Goal: Task Accomplishment & Management: Complete application form

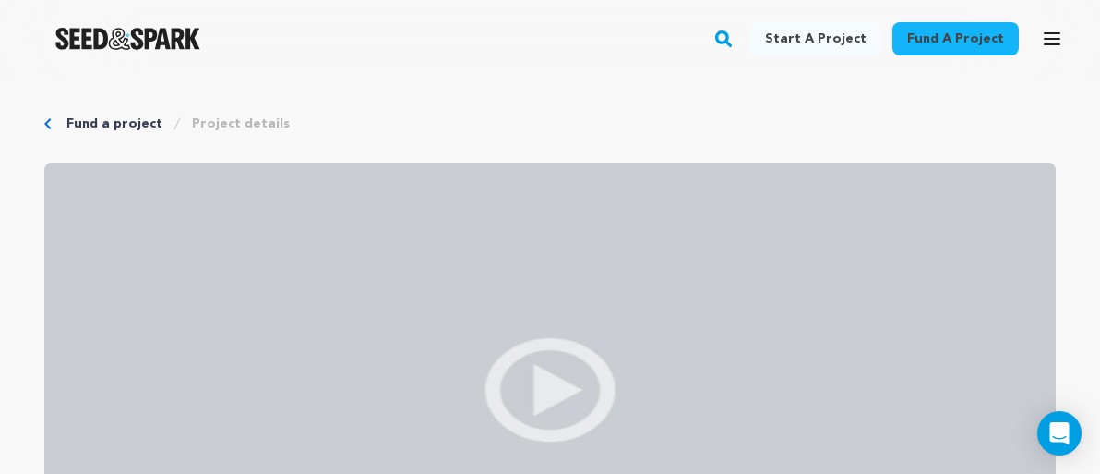
click at [1034, 42] on button "Open main menu" at bounding box center [1052, 38] width 37 height 37
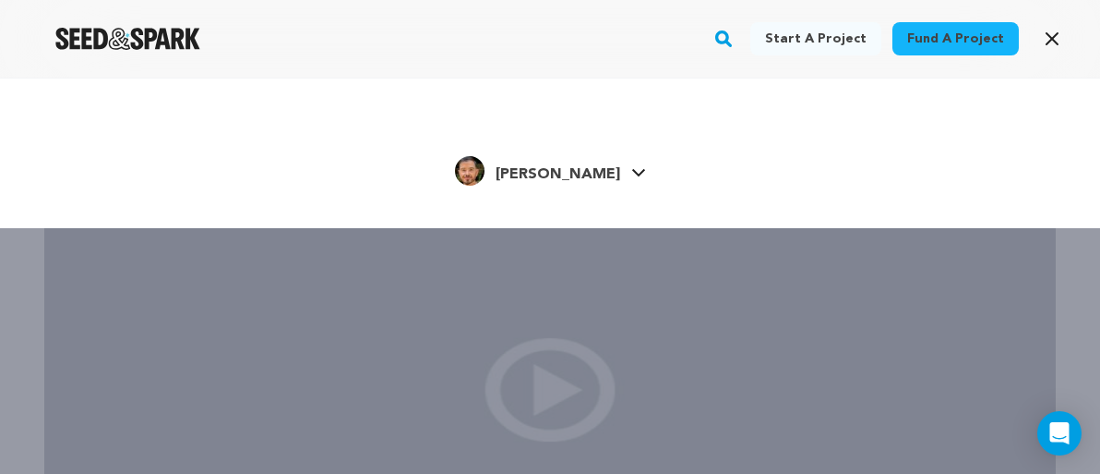
click at [612, 177] on link "Christopher V. Christopher V." at bounding box center [550, 168] width 191 height 33
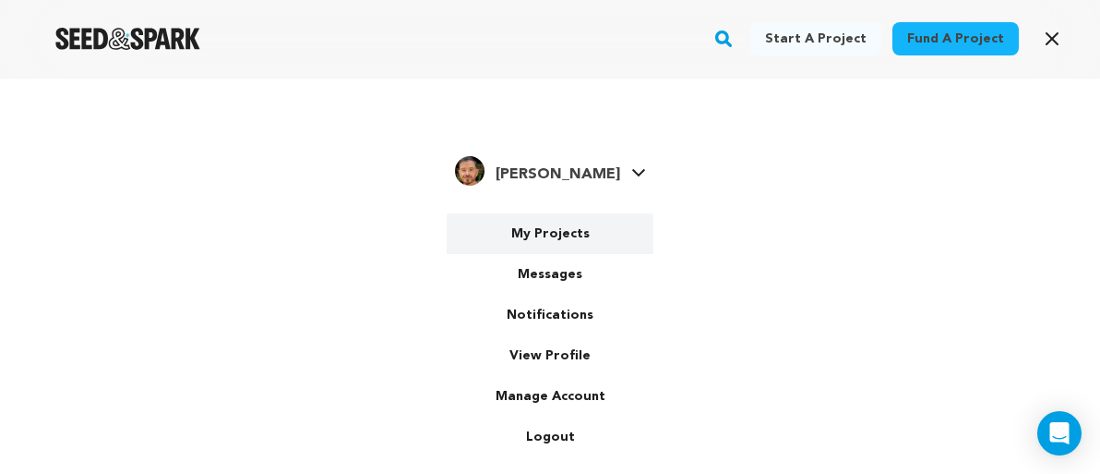
click at [569, 235] on link "My Projects" at bounding box center [550, 233] width 207 height 41
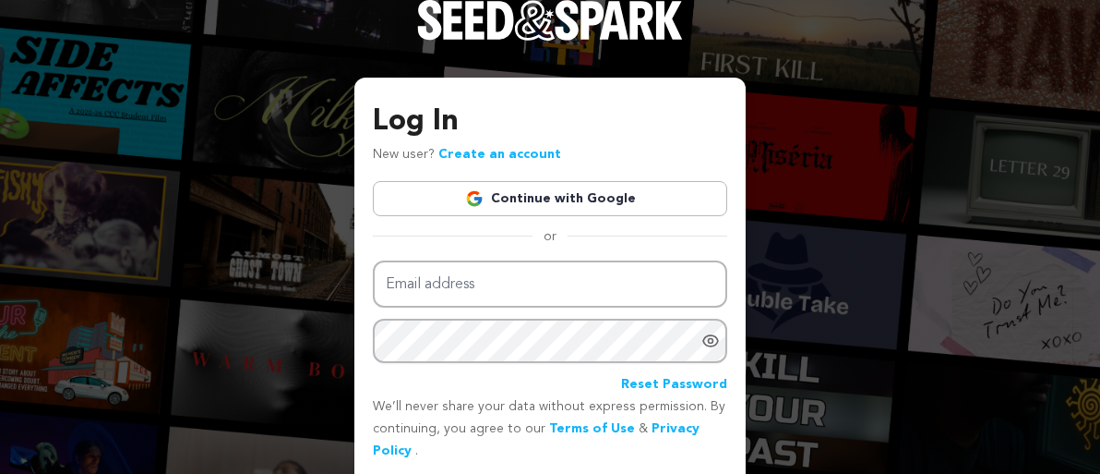
scroll to position [33, 0]
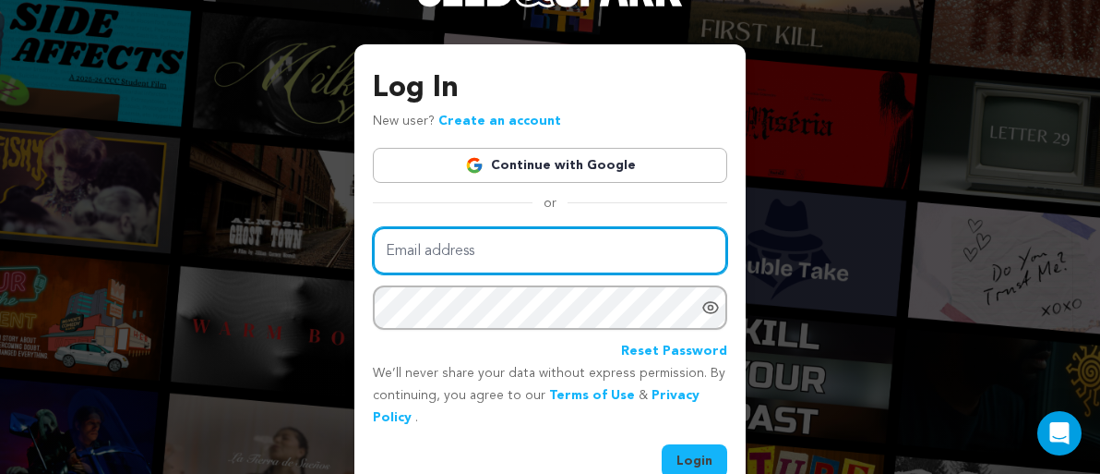
type input "chrisvallario@gmail.com"
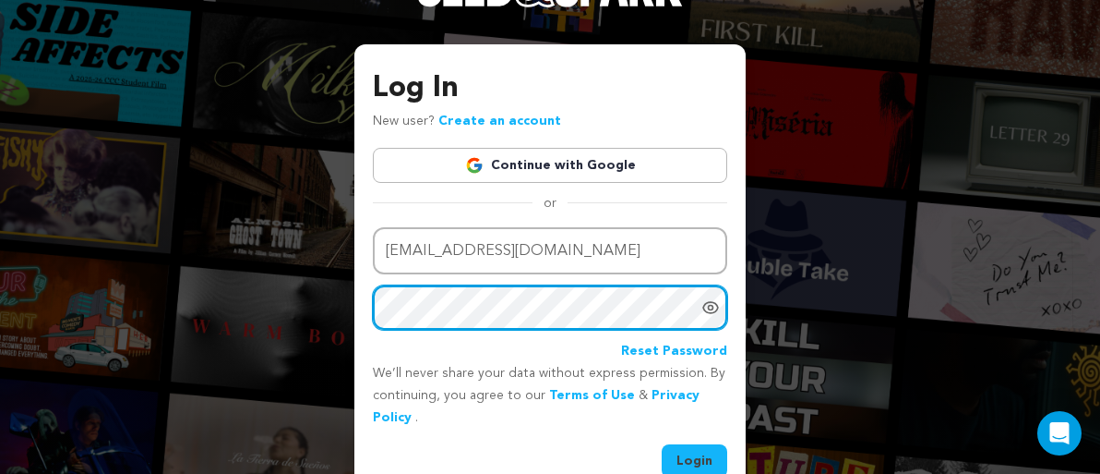
click at [695, 456] on button "Login" at bounding box center [695, 460] width 66 height 33
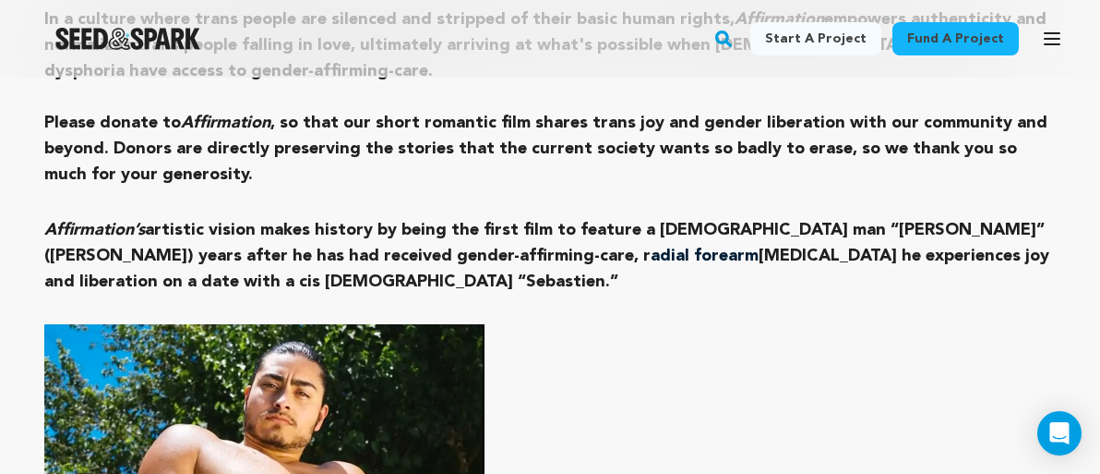
scroll to position [1524, 0]
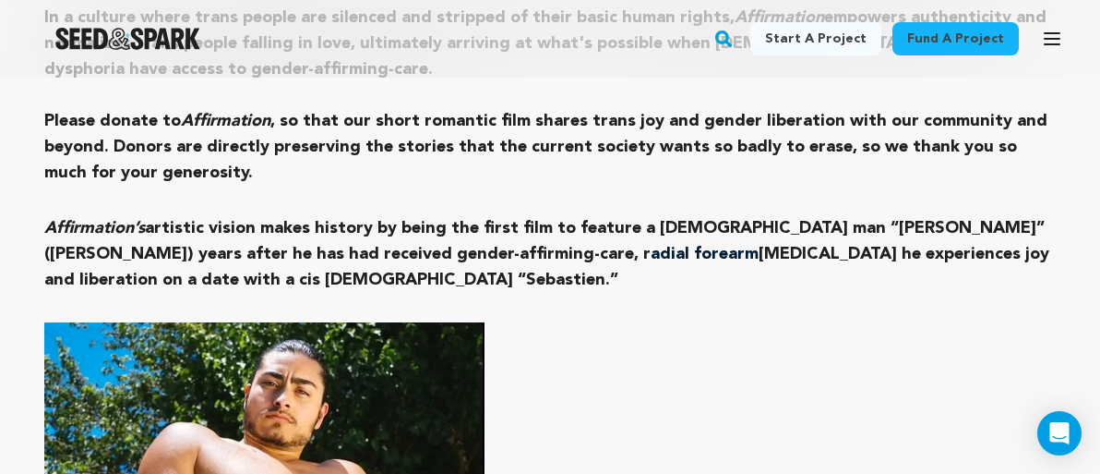
click at [521, 128] on h3 "Please donate to Affirmation , so that our short romantic film shares trans joy…" at bounding box center [550, 147] width 1012 height 78
click at [545, 123] on h3 "Please donate to Affirmation , so that our short romantic film shares trans joy…" at bounding box center [550, 147] width 1012 height 78
click at [570, 118] on h3 "Please donate to Affirmation , so that our short romantic film shares trans joy…" at bounding box center [550, 147] width 1012 height 78
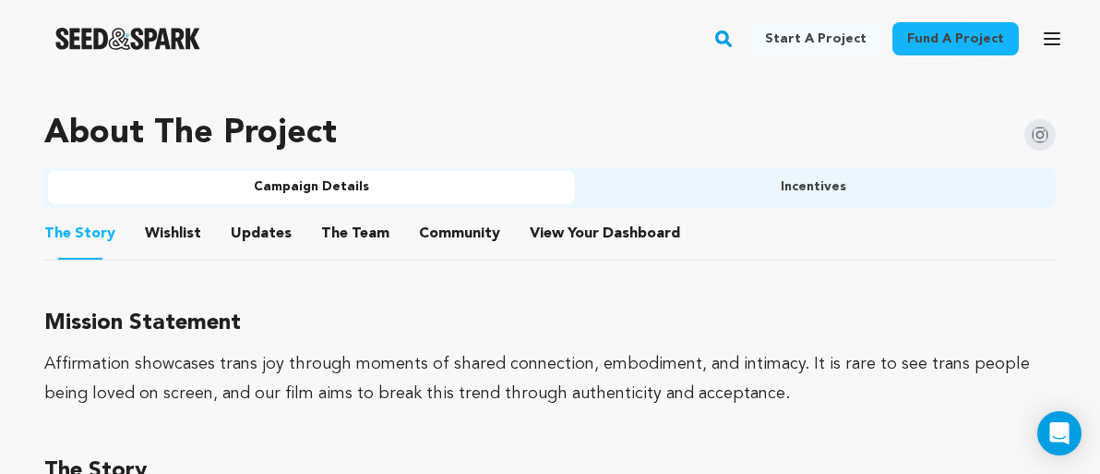
scroll to position [768, 0]
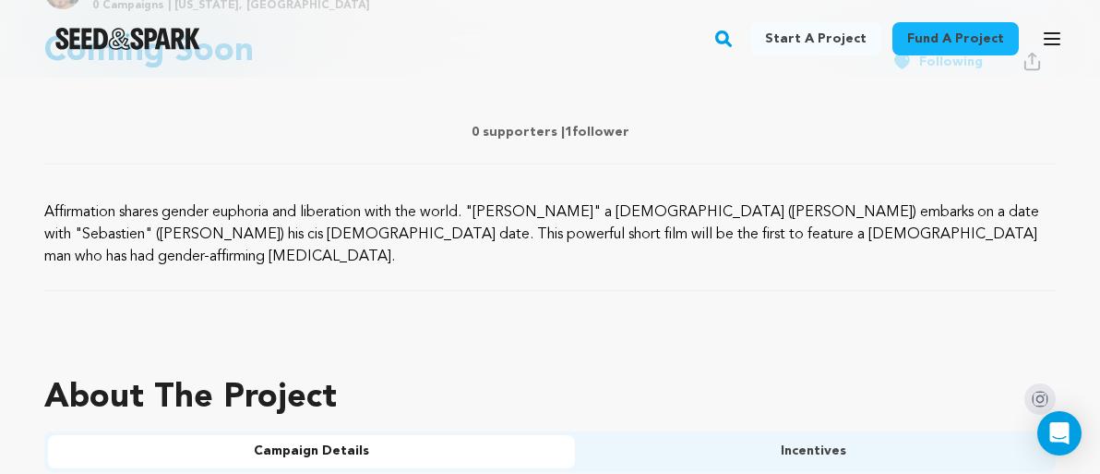
click at [1058, 43] on icon "button" at bounding box center [1052, 38] width 15 height 11
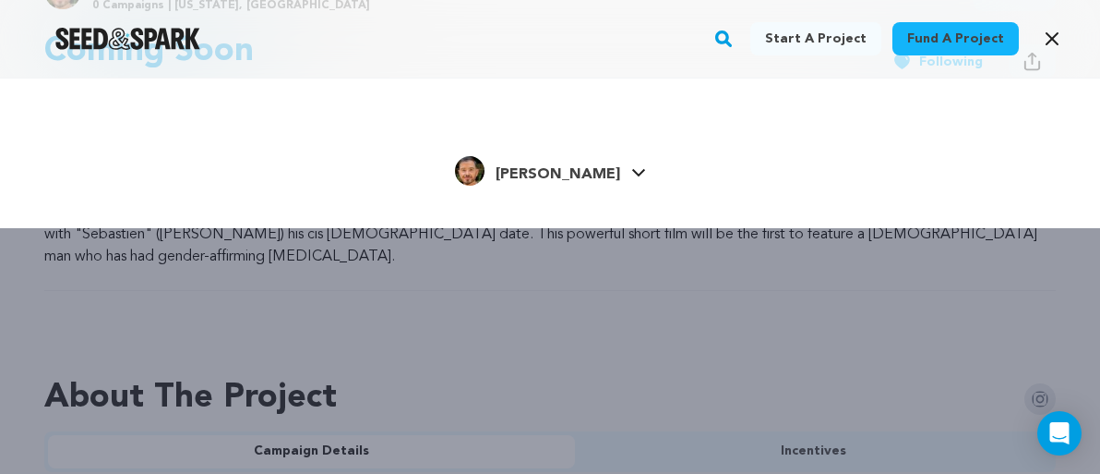
click at [606, 166] on h4 "[PERSON_NAME]" at bounding box center [558, 174] width 125 height 22
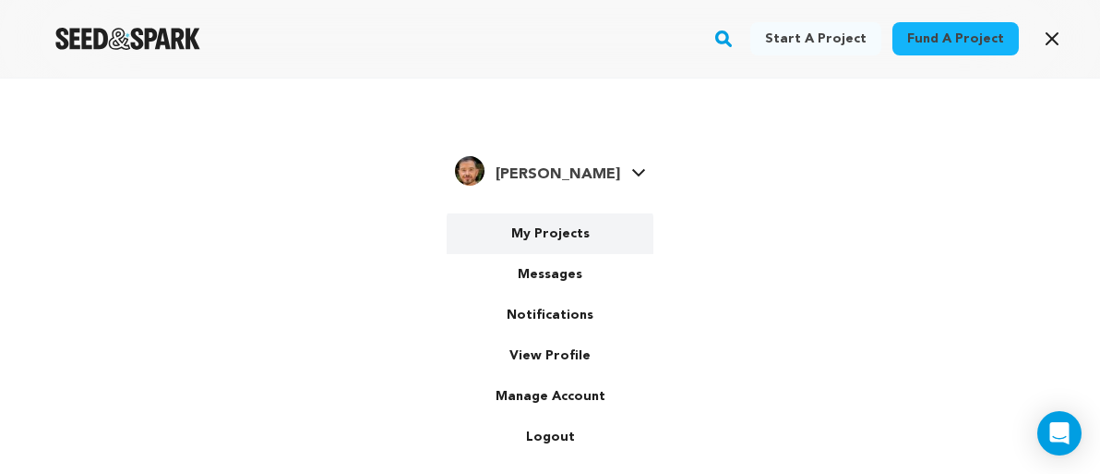
click at [570, 235] on link "My Projects" at bounding box center [550, 233] width 207 height 41
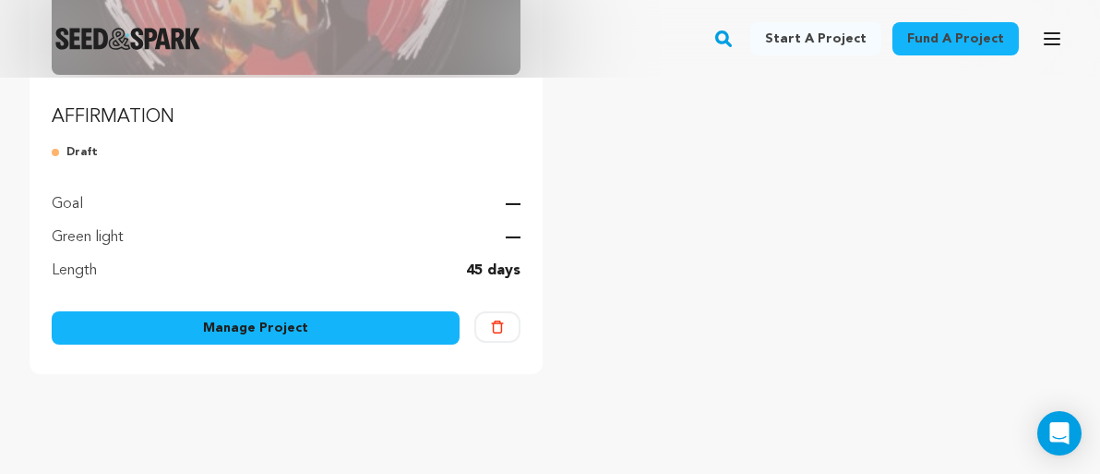
scroll to position [583, 0]
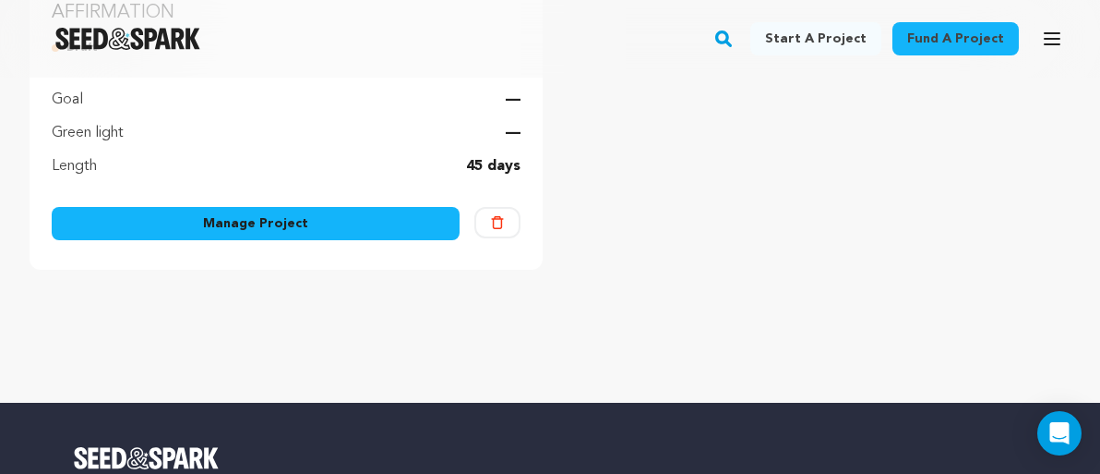
click at [339, 221] on link "Manage Project" at bounding box center [256, 223] width 408 height 33
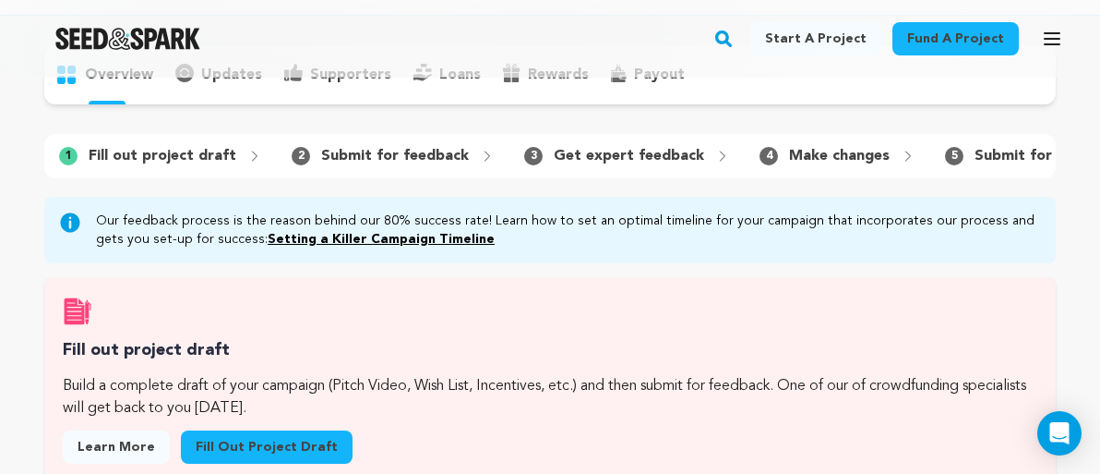
scroll to position [161, 0]
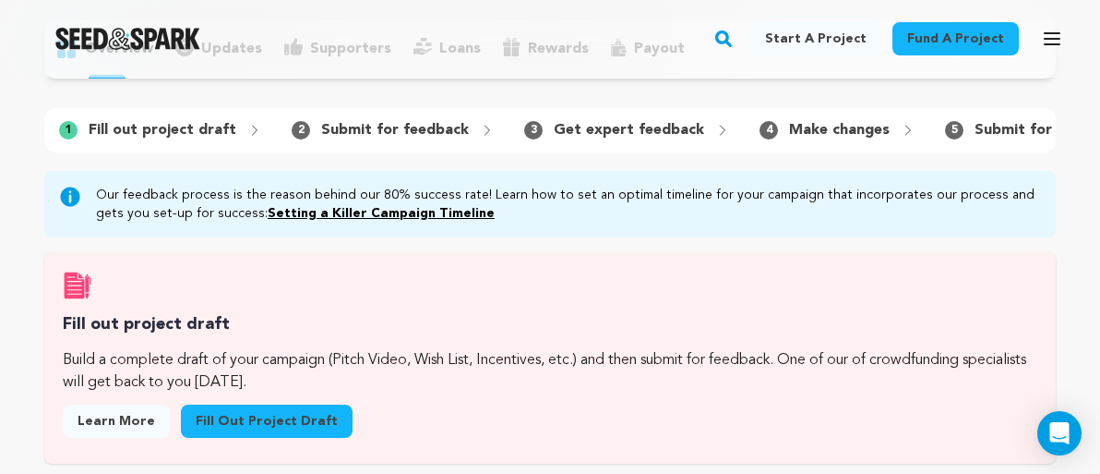
click at [290, 416] on link "Fill out project draft" at bounding box center [267, 420] width 172 height 33
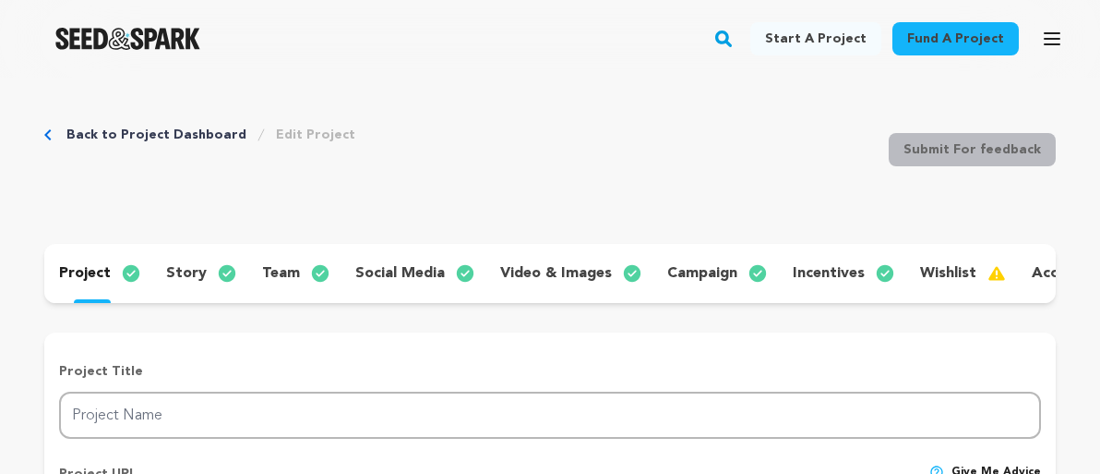
type input "AFFIRMATION"
type input "affirmation"
type input "A first date between a trans man and his cisgender date leads to unexpected adv…"
type textarea "Affirmation shares gender euphoria and liberation with the world. "Xavier" a tr…"
type textarea "Affirmation showcases trans joy through moments of shared connection, embodimen…"
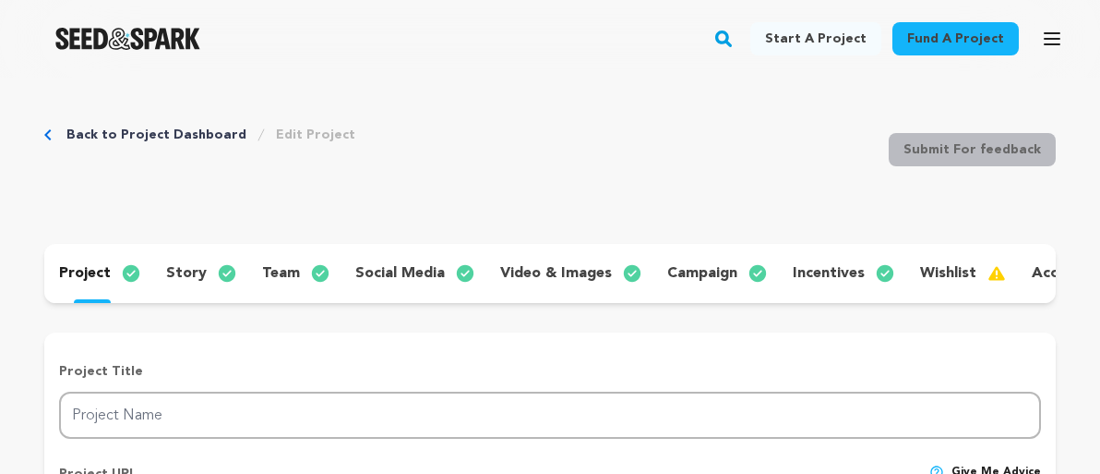
type textarea "The Keith Haring Foundation approved Haring's "Once Upon a Time" mural to be us…"
radio input "true"
click at [188, 274] on p "story" at bounding box center [186, 273] width 41 height 22
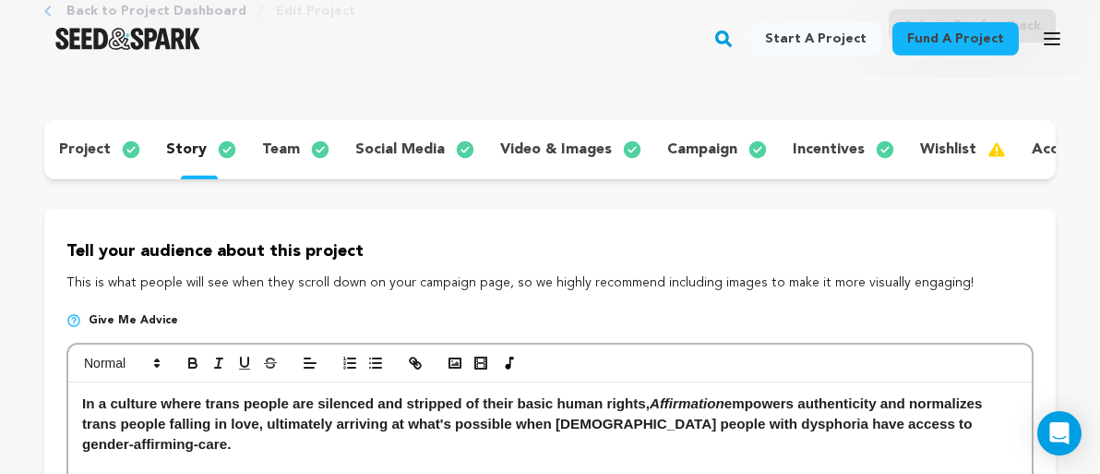
scroll to position [230, 0]
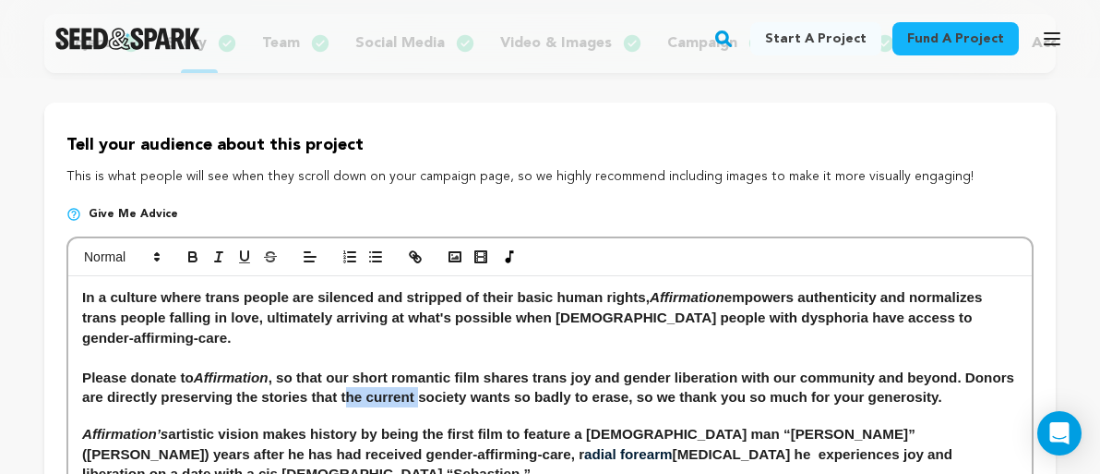
drag, startPoint x: 473, startPoint y: 378, endPoint x: 398, endPoint y: 377, distance: 74.8
click at [398, 377] on h3 "Please donate to Affirmation , so that our short romantic film shares trans joy…" at bounding box center [550, 387] width 936 height 40
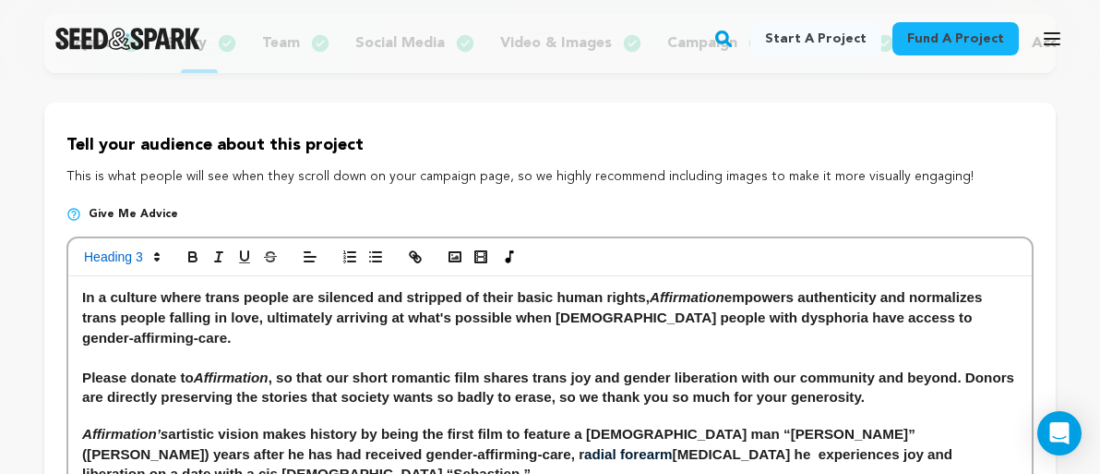
click at [448, 371] on h3 "Please donate to Affirmation , so that our short romantic film shares trans joy…" at bounding box center [550, 387] width 936 height 40
drag, startPoint x: 615, startPoint y: 378, endPoint x: 556, endPoint y: 378, distance: 59.1
click at [556, 378] on h3 "Please donate to Affirmation , so that our short romantic film shares trans joy…" at bounding box center [550, 387] width 936 height 40
click at [590, 367] on h3 "Please donate to Affirmation , so that our short romantic film shares trans joy…" at bounding box center [550, 387] width 936 height 40
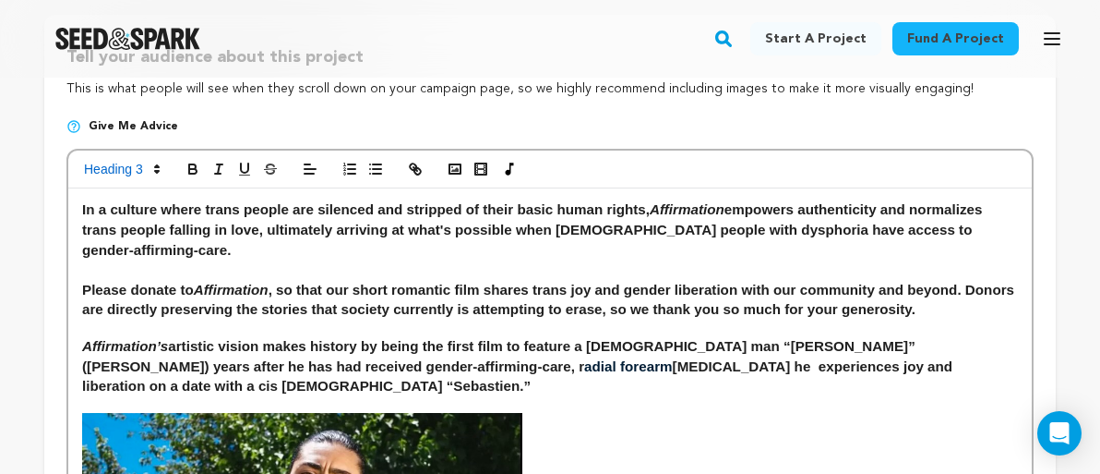
scroll to position [340, 0]
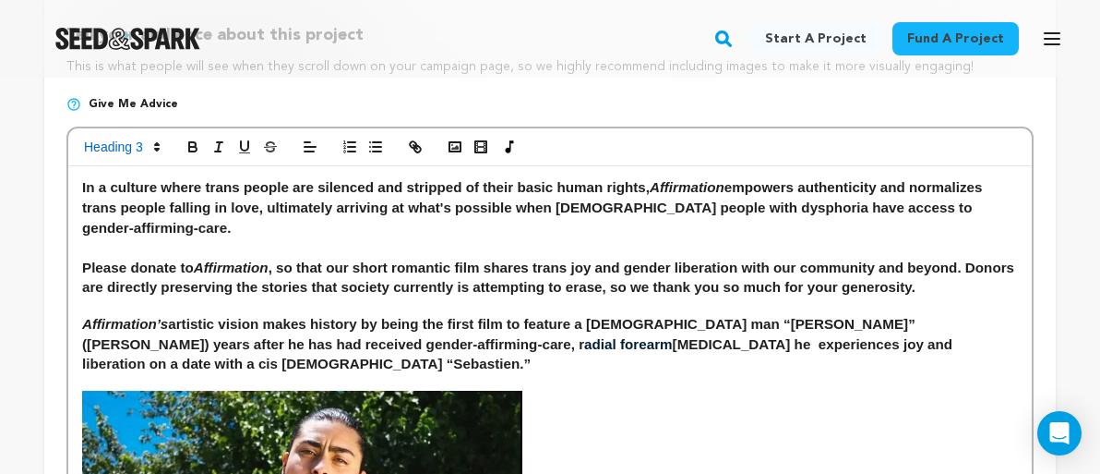
click at [894, 262] on h3 "Please donate to Affirmation , so that our short romantic film shares trans joy…" at bounding box center [550, 278] width 936 height 40
click at [837, 288] on h3 "Please donate to Affirmation , so that our short romantic film shares trans joy…" at bounding box center [550, 278] width 936 height 40
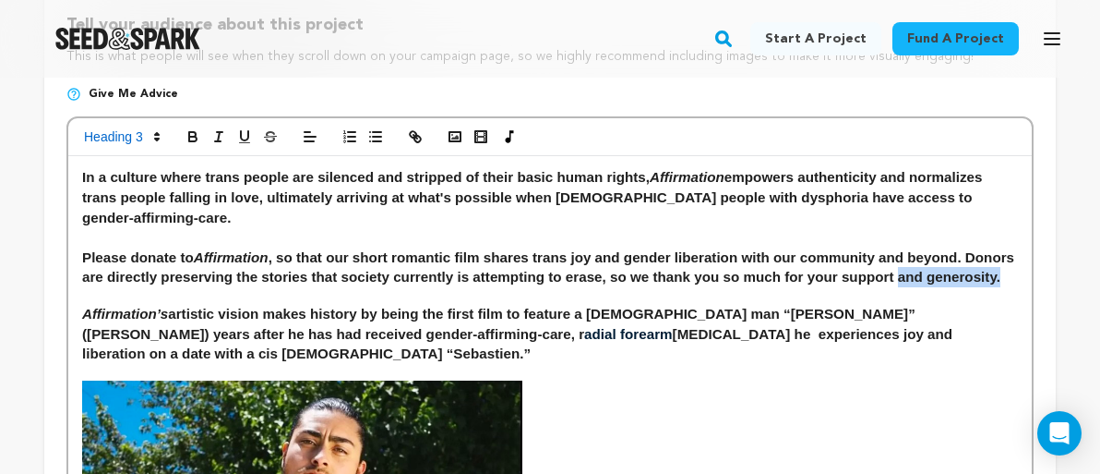
drag, startPoint x: 952, startPoint y: 258, endPoint x: 952, endPoint y: 268, distance: 10.2
click at [952, 268] on h3 "Please donate to Affirmation , so that our short romantic film shares trans joy…" at bounding box center [550, 267] width 936 height 40
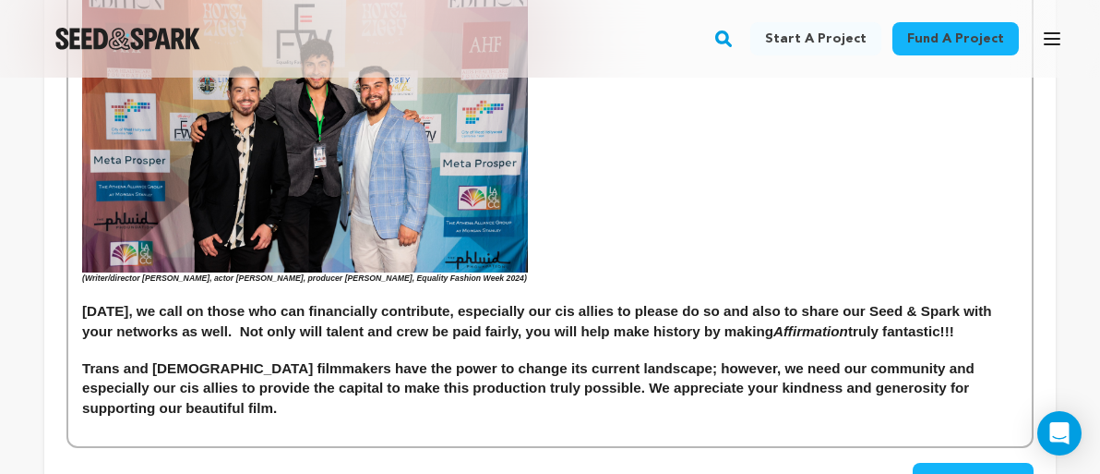
scroll to position [4205, 0]
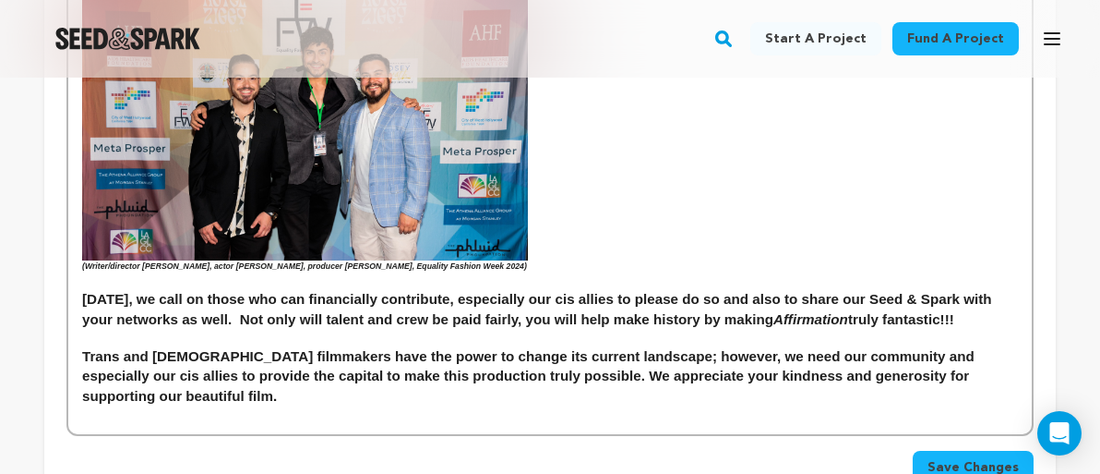
click at [958, 458] on span "Save Changes" at bounding box center [973, 467] width 91 height 18
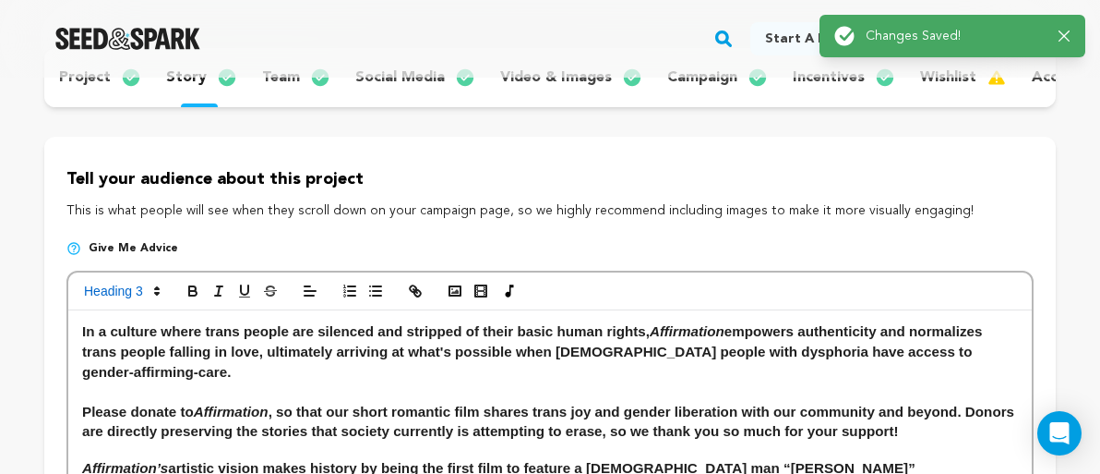
scroll to position [0, 0]
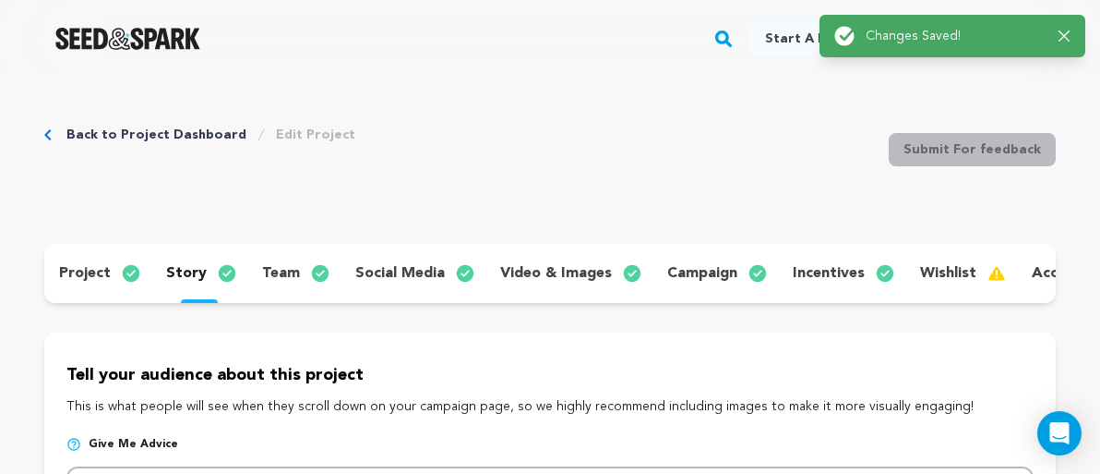
click at [945, 276] on p "wishlist" at bounding box center [948, 273] width 56 height 22
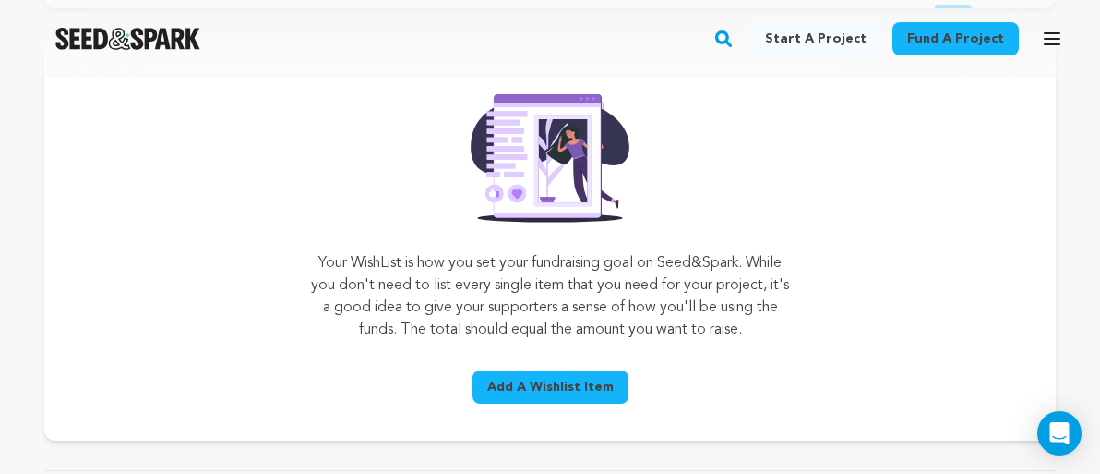
scroll to position [323, 0]
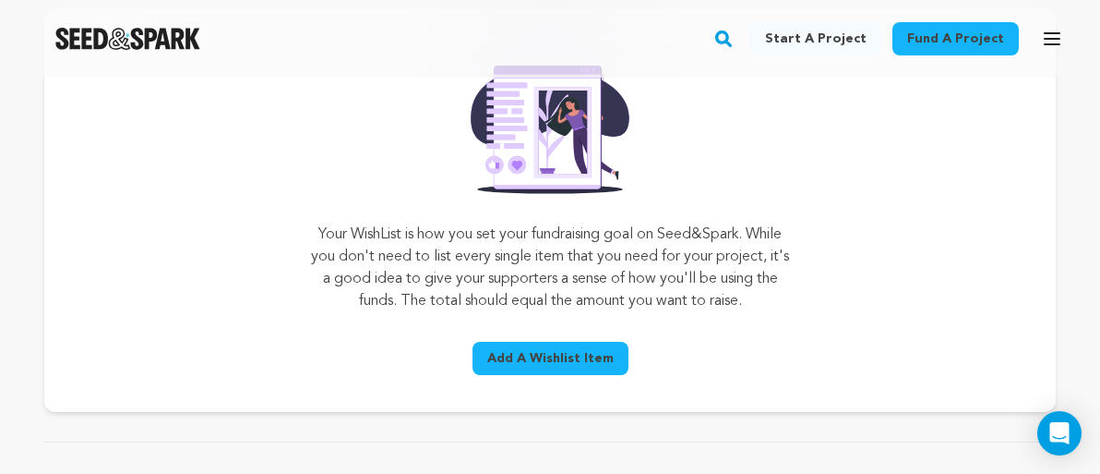
click at [598, 357] on span "Add A Wishlist Item" at bounding box center [550, 358] width 126 height 18
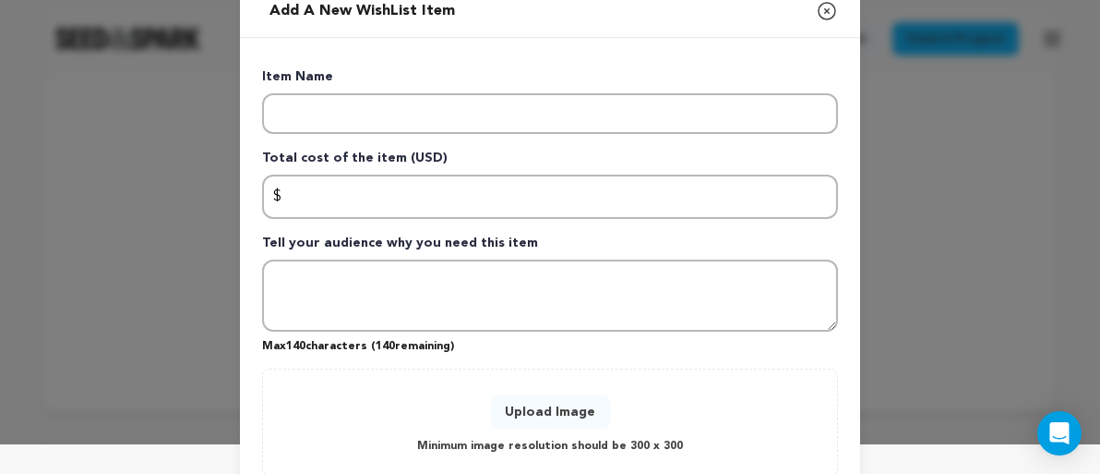
scroll to position [41, 0]
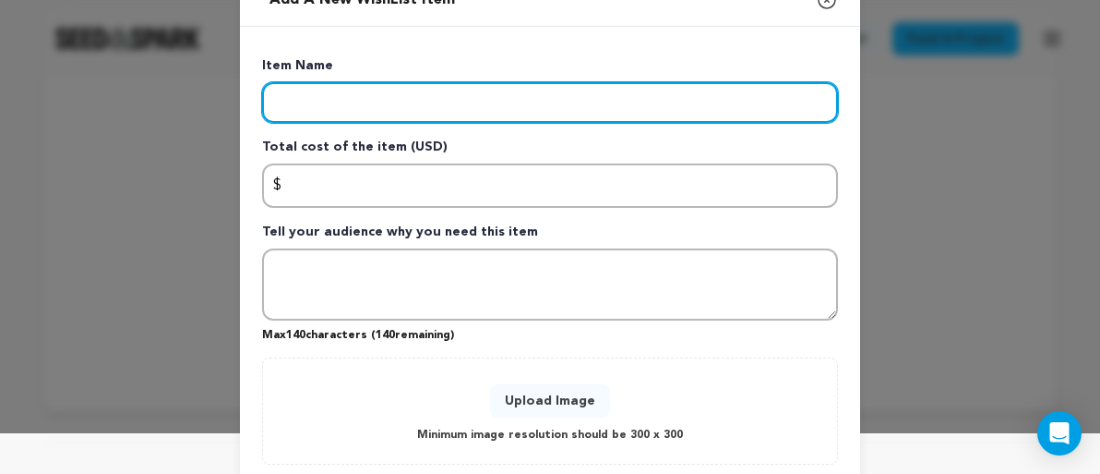
click at [546, 106] on input "Enter item name" at bounding box center [550, 102] width 576 height 41
type input "Production Cost"
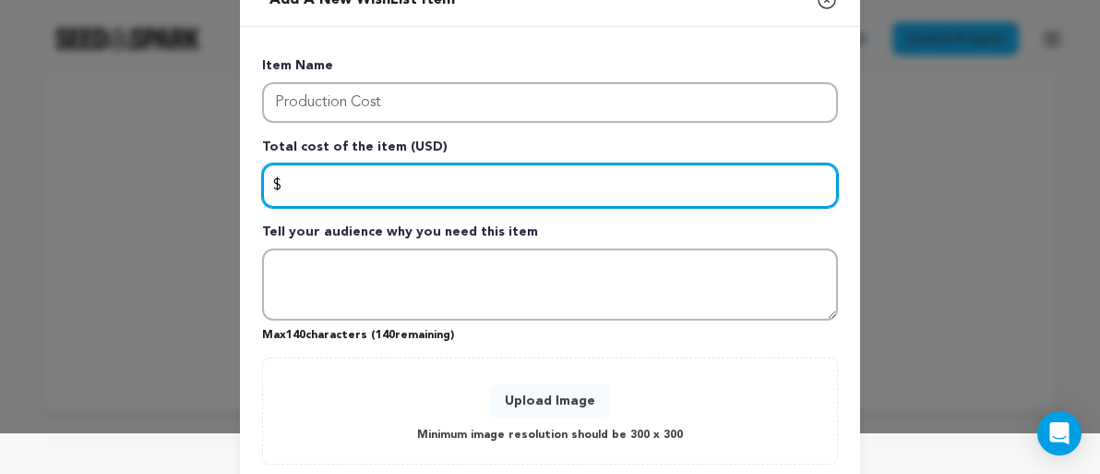
click at [512, 170] on input "Enter total cost of the item" at bounding box center [550, 185] width 576 height 44
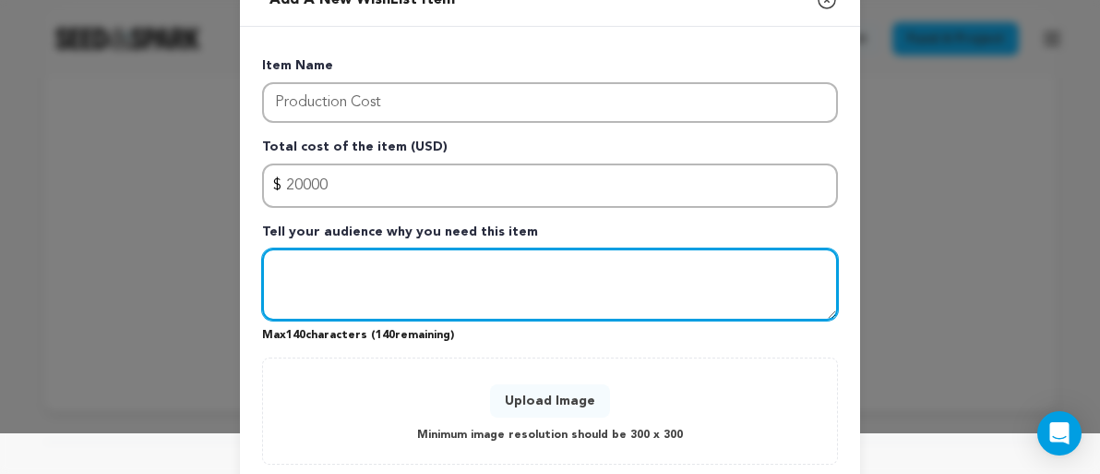
click at [510, 271] on textarea "Tell your audience why you need this item" at bounding box center [550, 284] width 576 height 72
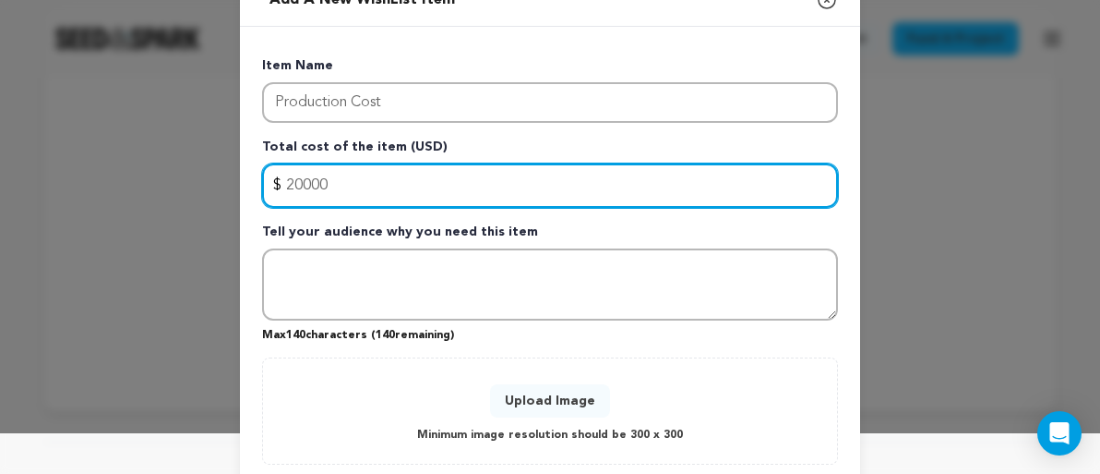
click at [449, 184] on input "20000" at bounding box center [550, 185] width 576 height 44
type input "20000"
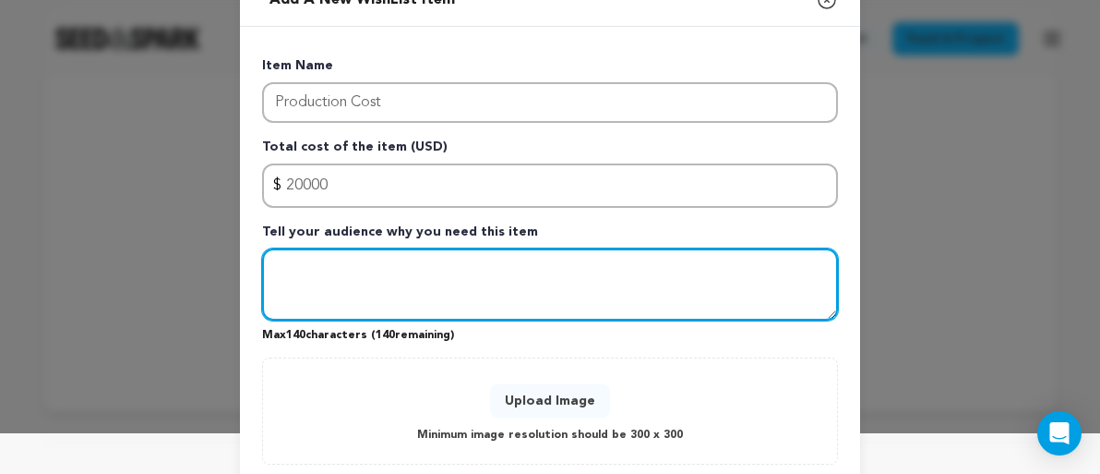
click at [485, 290] on textarea "Tell your audience why you need this item" at bounding box center [550, 284] width 576 height 72
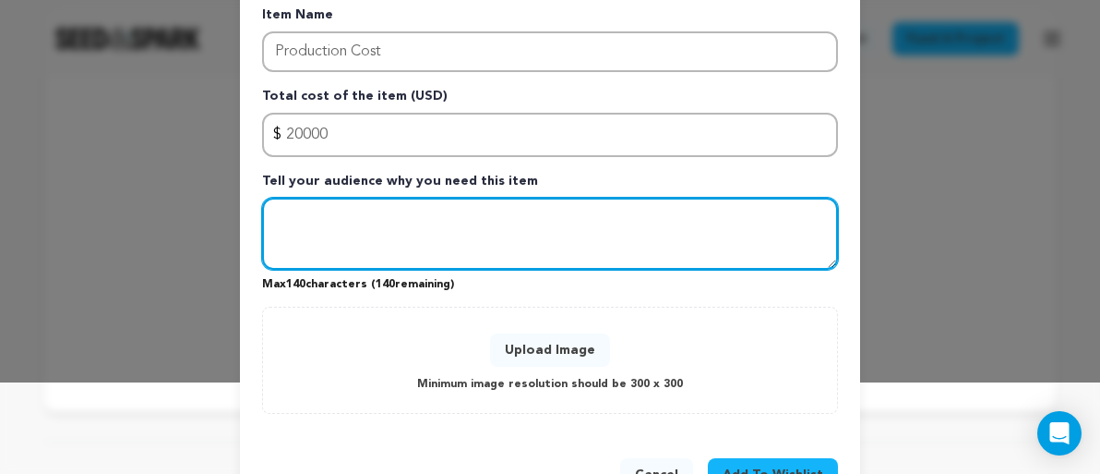
scroll to position [96, 0]
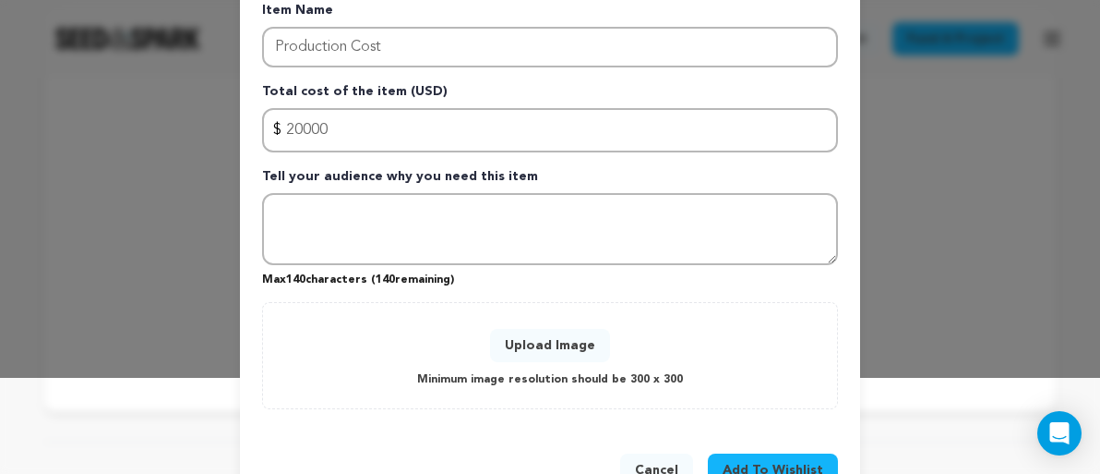
click at [546, 341] on button "Upload Image" at bounding box center [550, 345] width 120 height 33
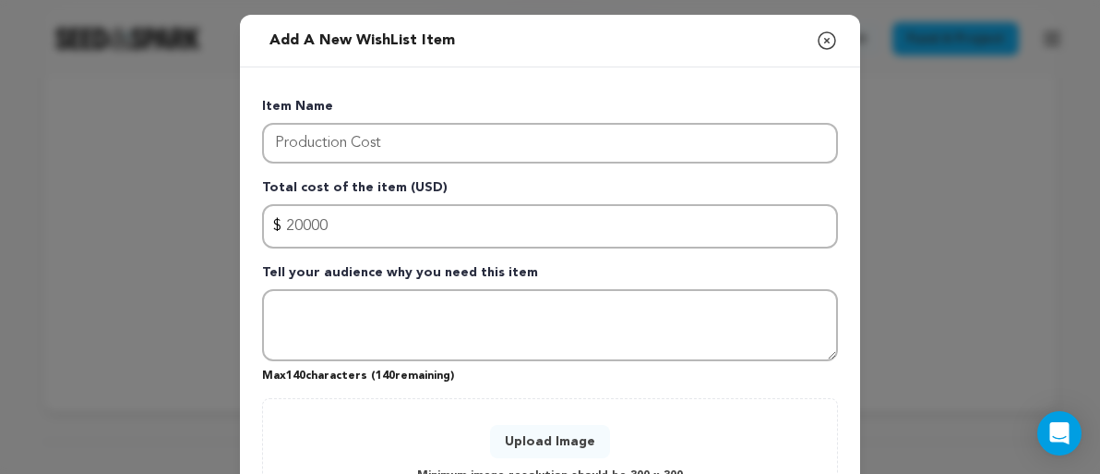
scroll to position [0, 0]
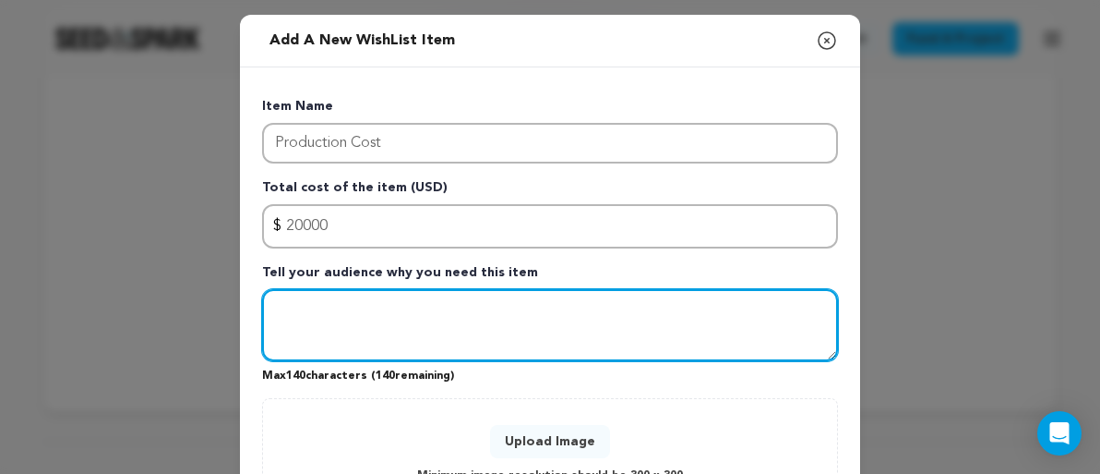
click at [593, 344] on textarea "Tell your audience why you need this item" at bounding box center [550, 325] width 576 height 72
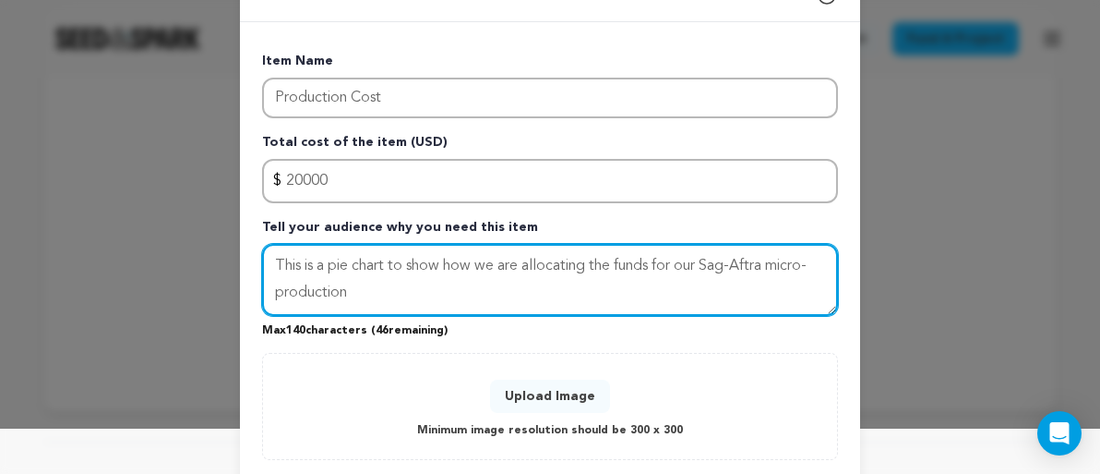
scroll to position [69, 0]
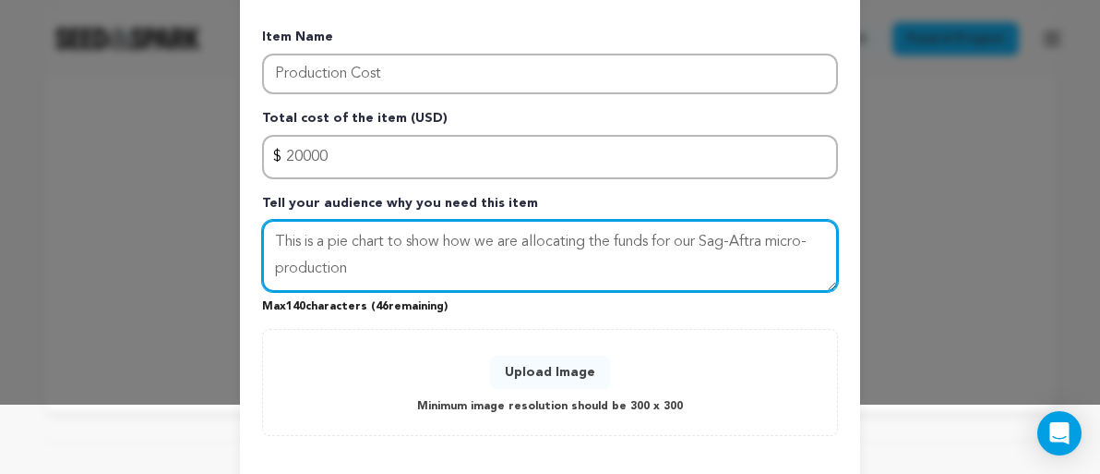
type textarea "This is a pie chart to show how we are allocating the funds for our Sag-Aftra m…"
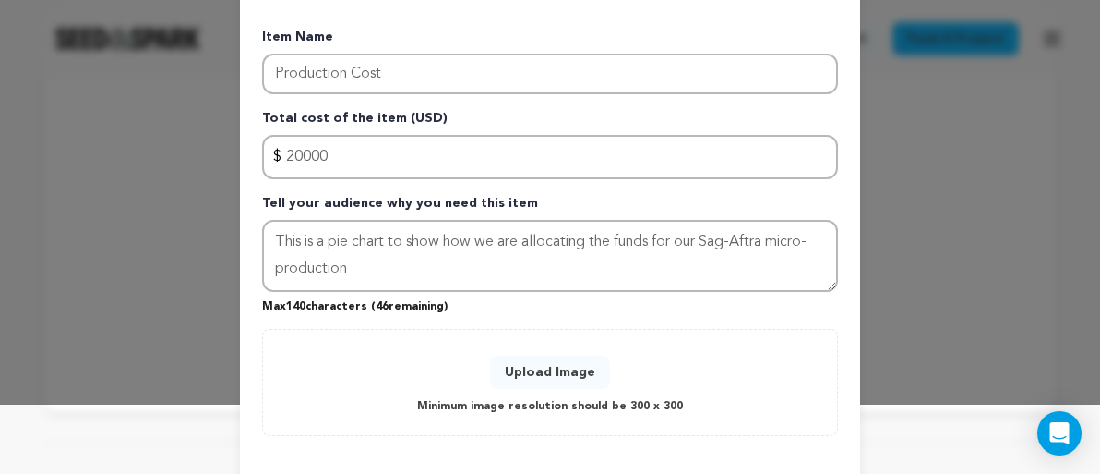
click at [567, 369] on button "Upload Image" at bounding box center [550, 371] width 120 height 33
click at [1001, 145] on div "Add a new WishList item Close modal Item Name Production Cost Total cost of the…" at bounding box center [550, 244] width 1100 height 627
click at [550, 386] on button "Upload Image" at bounding box center [550, 371] width 120 height 33
click at [531, 359] on button "Upload Image" at bounding box center [550, 371] width 120 height 33
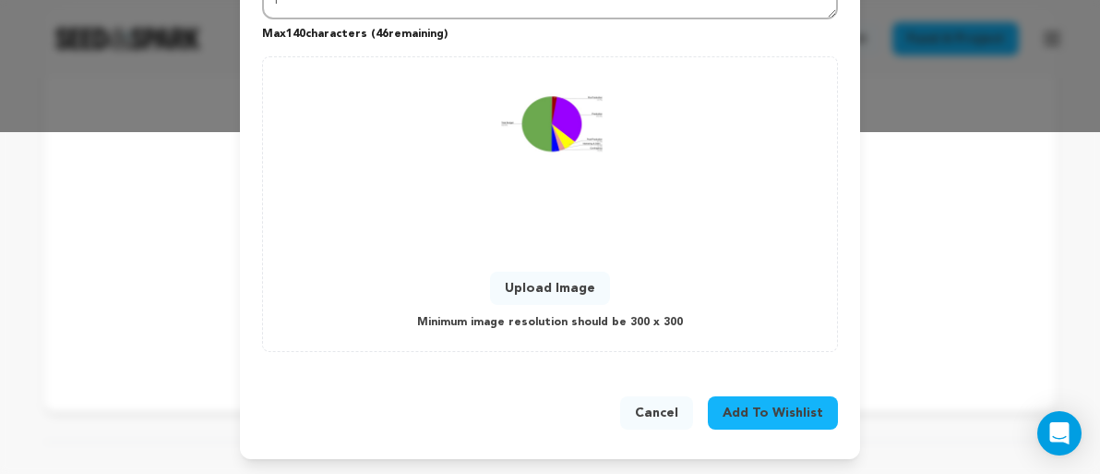
scroll to position [342, 0]
click at [759, 412] on span "Add To Wishlist" at bounding box center [773, 412] width 101 height 18
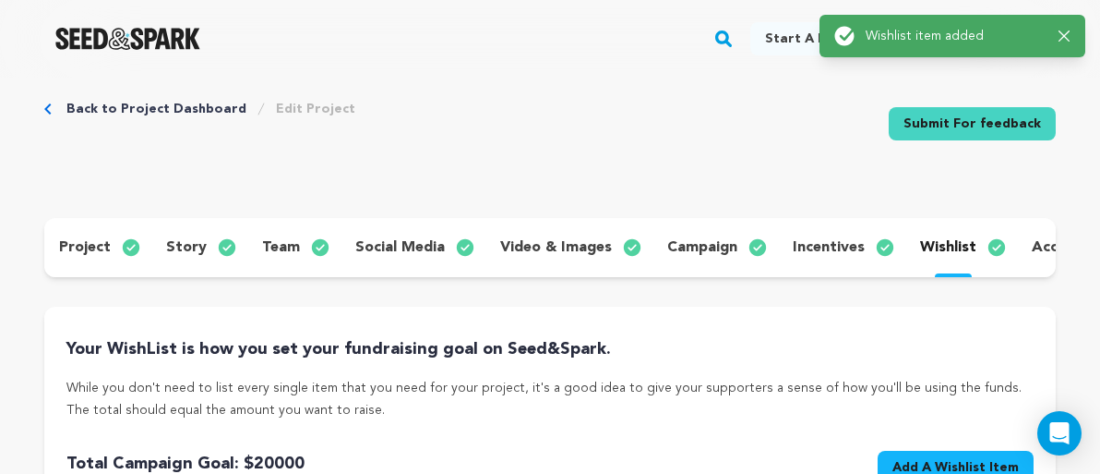
scroll to position [0, 0]
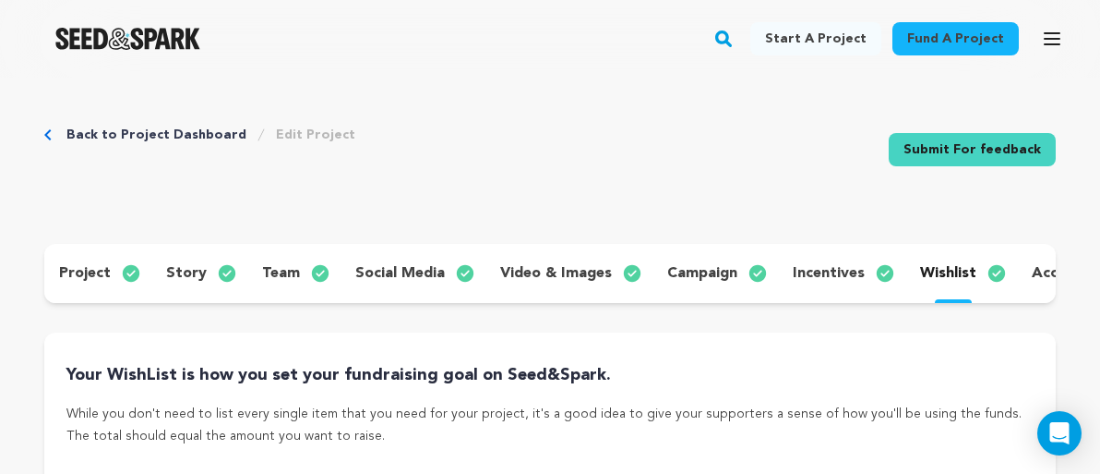
click at [830, 272] on p "incentives" at bounding box center [829, 273] width 72 height 22
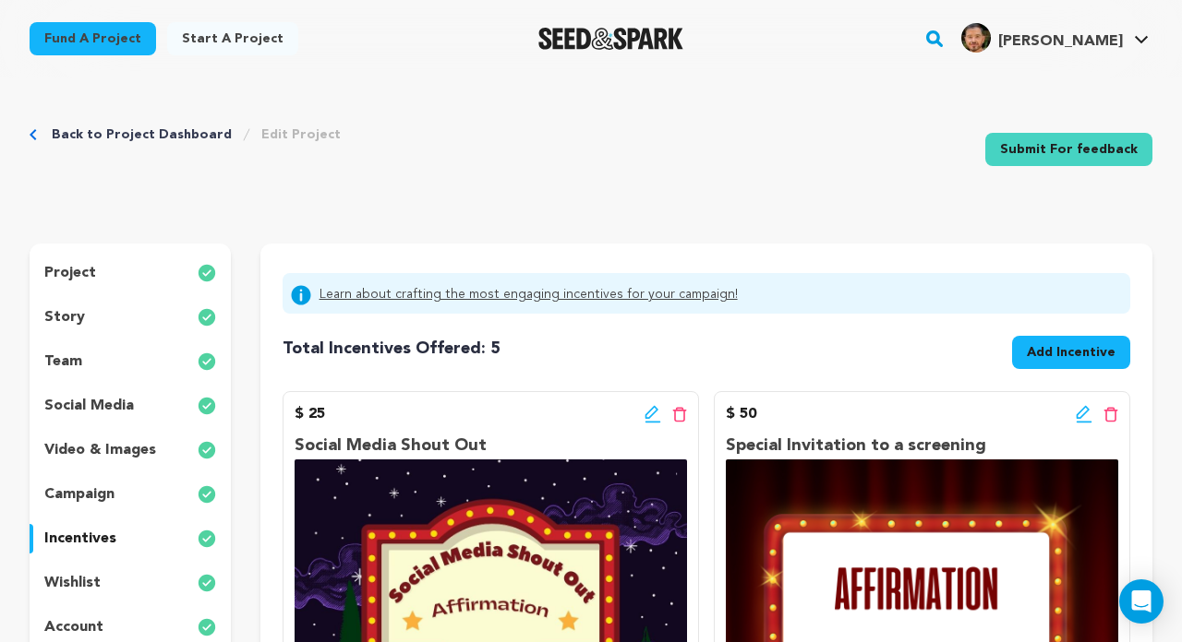
click at [211, 473] on img at bounding box center [207, 539] width 18 height 22
click at [203, 473] on img at bounding box center [207, 539] width 18 height 22
click at [582, 473] on img at bounding box center [490, 624] width 392 height 329
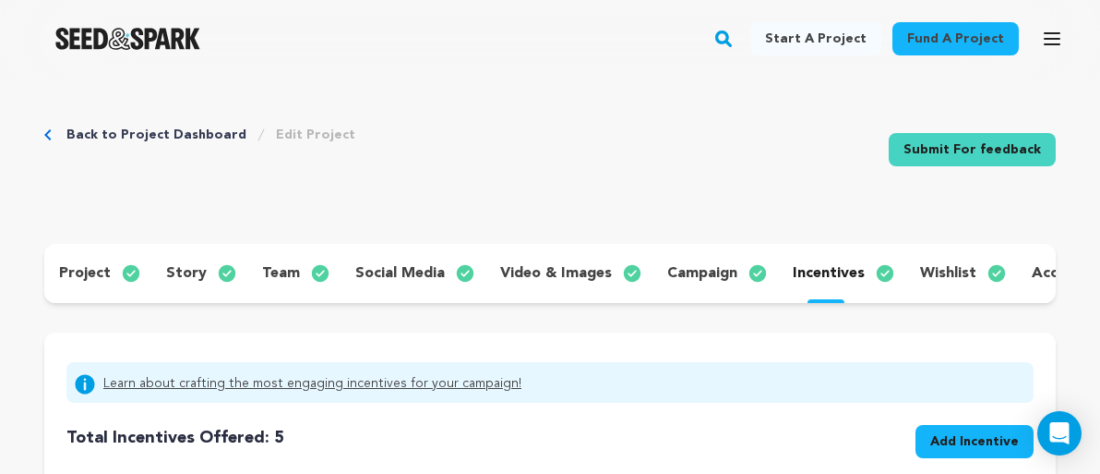
click at [941, 274] on p "wishlist" at bounding box center [948, 273] width 56 height 22
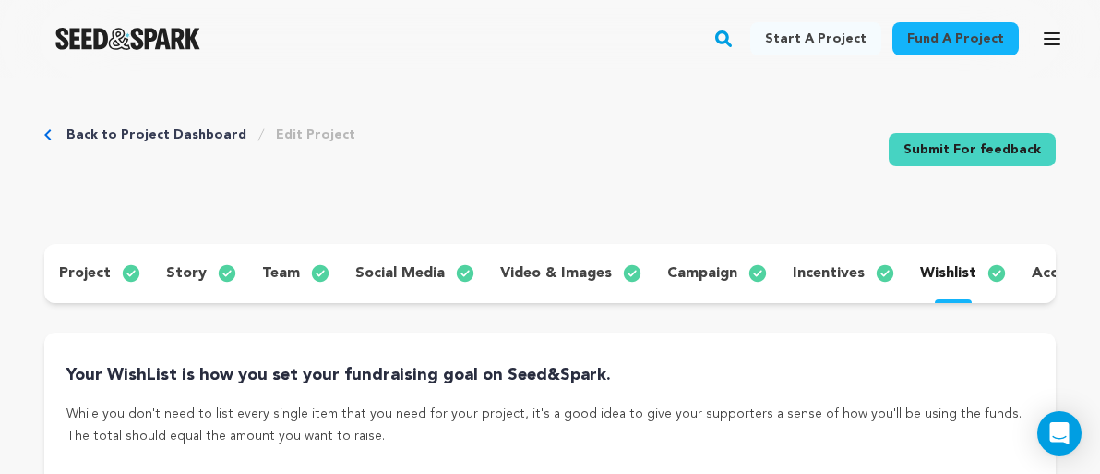
click at [1032, 276] on p "account" at bounding box center [1061, 273] width 59 height 22
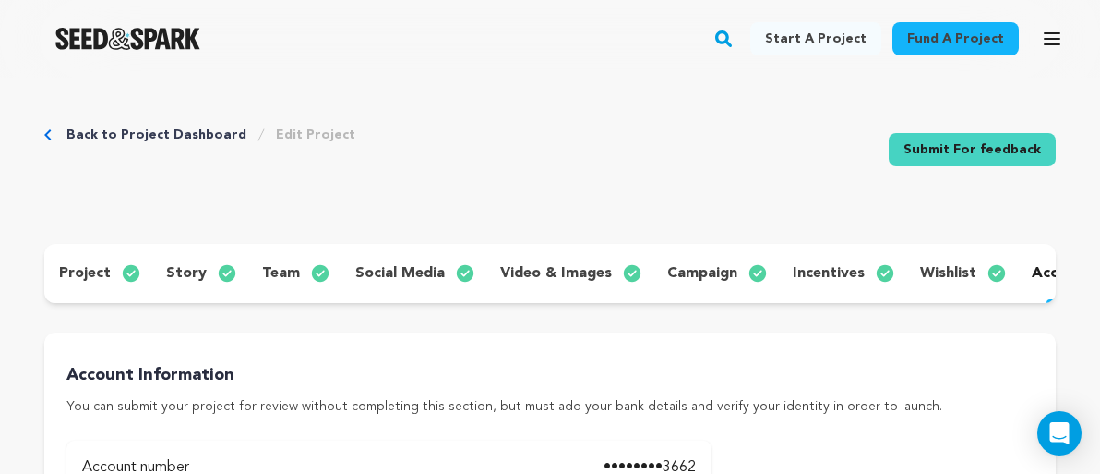
click at [104, 132] on link "Back to Project Dashboard" at bounding box center [156, 135] width 180 height 18
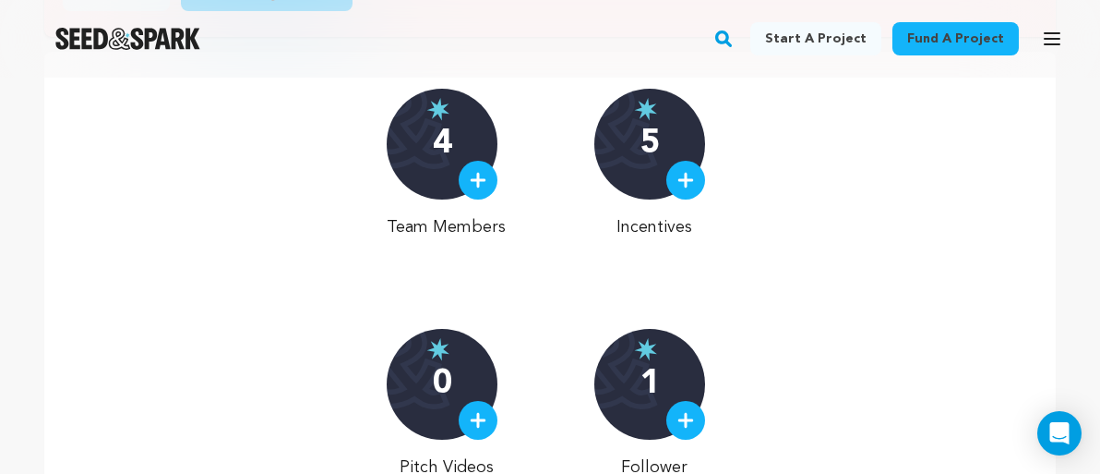
scroll to position [648, 0]
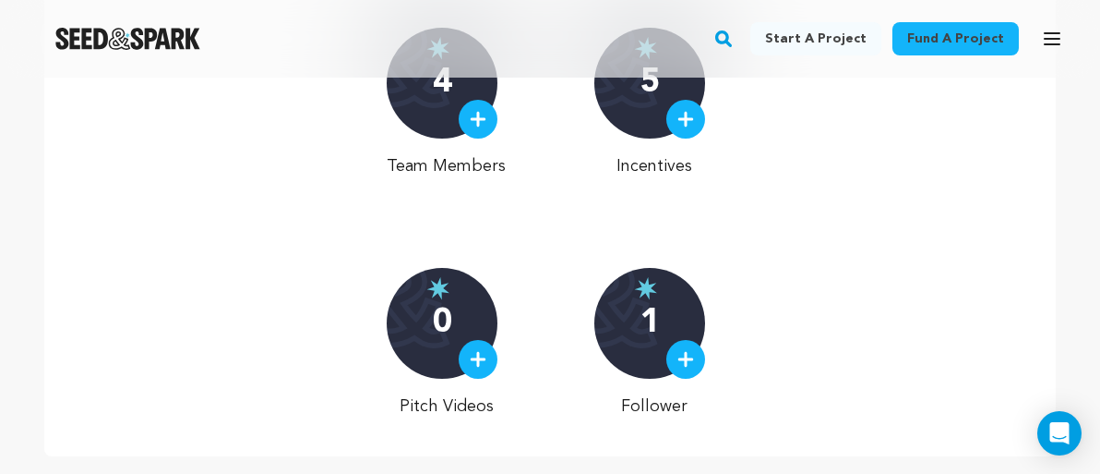
click at [485, 351] on img at bounding box center [478, 359] width 17 height 17
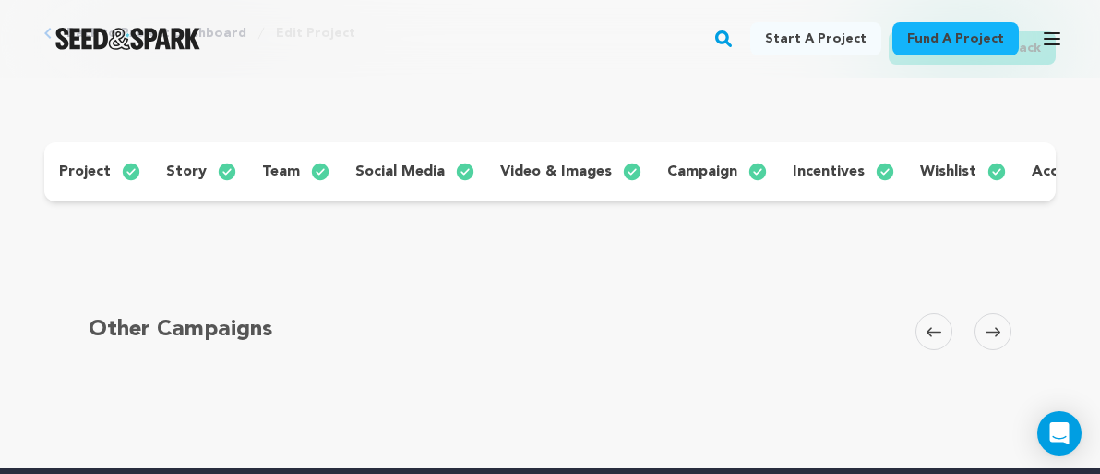
scroll to position [173, 0]
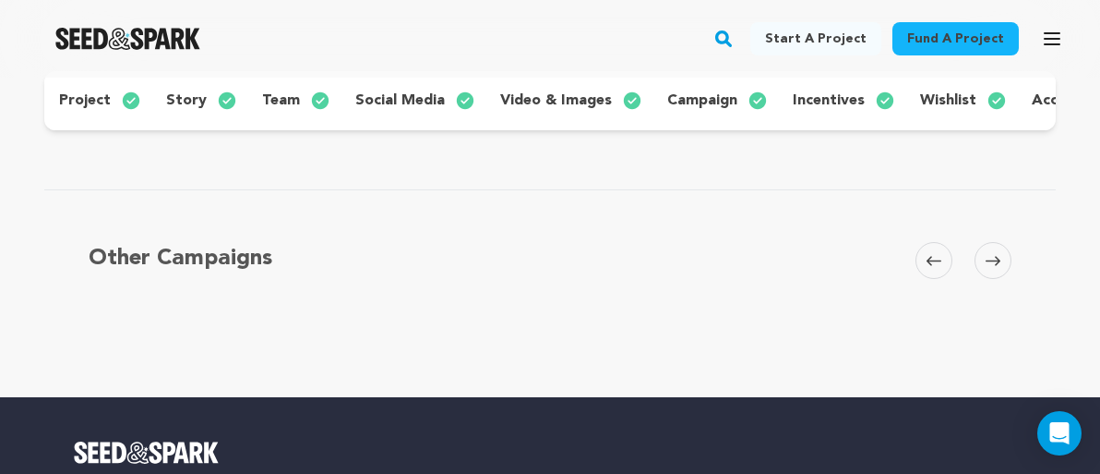
click at [497, 272] on div "Other Campaigns [GEOGRAPHIC_DATA] Skip to previous slide page [GEOGRAPHIC_DATA]…" at bounding box center [550, 286] width 1012 height 118
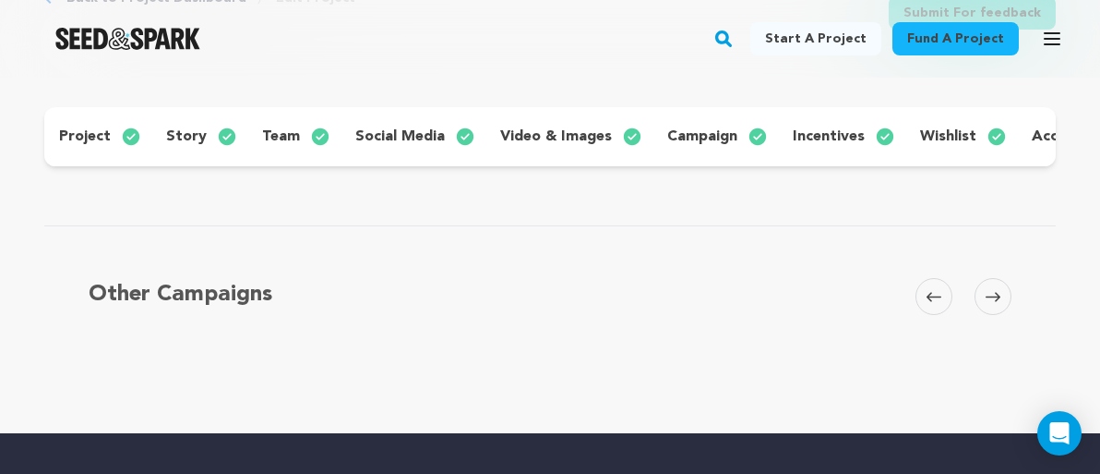
click at [128, 131] on img at bounding box center [138, 137] width 33 height 22
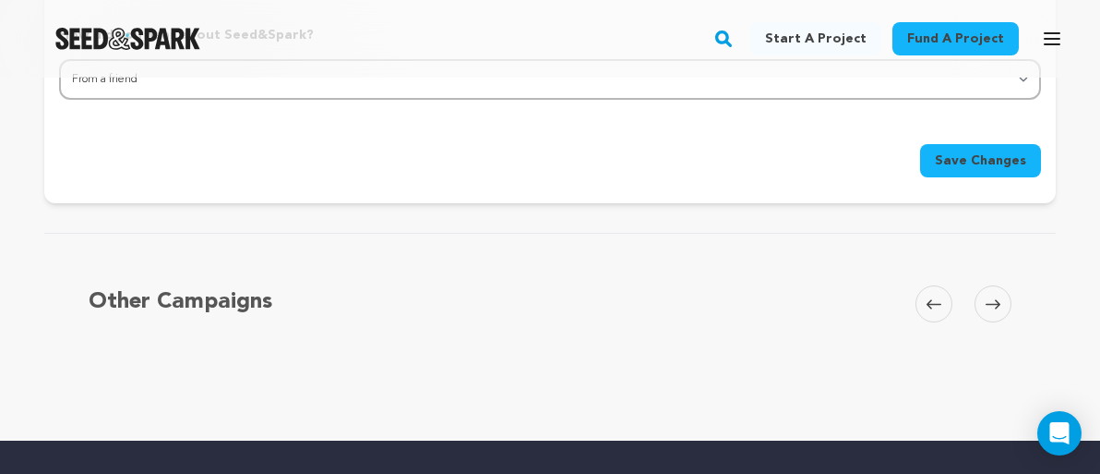
scroll to position [2176, 0]
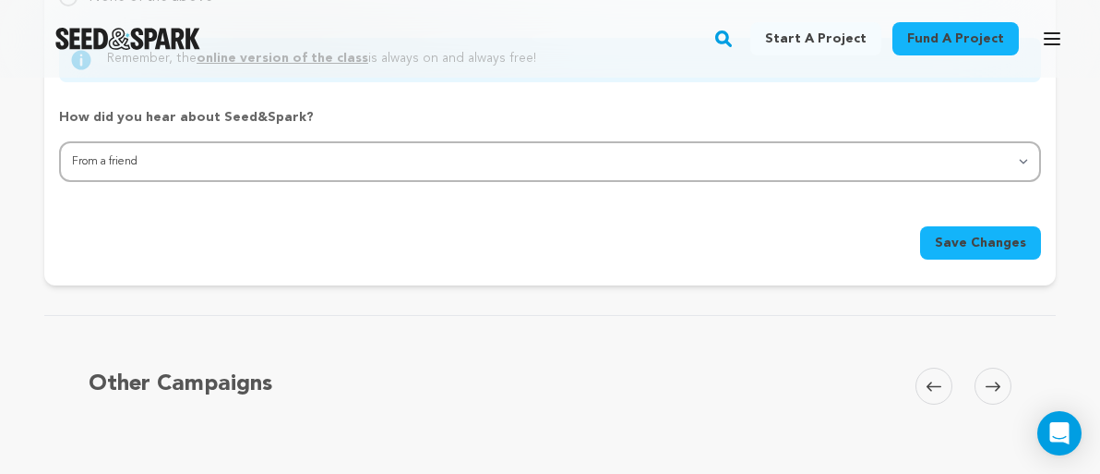
click at [957, 246] on span "Save Changes" at bounding box center [980, 243] width 91 height 18
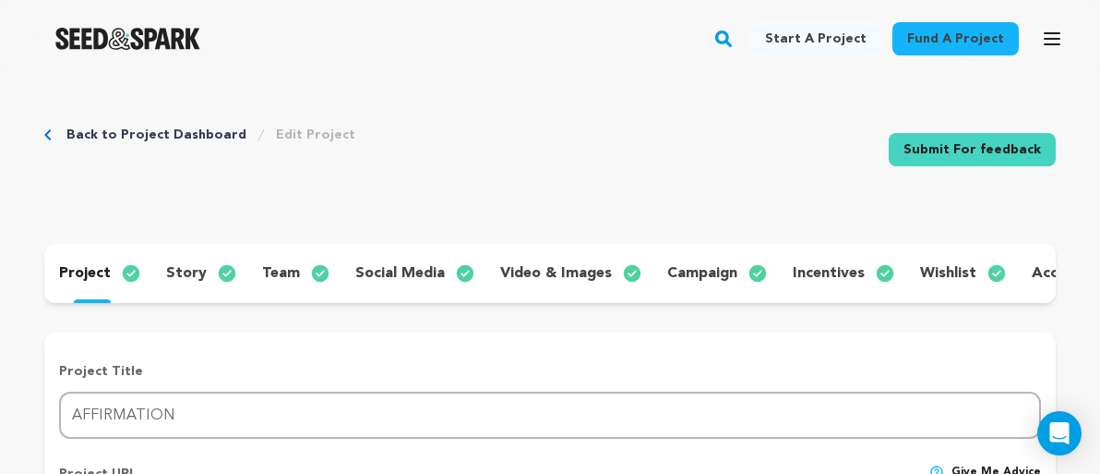
scroll to position [0, 0]
click at [119, 134] on link "Back to Project Dashboard" at bounding box center [156, 135] width 180 height 18
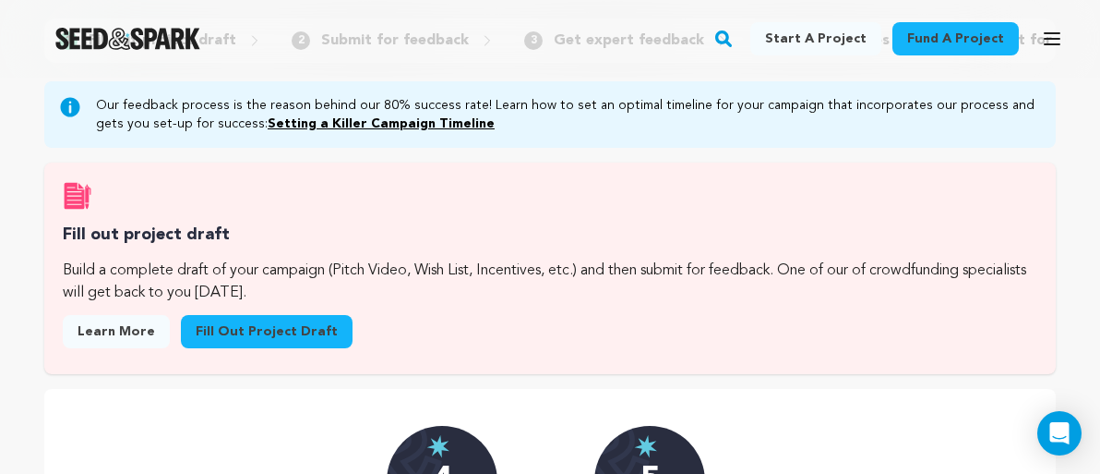
scroll to position [366, 0]
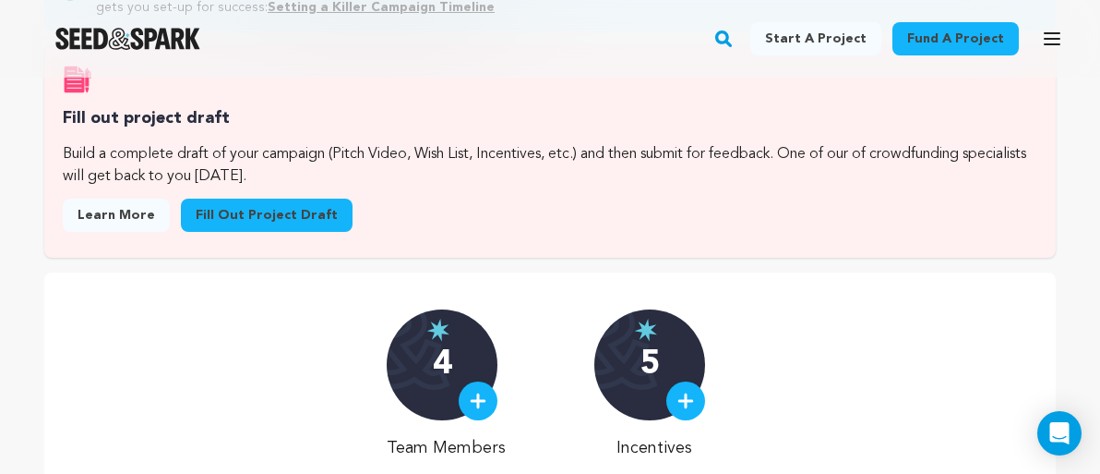
click at [458, 359] on div "4" at bounding box center [442, 364] width 111 height 111
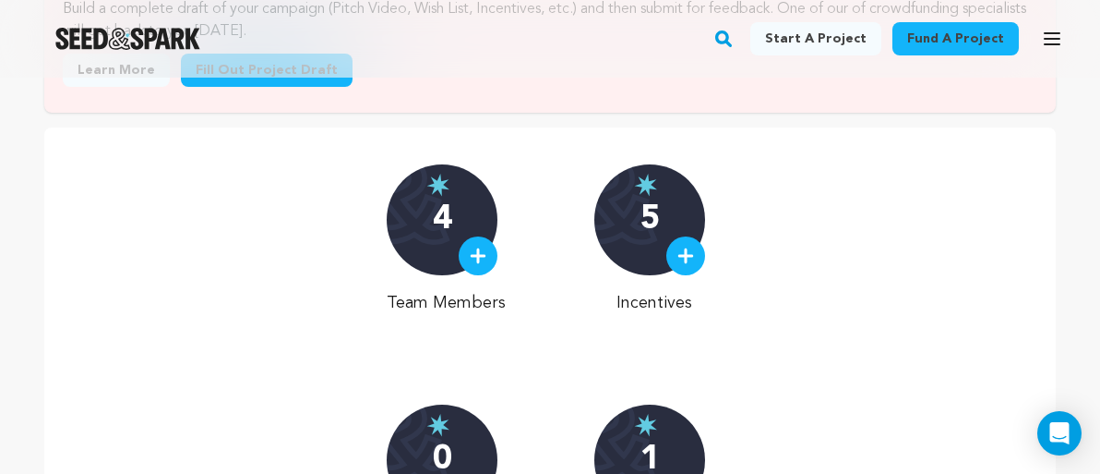
scroll to position [634, 0]
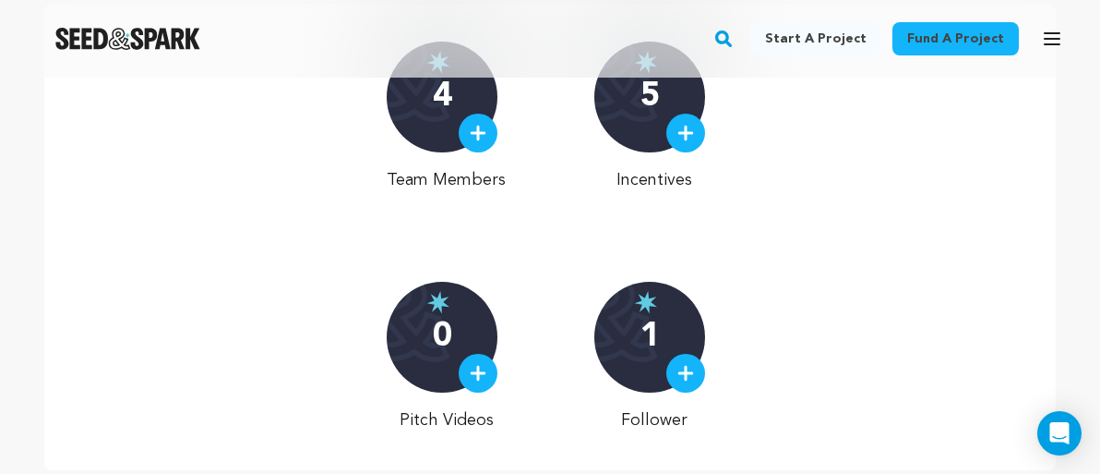
click at [684, 143] on div at bounding box center [685, 133] width 39 height 39
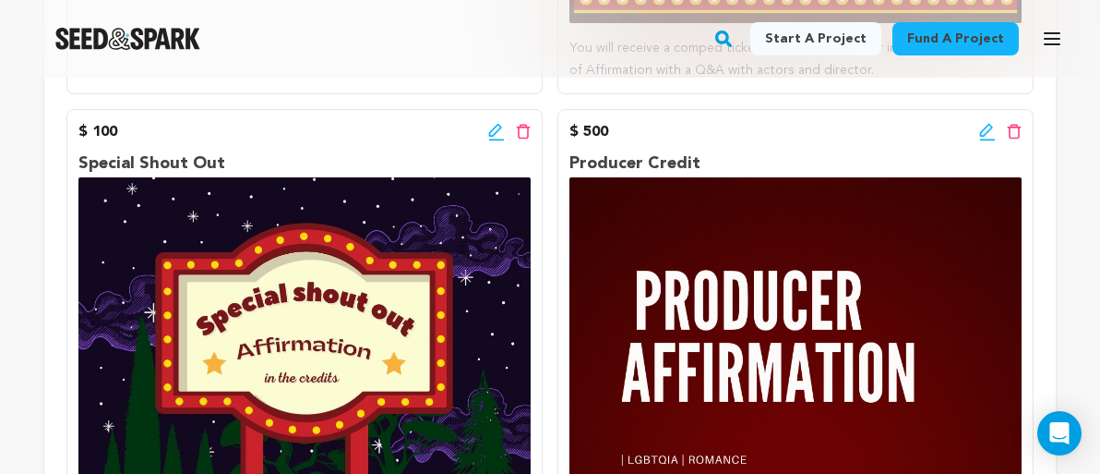
scroll to position [1097, 0]
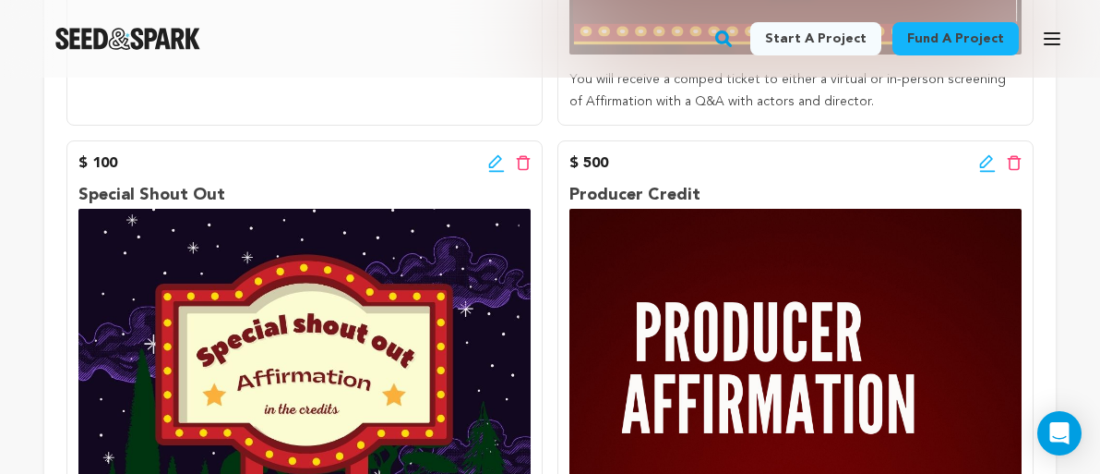
click at [501, 162] on icon at bounding box center [496, 163] width 17 height 18
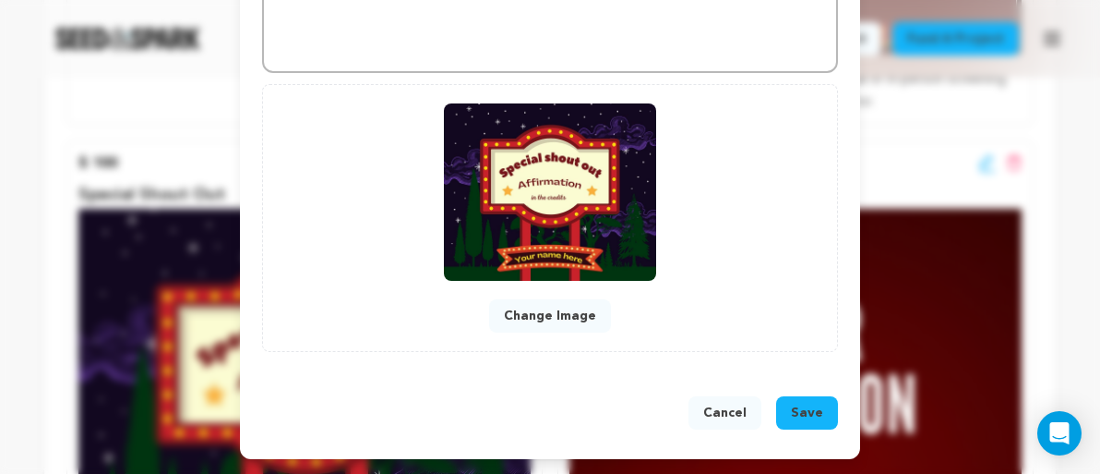
scroll to position [706, 0]
click at [553, 309] on button "Change Image" at bounding box center [550, 315] width 122 height 33
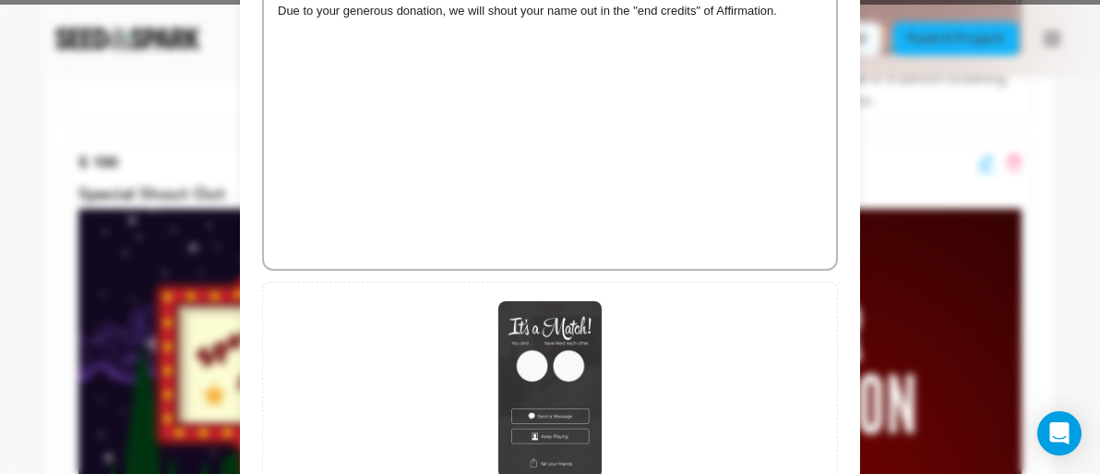
scroll to position [550, 0]
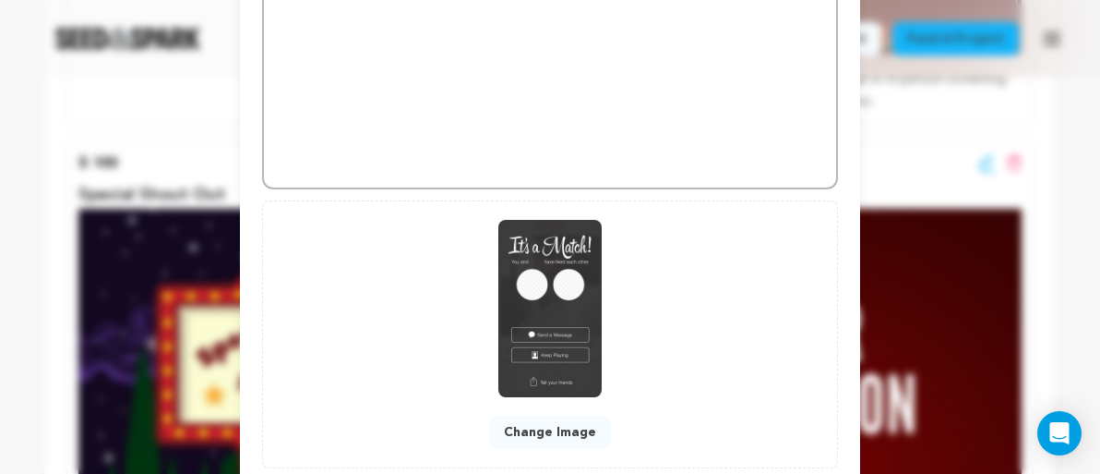
click at [602, 312] on img at bounding box center [549, 308] width 103 height 177
click at [527, 434] on button "Change Image" at bounding box center [550, 431] width 122 height 33
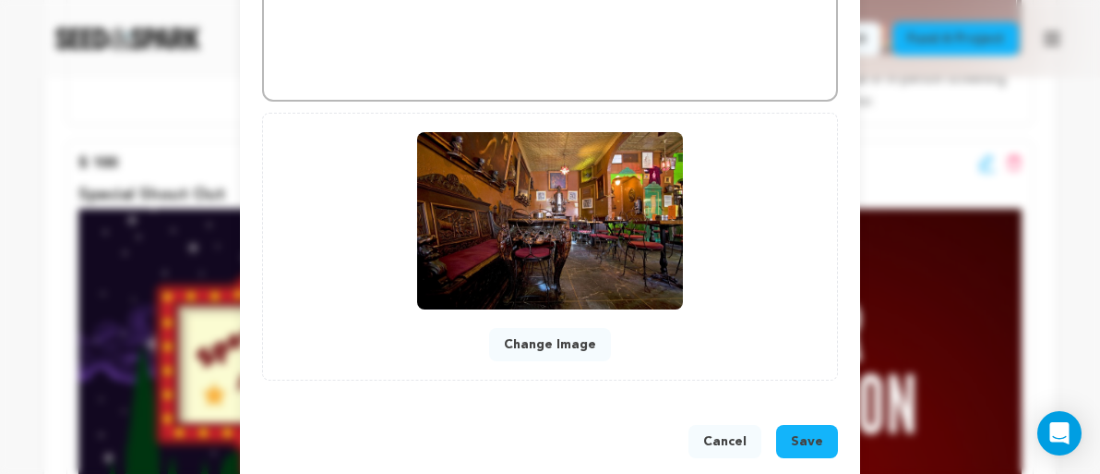
scroll to position [648, 0]
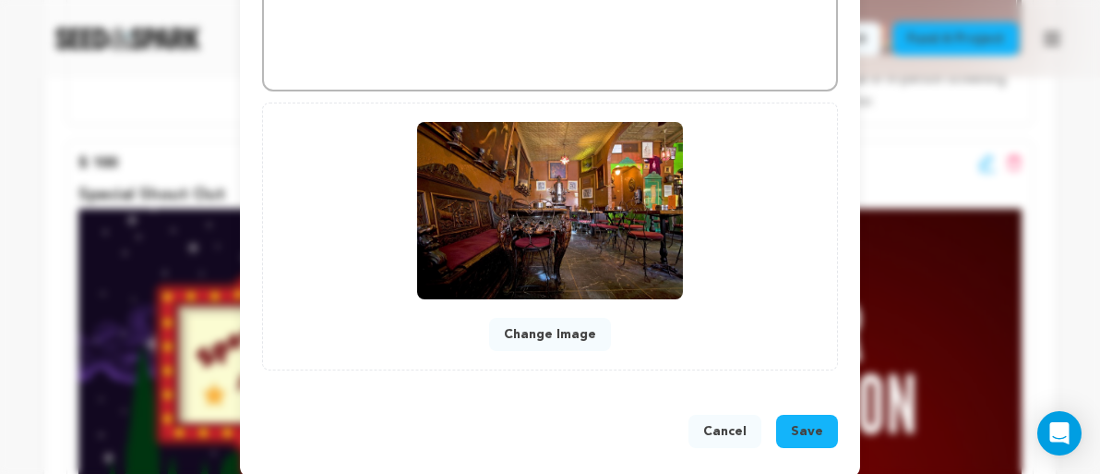
click at [795, 436] on span "Save" at bounding box center [807, 431] width 32 height 18
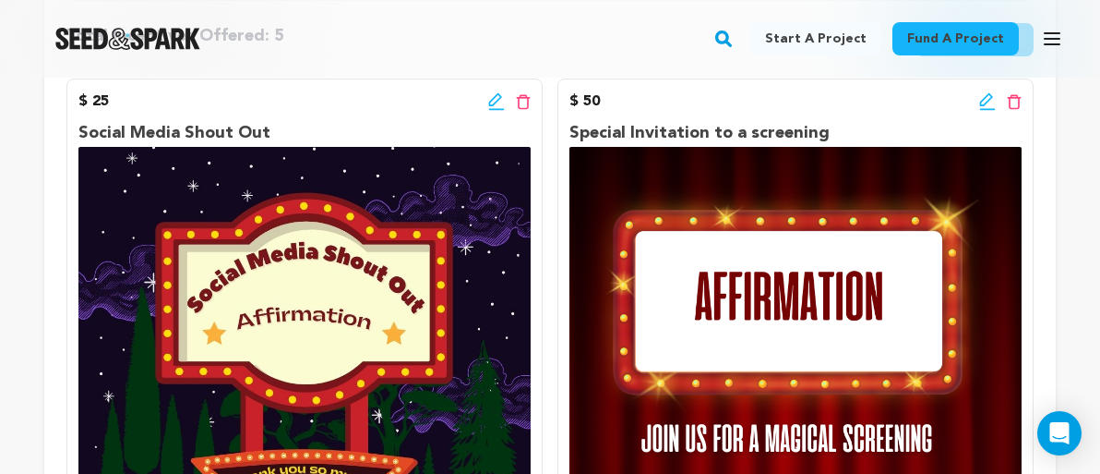
scroll to position [401, 0]
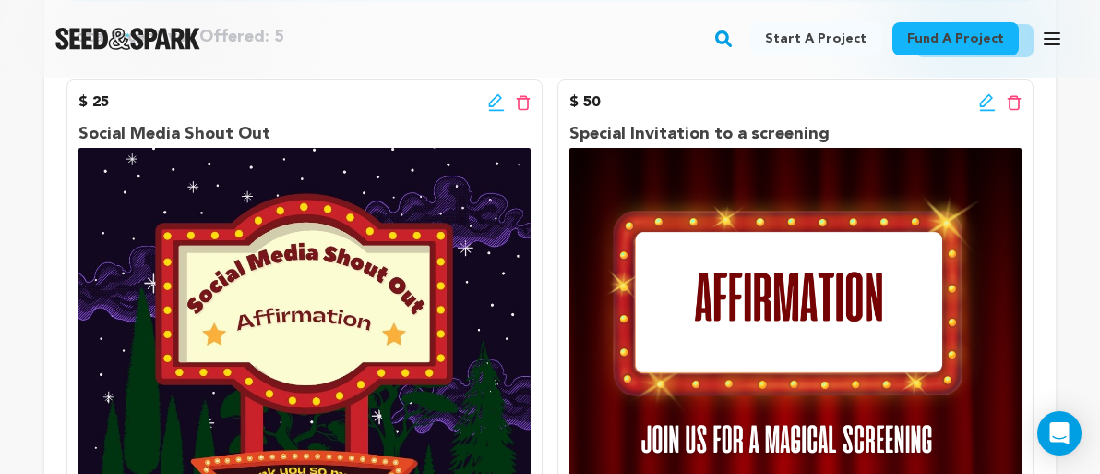
click at [495, 104] on icon at bounding box center [495, 100] width 13 height 13
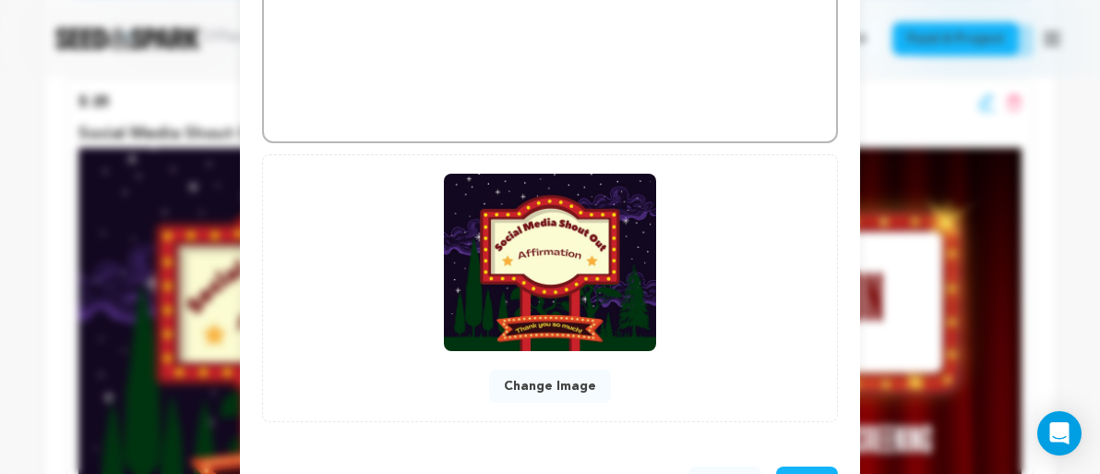
scroll to position [706, 0]
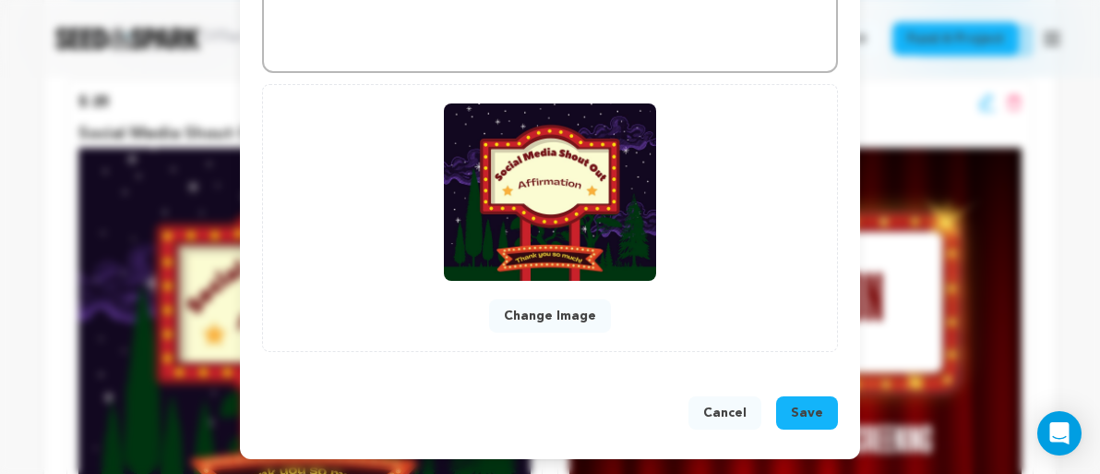
click at [528, 313] on button "Change Image" at bounding box center [550, 315] width 122 height 33
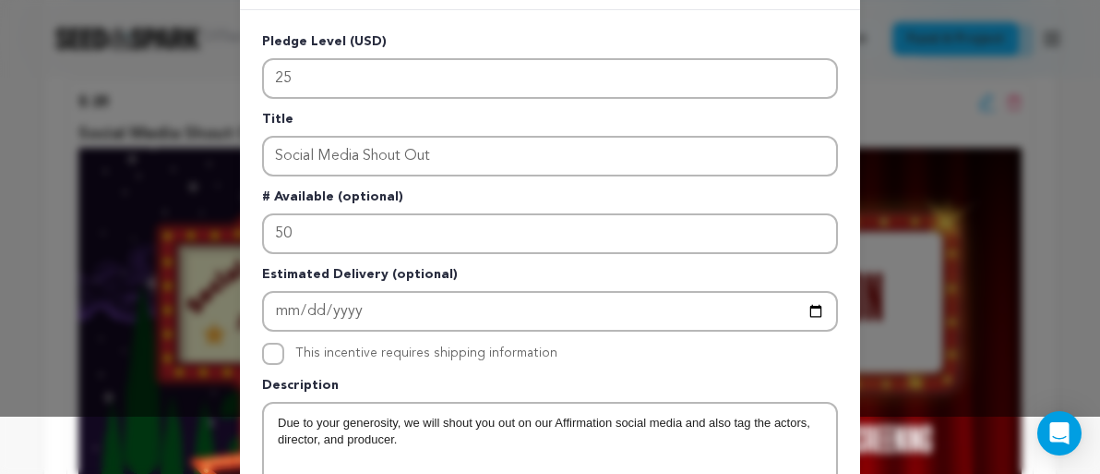
scroll to position [62, 0]
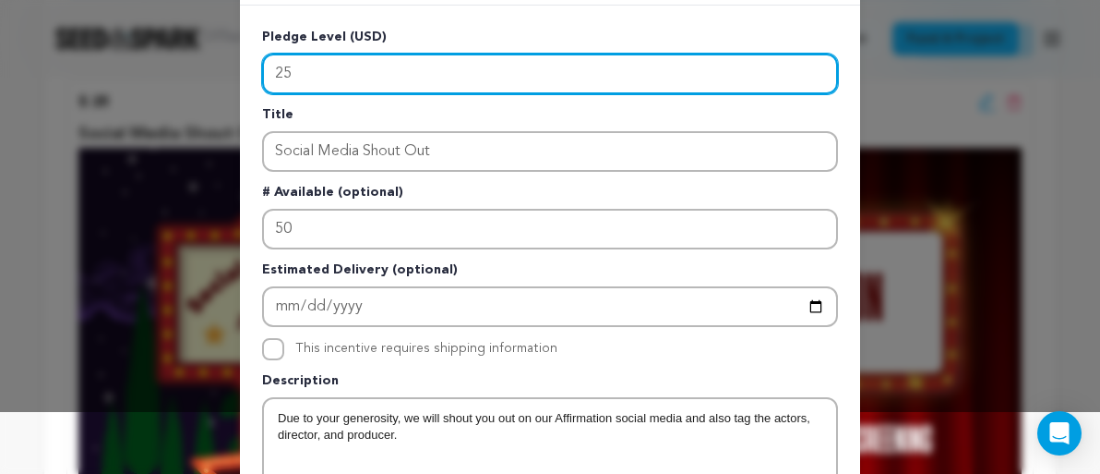
click at [308, 76] on input "25" at bounding box center [550, 74] width 576 height 41
type input "2"
type input "5"
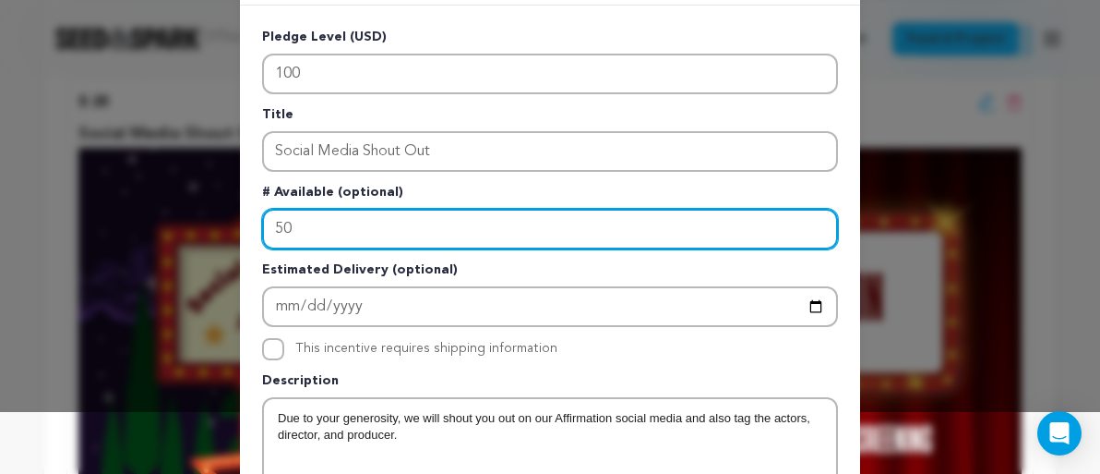
click at [307, 237] on input "50" at bounding box center [550, 229] width 576 height 41
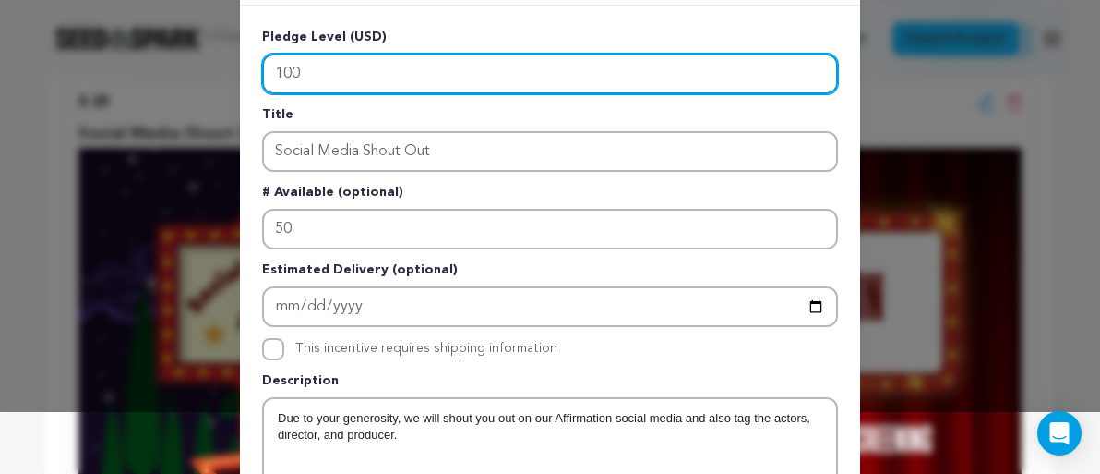
click at [308, 74] on input "100" at bounding box center [550, 74] width 576 height 41
type input "1"
type input "50"
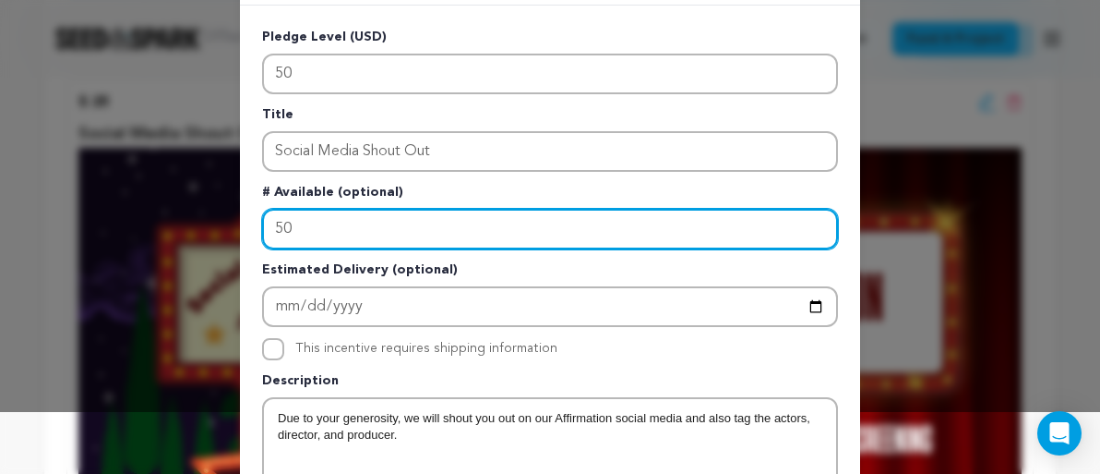
click at [296, 233] on input "50" at bounding box center [550, 229] width 576 height 41
type input "5"
type input "25"
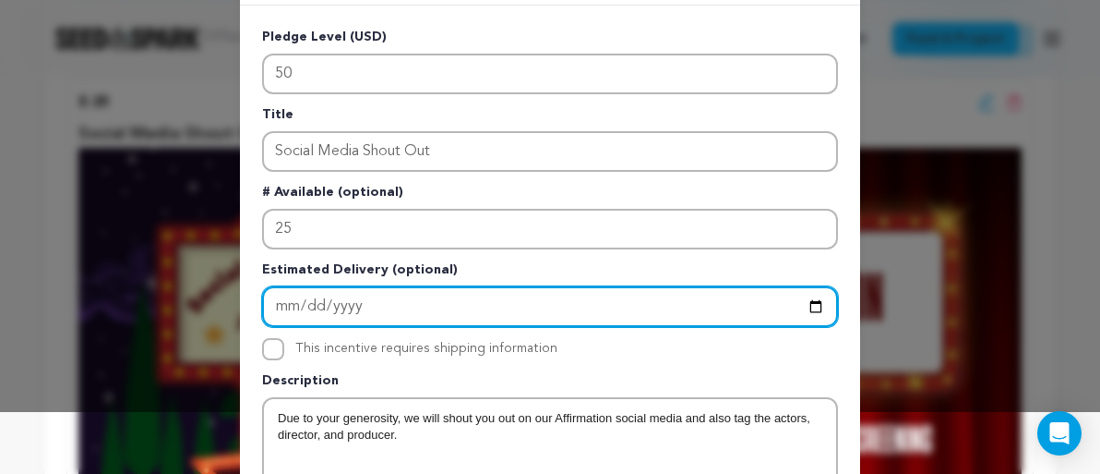
click at [524, 289] on input "Enter Estimated Delivery" at bounding box center [550, 306] width 576 height 41
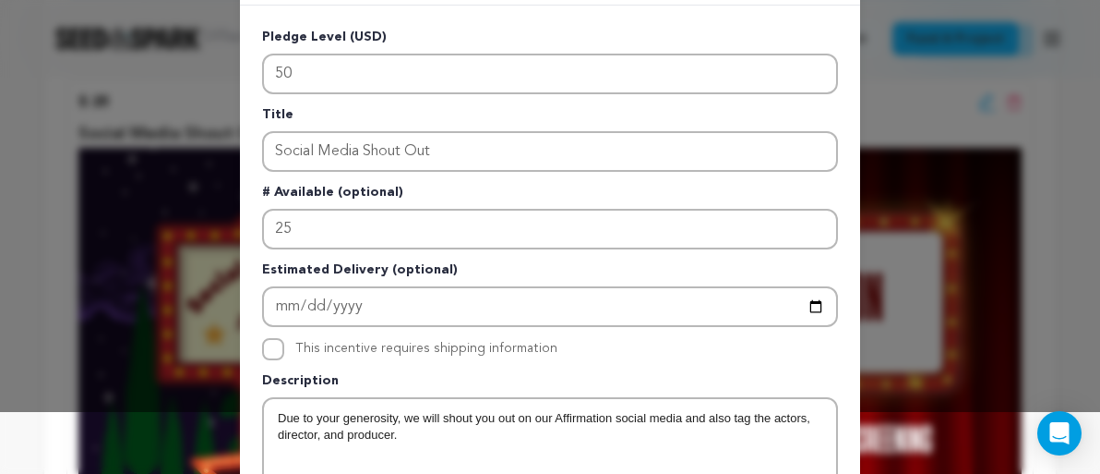
click at [524, 270] on p "Estimated Delivery (optional)" at bounding box center [550, 273] width 576 height 26
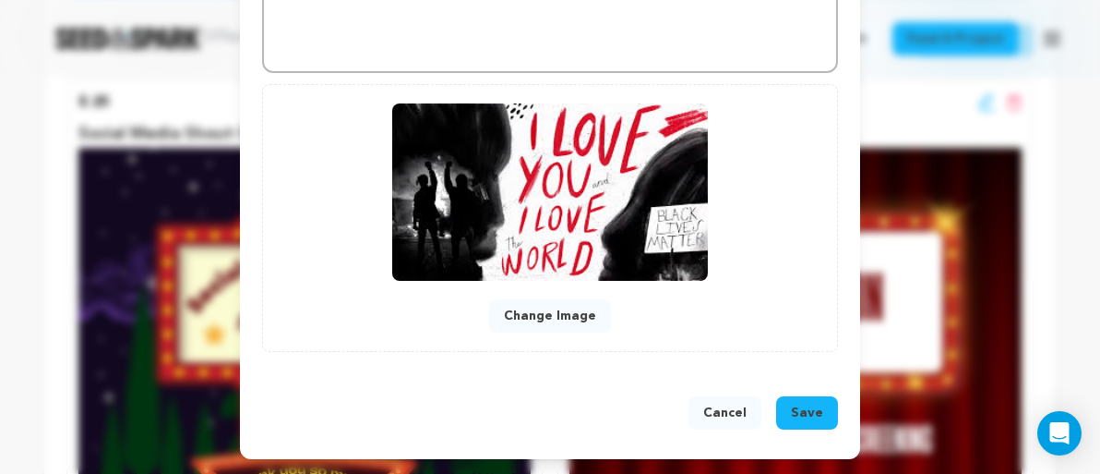
scroll to position [666, 0]
click at [823, 405] on button "Save" at bounding box center [807, 412] width 62 height 33
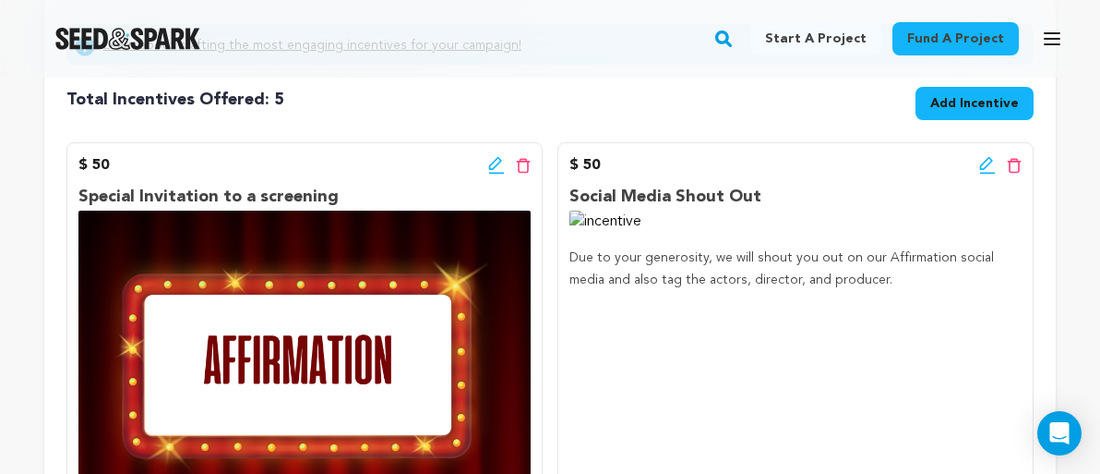
scroll to position [340, 0]
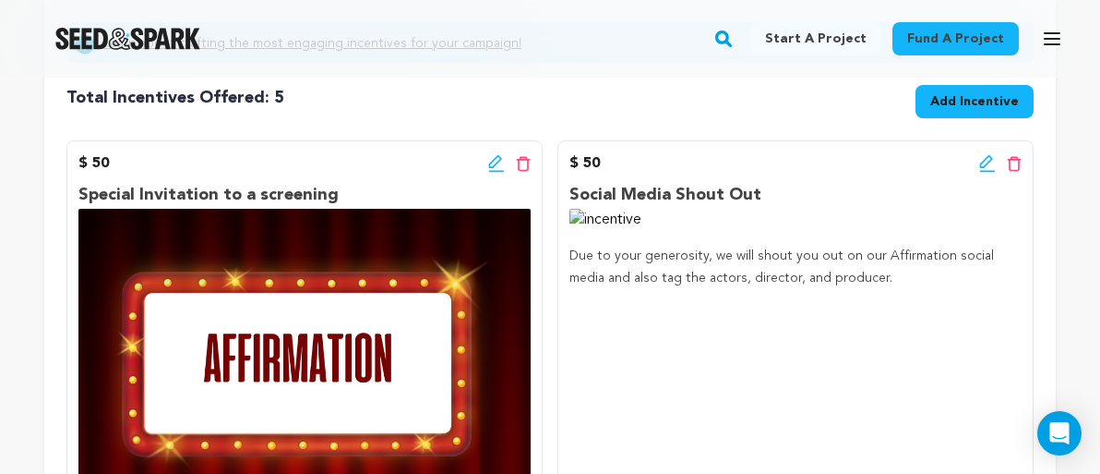
click at [499, 168] on icon at bounding box center [496, 163] width 17 height 18
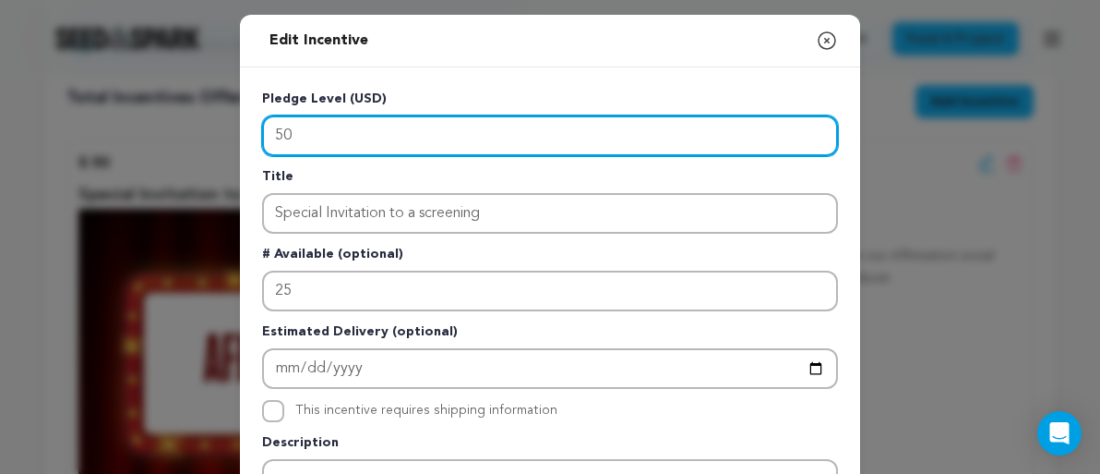
scroll to position [0, 0]
click at [395, 146] on input "50" at bounding box center [550, 135] width 576 height 41
type input "5"
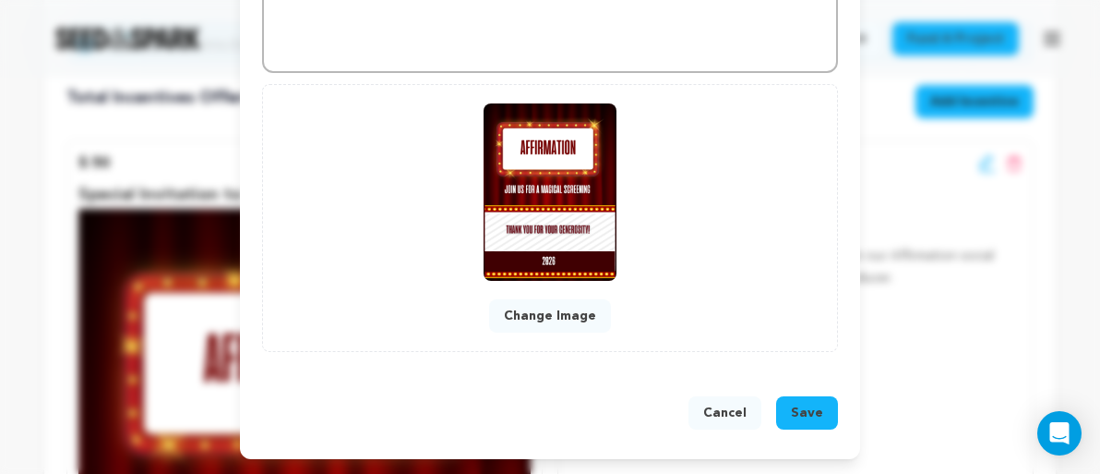
scroll to position [706, 0]
type input "100"
click at [793, 414] on button "Save" at bounding box center [807, 412] width 62 height 33
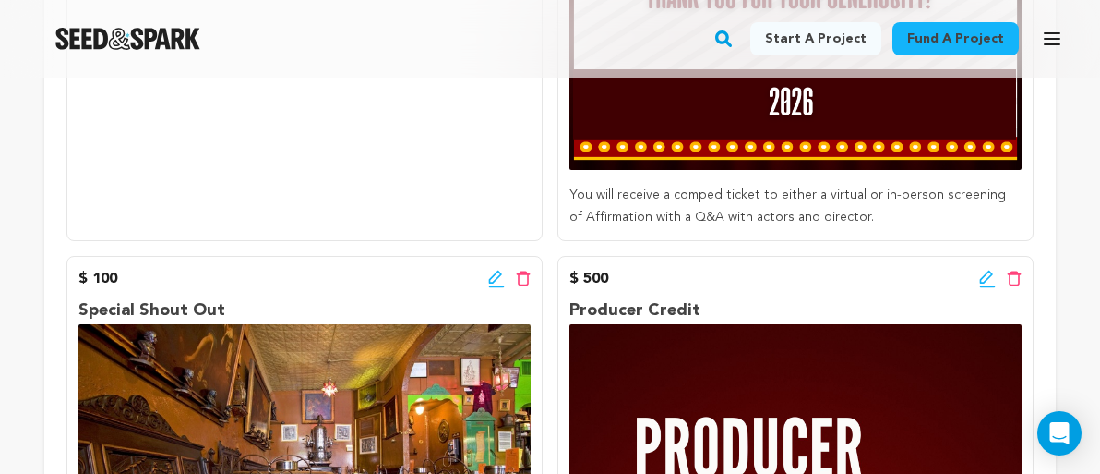
scroll to position [992, 0]
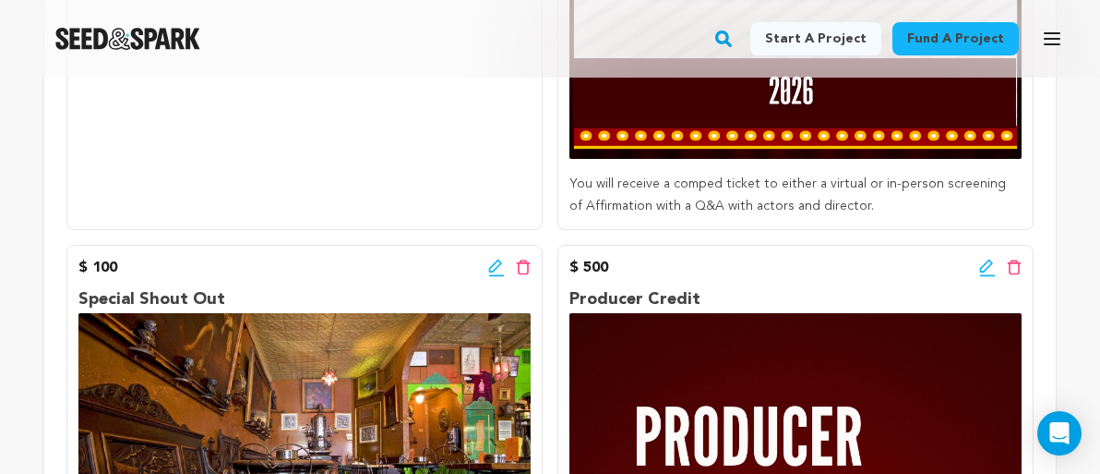
click at [490, 270] on icon at bounding box center [496, 267] width 17 height 18
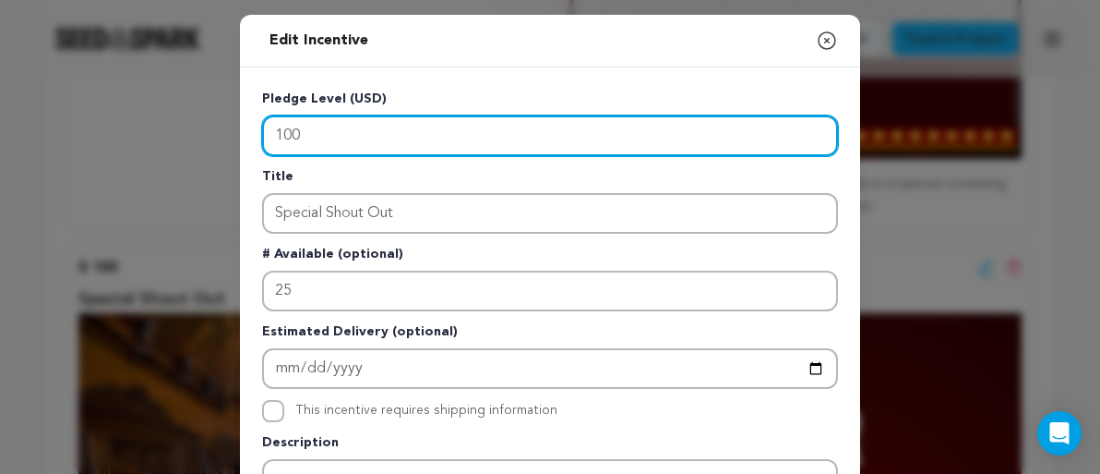
click at [318, 139] on input "100" at bounding box center [550, 135] width 576 height 41
type input "1"
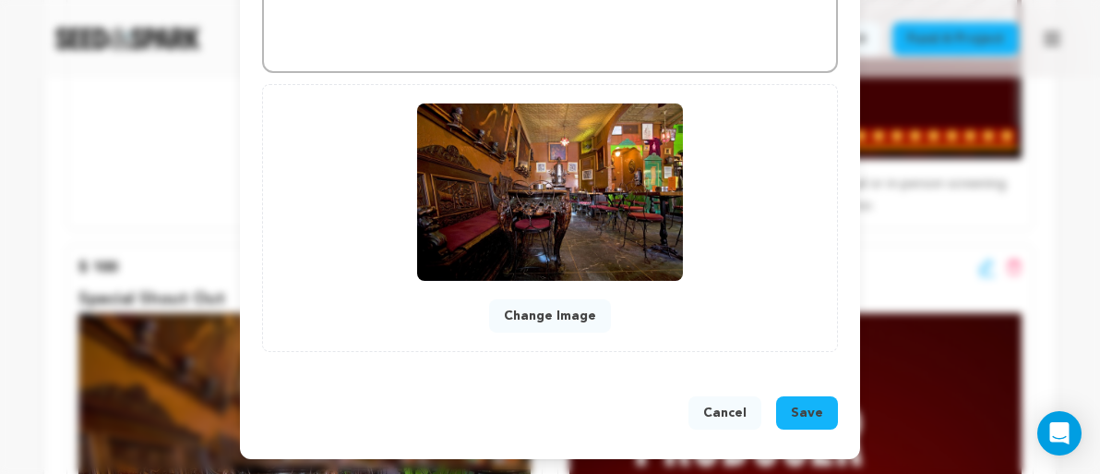
scroll to position [706, 0]
type input "250"
click at [822, 411] on span "Save" at bounding box center [807, 412] width 32 height 18
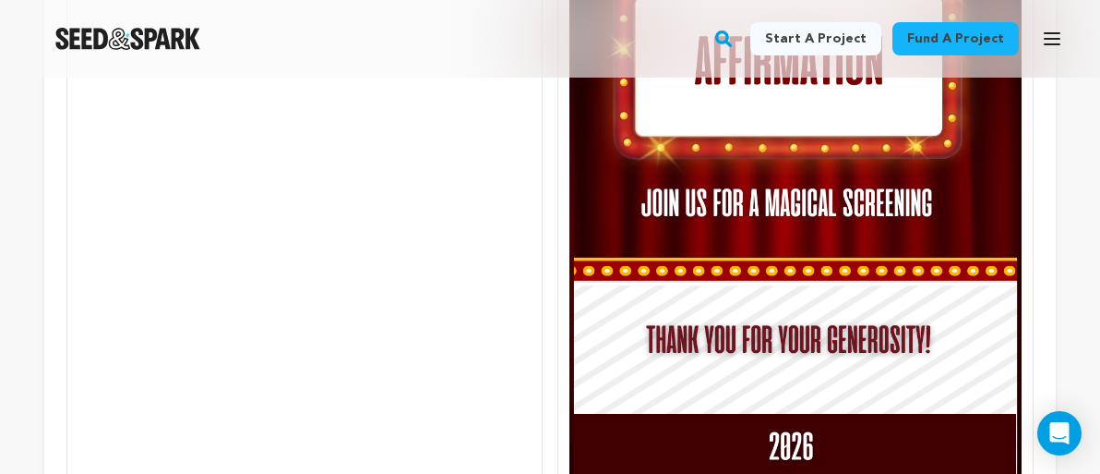
scroll to position [394, 0]
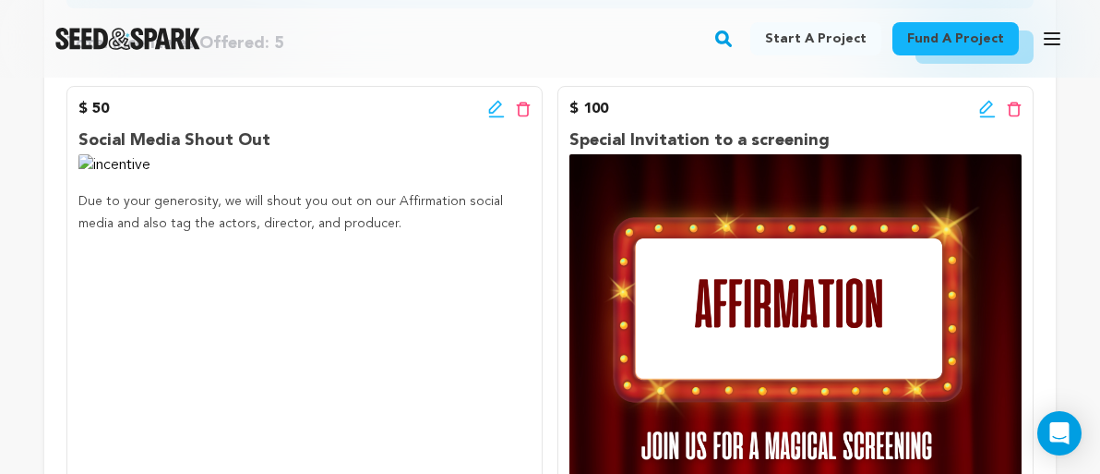
click at [697, 251] on img at bounding box center [796, 455] width 452 height 603
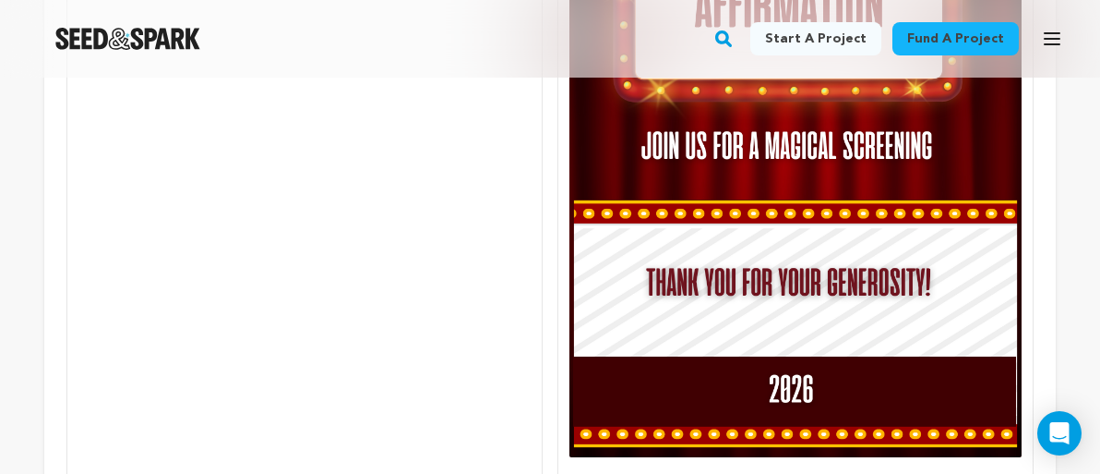
scroll to position [722, 0]
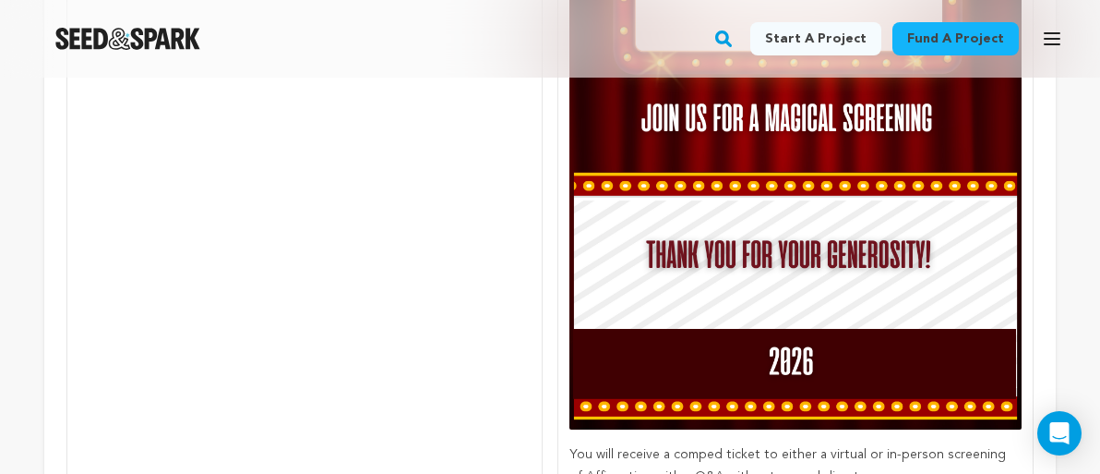
click at [813, 360] on img at bounding box center [796, 127] width 452 height 603
click at [815, 361] on img at bounding box center [796, 127] width 452 height 603
click at [819, 360] on img at bounding box center [796, 127] width 452 height 603
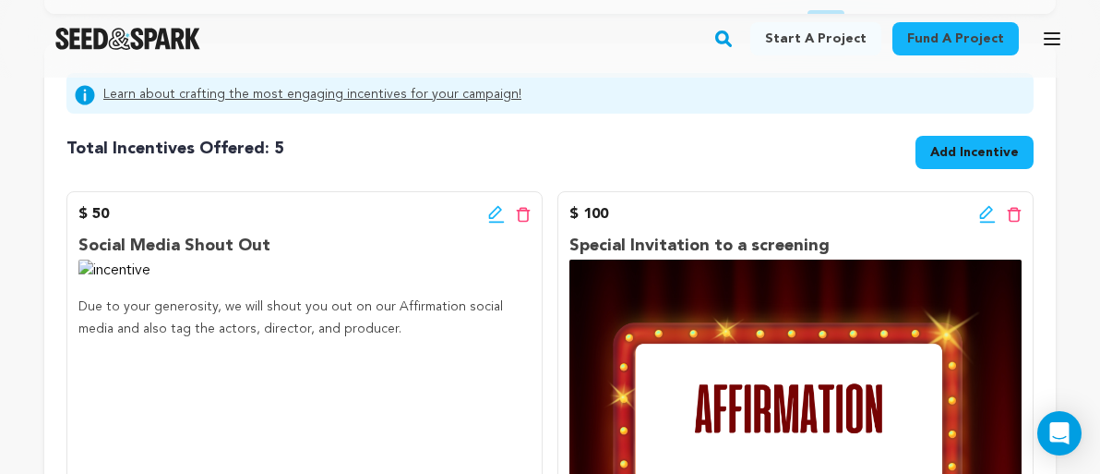
scroll to position [290, 0]
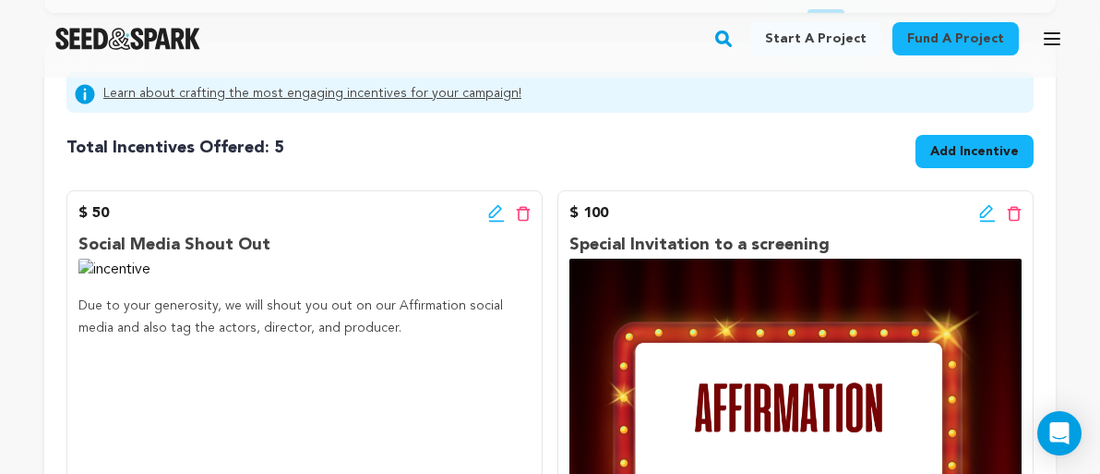
click at [985, 216] on icon at bounding box center [986, 211] width 13 height 13
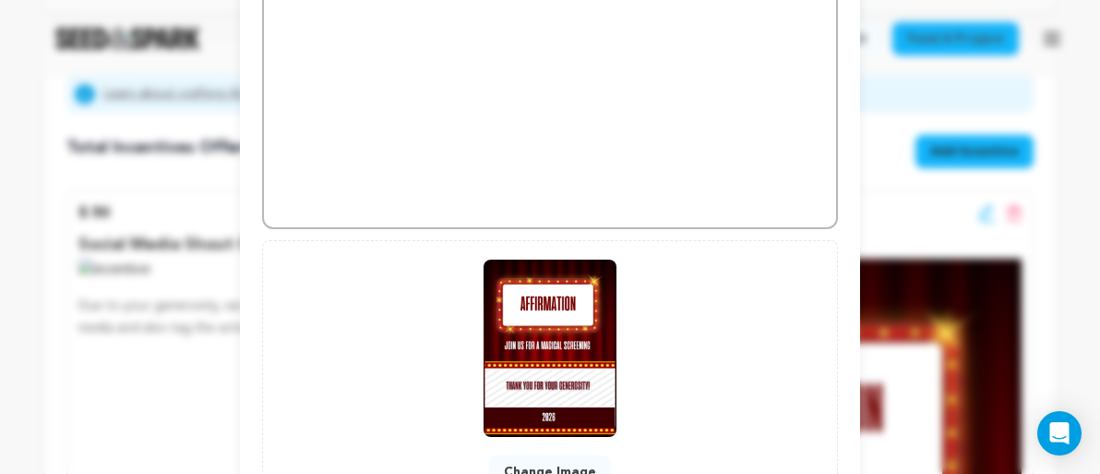
scroll to position [634, 0]
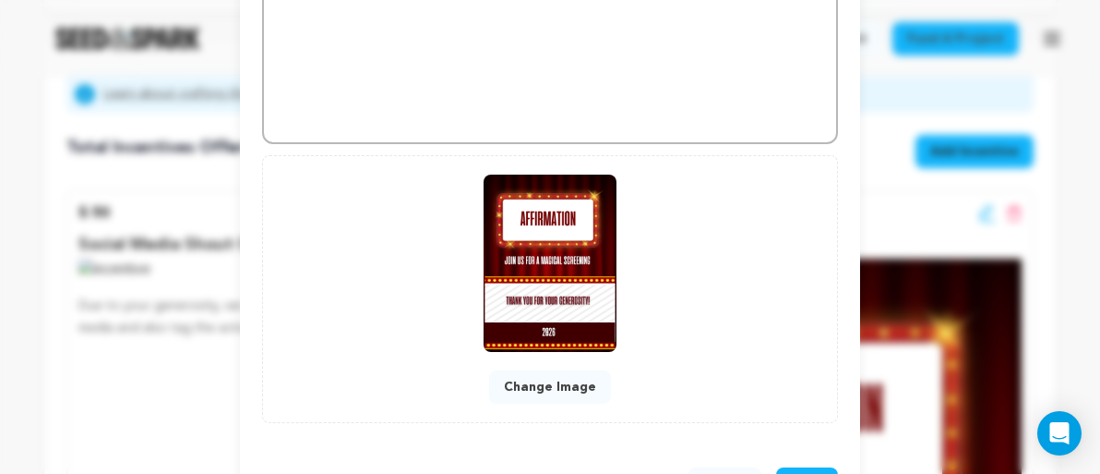
click at [617, 336] on img at bounding box center [550, 262] width 133 height 177
click at [567, 390] on button "Change Image" at bounding box center [550, 386] width 122 height 33
click at [762, 406] on div "Change Image" at bounding box center [550, 289] width 576 height 268
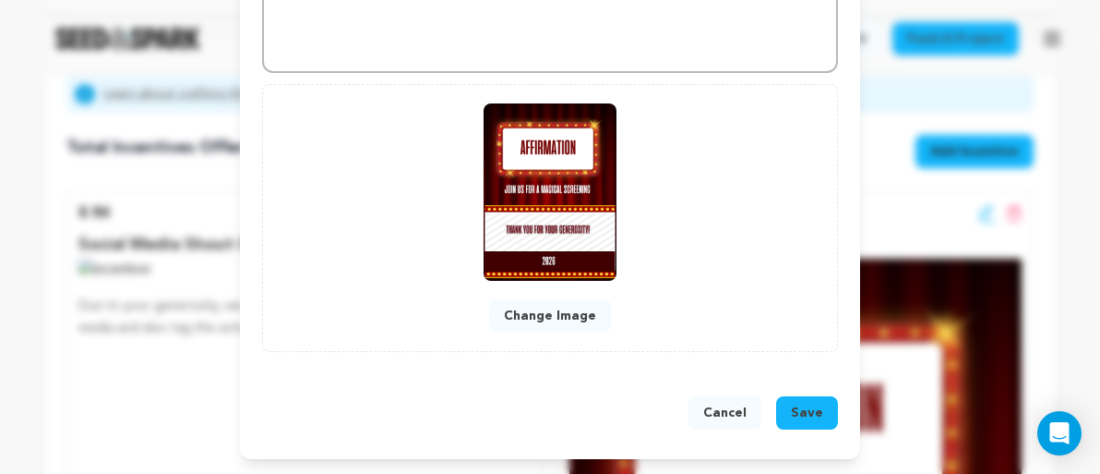
scroll to position [706, 0]
click at [405, 374] on div "Cancel Save" at bounding box center [550, 416] width 620 height 85
click at [721, 417] on button "Cancel" at bounding box center [725, 412] width 73 height 33
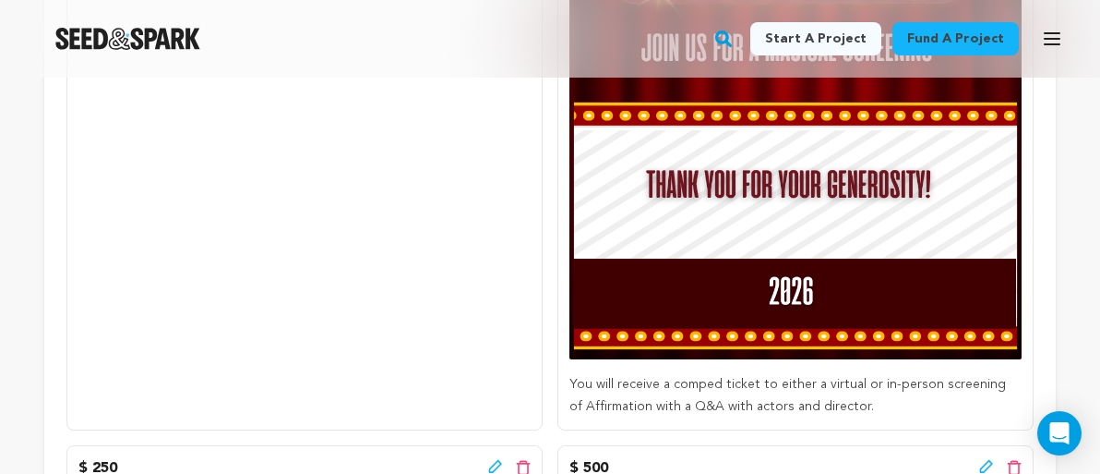
scroll to position [810, 0]
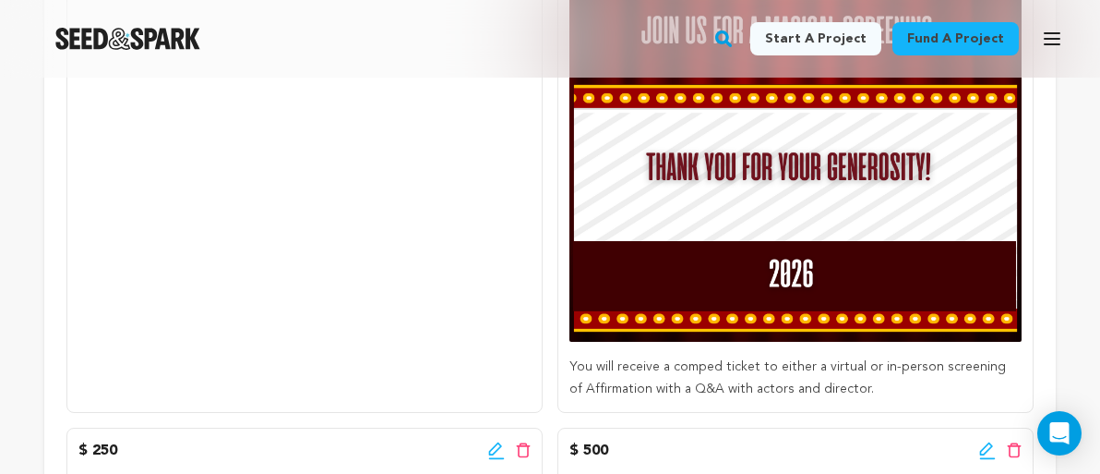
click at [785, 282] on img at bounding box center [796, 40] width 452 height 603
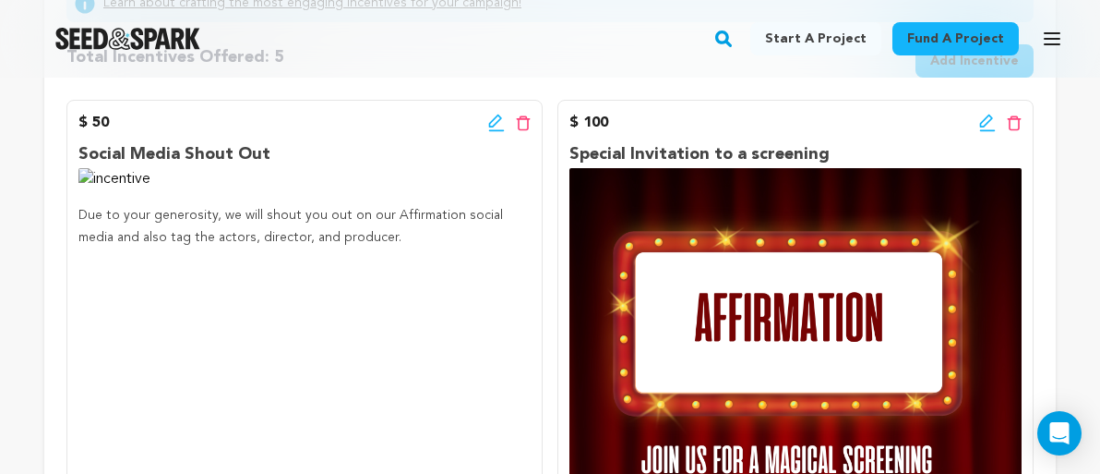
scroll to position [270, 0]
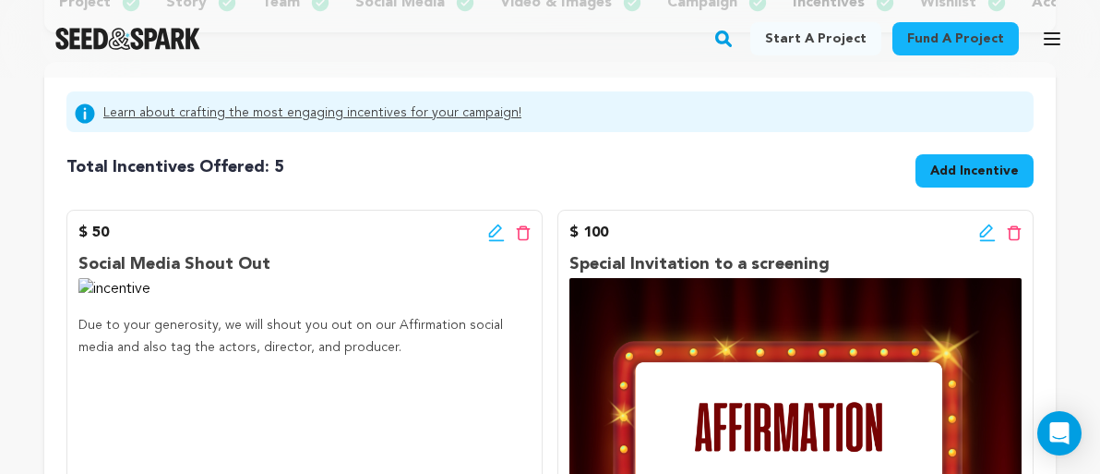
click at [986, 234] on icon at bounding box center [986, 230] width 13 height 13
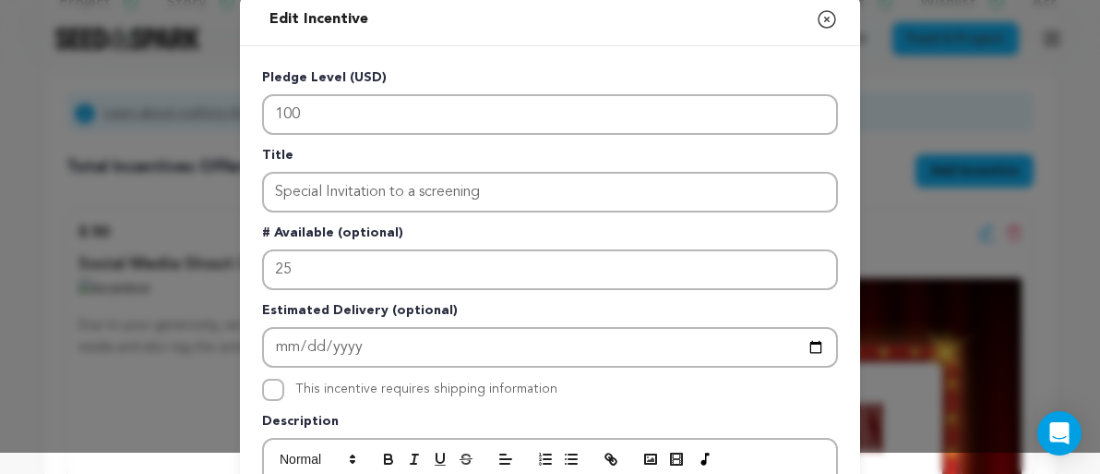
scroll to position [10, 0]
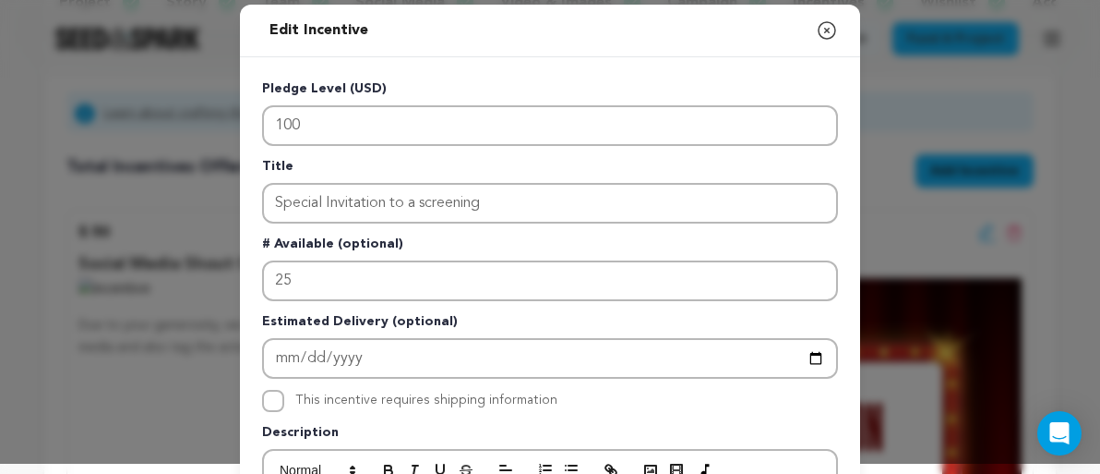
click at [820, 32] on icon "button" at bounding box center [827, 30] width 22 height 22
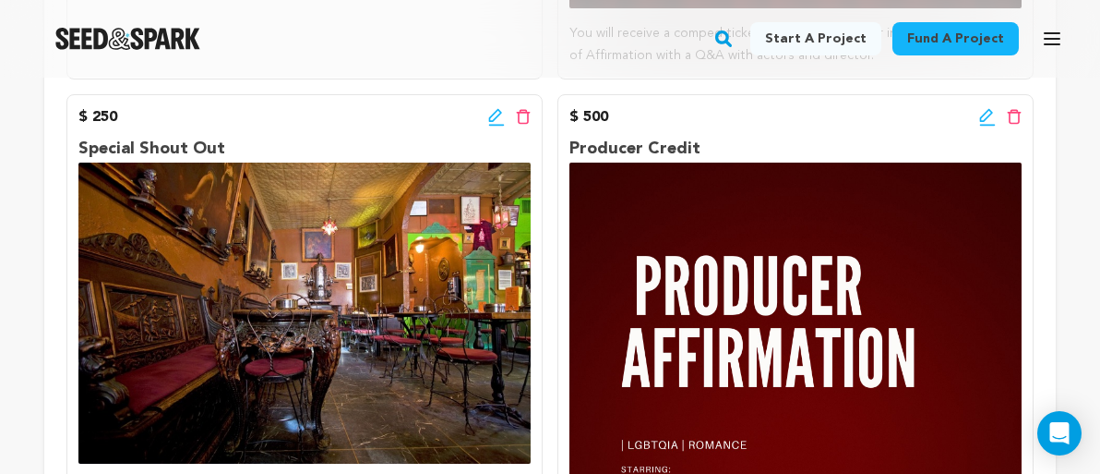
scroll to position [1110, 0]
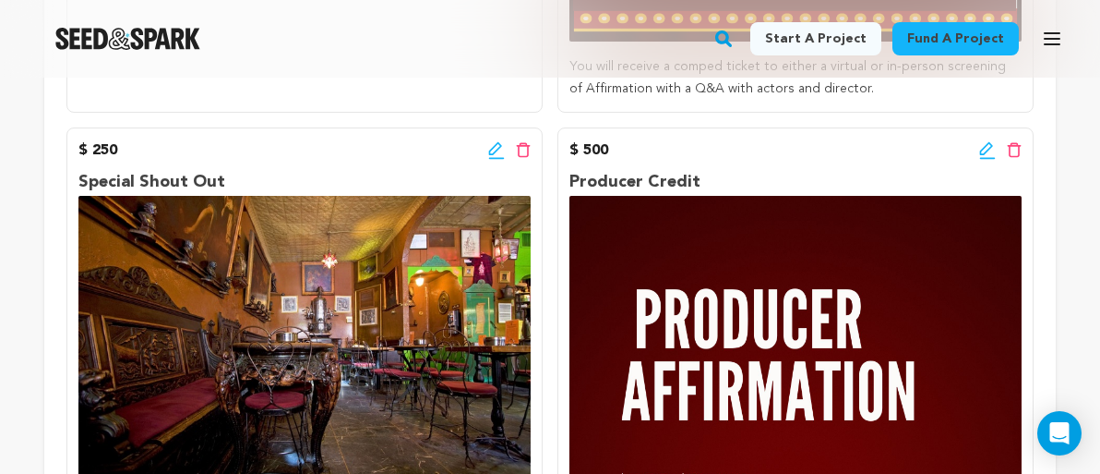
click at [490, 143] on icon at bounding box center [496, 150] width 17 height 18
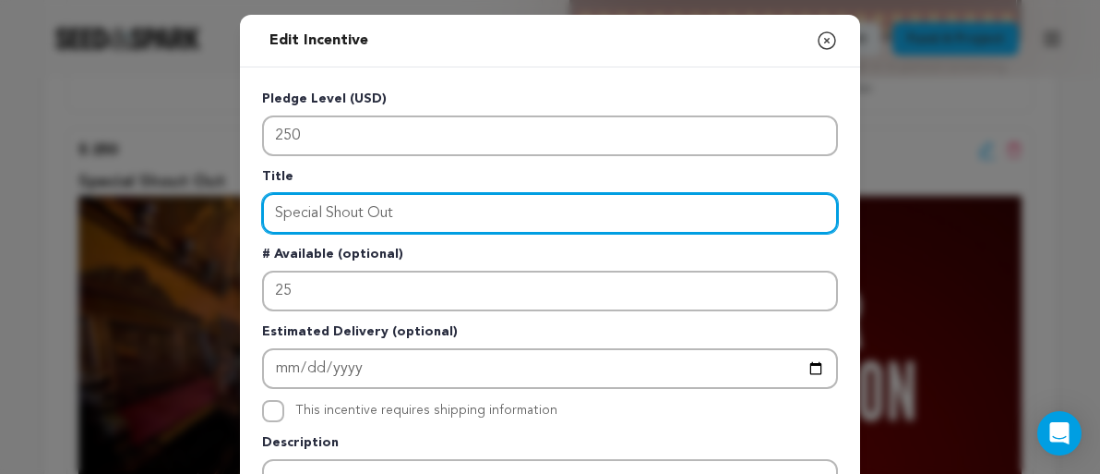
click at [450, 218] on input "Special Shout Out" at bounding box center [550, 213] width 576 height 41
drag, startPoint x: 450, startPoint y: 218, endPoint x: 206, endPoint y: 202, distance: 244.2
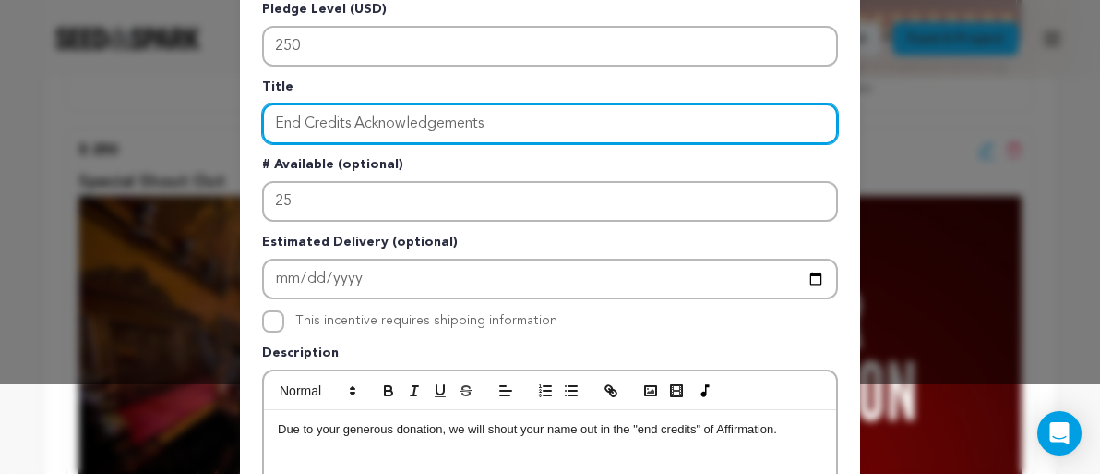
scroll to position [110, 0]
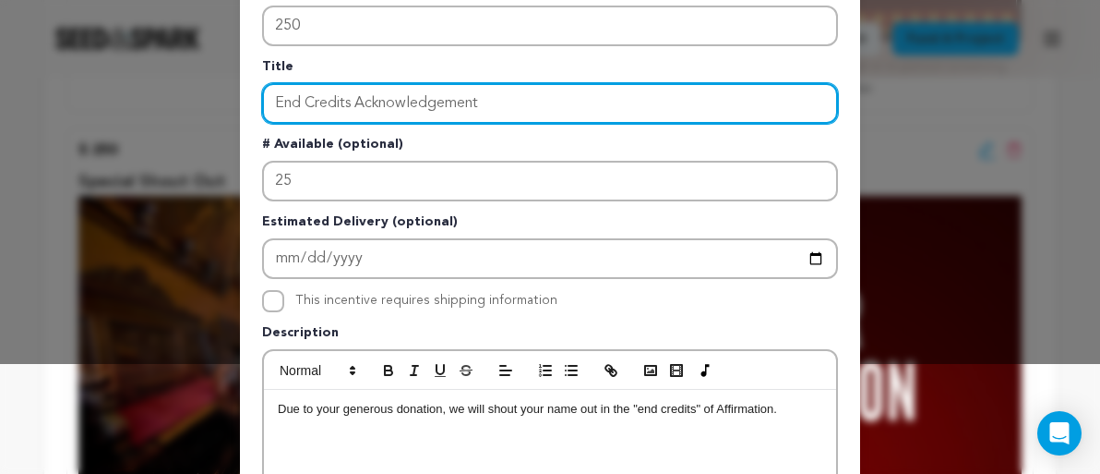
click at [350, 104] on input "End Credits Acknowledgement" at bounding box center [550, 103] width 576 height 41
click at [510, 101] on input "End Credits Acknowledgement" at bounding box center [550, 103] width 576 height 41
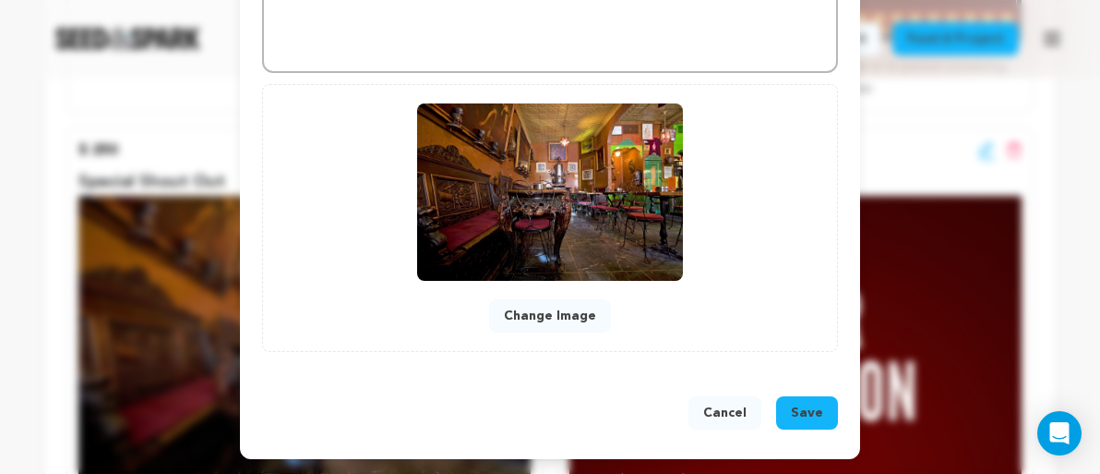
type input "End Credits Acknowledgement"
click at [817, 418] on span "Save" at bounding box center [807, 412] width 32 height 18
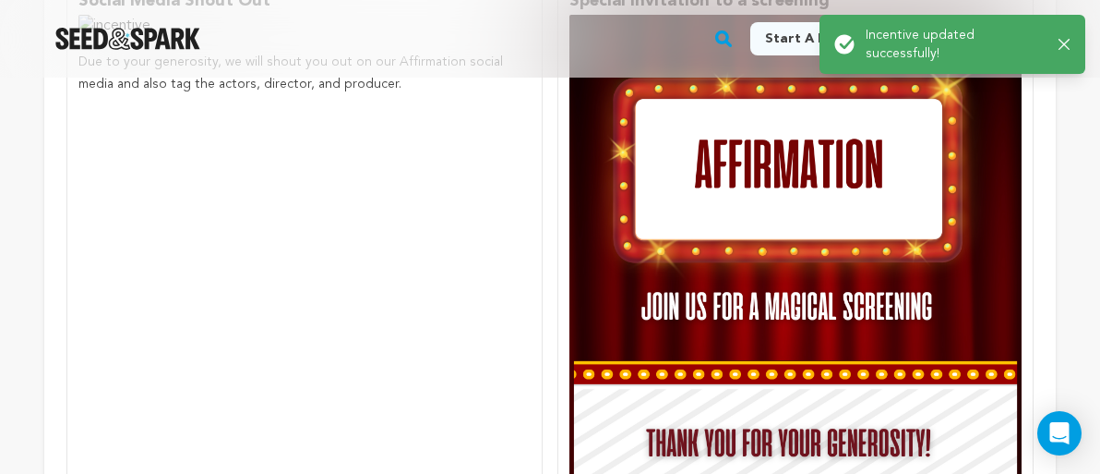
scroll to position [383, 0]
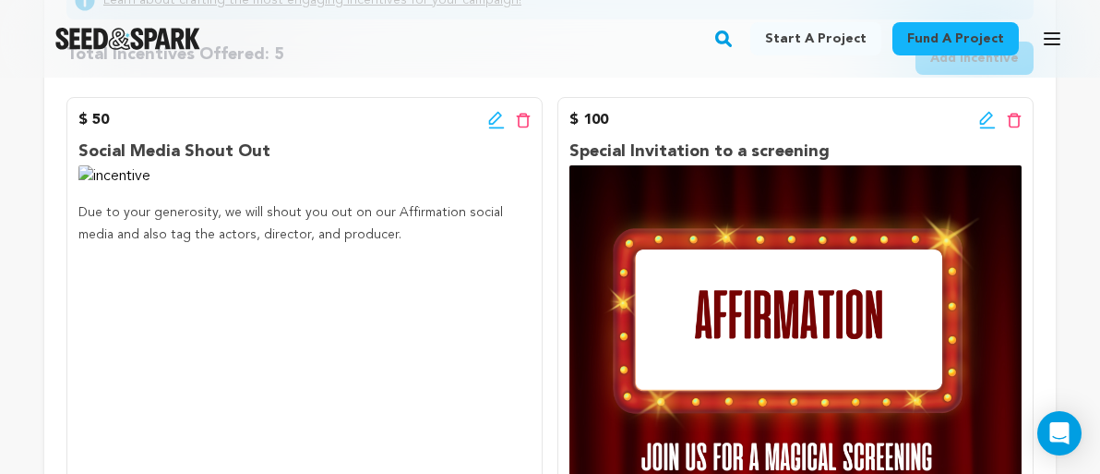
click at [1016, 124] on icon at bounding box center [1014, 121] width 15 height 16
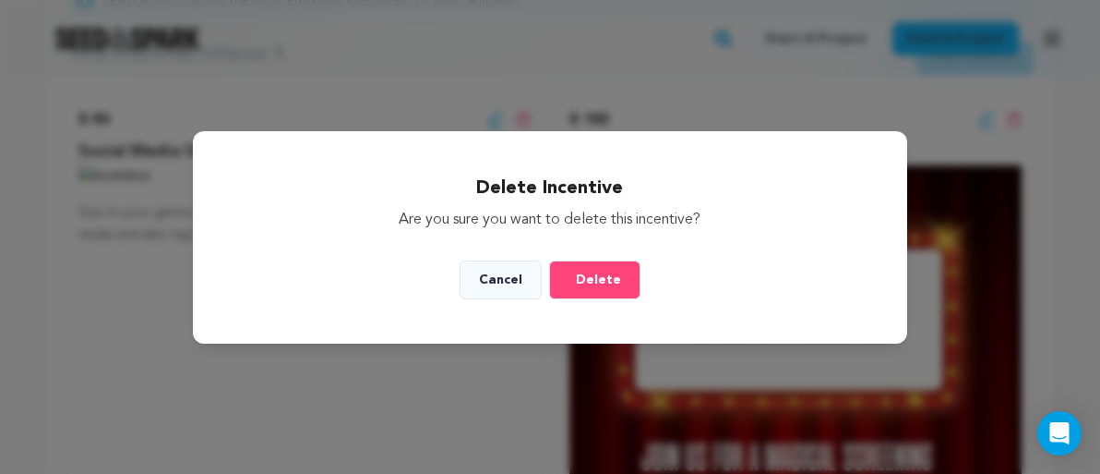
click at [616, 271] on span "Delete" at bounding box center [598, 279] width 45 height 18
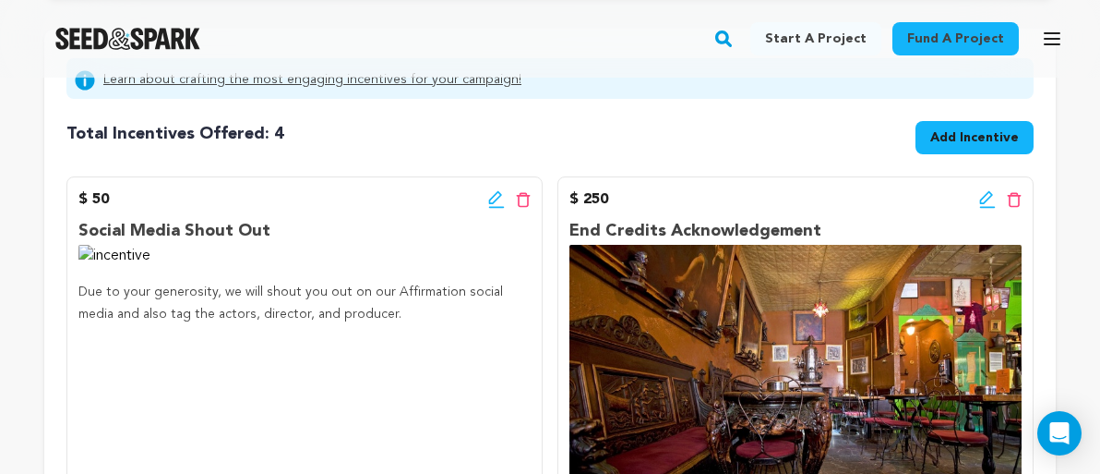
scroll to position [296, 0]
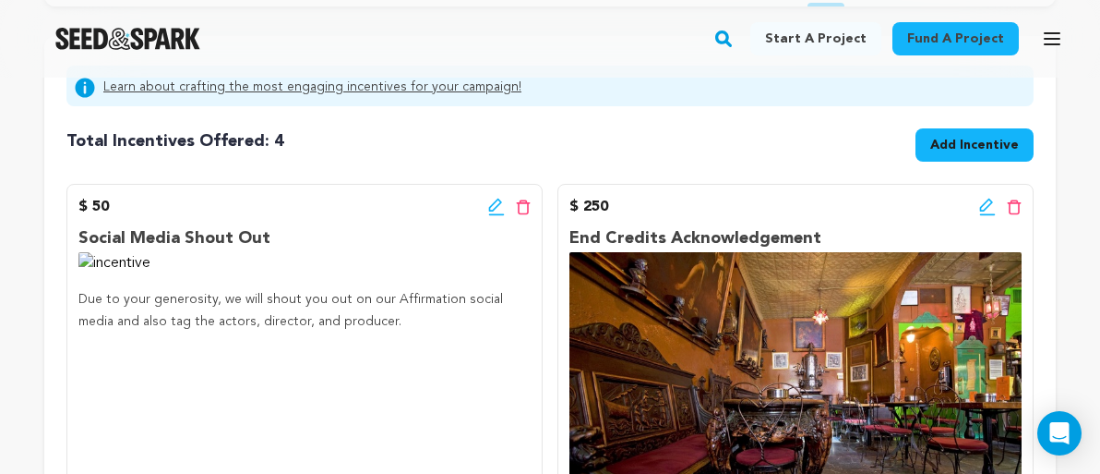
click at [491, 209] on icon at bounding box center [496, 207] width 17 height 18
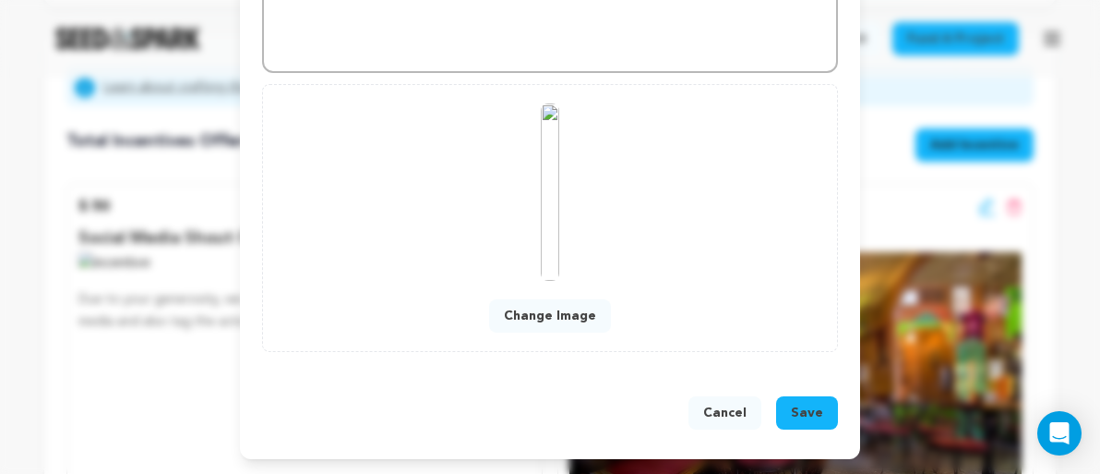
scroll to position [706, 0]
click at [542, 308] on button "Change Image" at bounding box center [550, 315] width 122 height 33
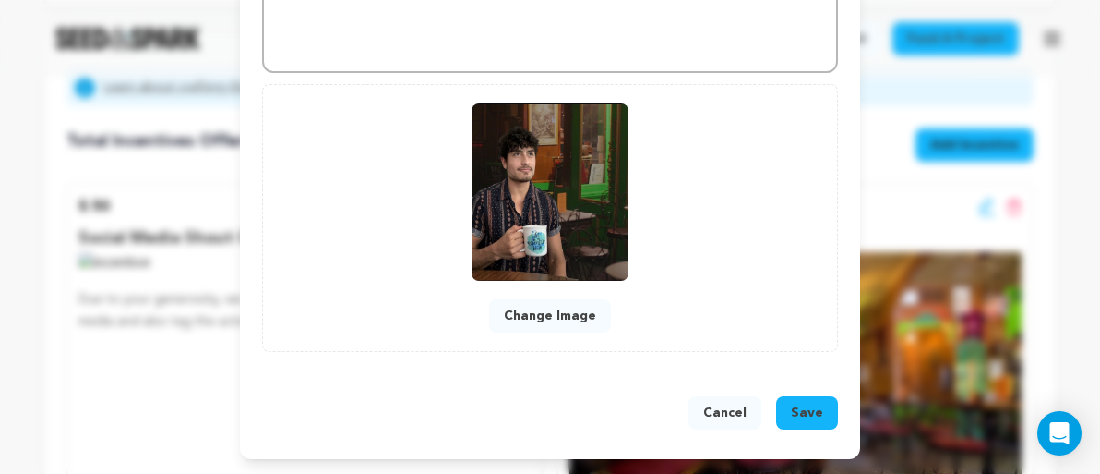
scroll to position [666, 0]
click at [810, 413] on span "Save" at bounding box center [807, 412] width 32 height 18
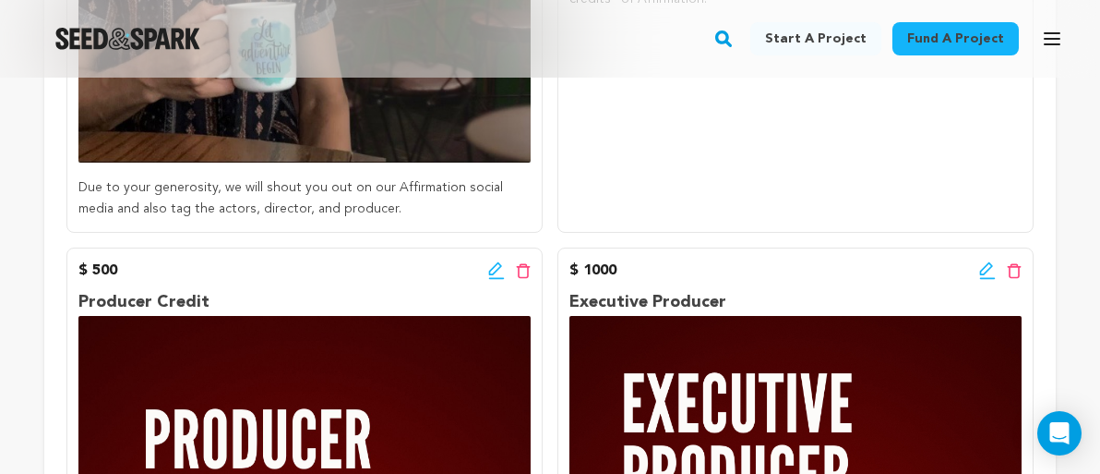
scroll to position [921, 0]
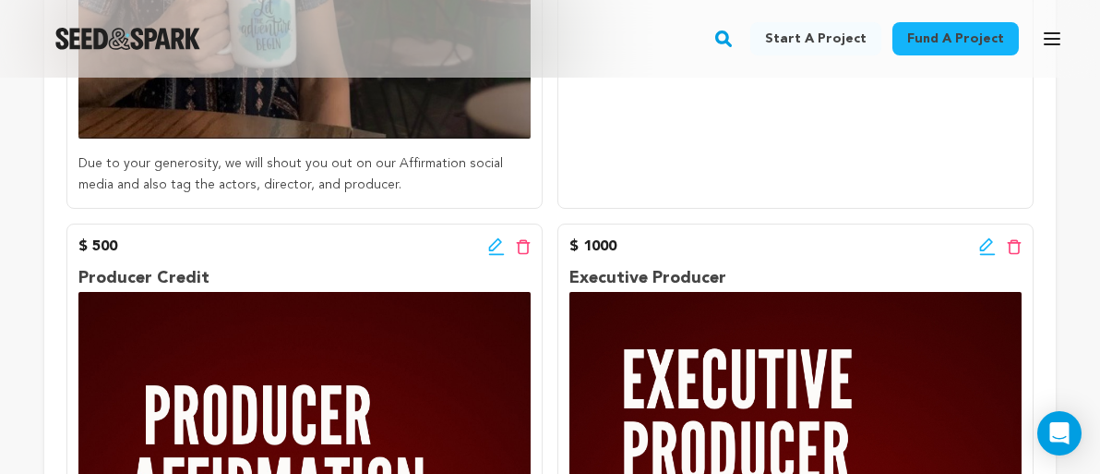
click at [383, 186] on p "Due to your generosity, we will shout you out on our Affirmation social media a…" at bounding box center [304, 175] width 452 height 44
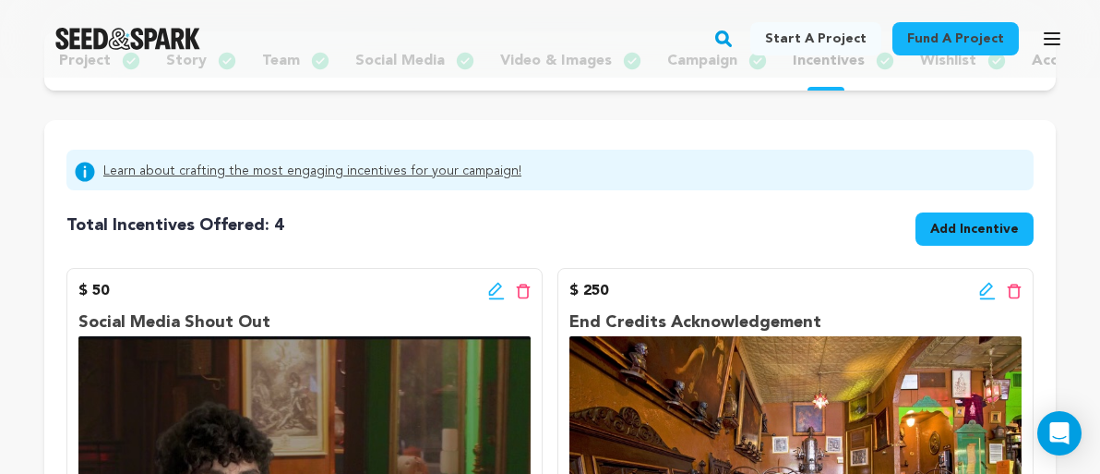
scroll to position [220, 0]
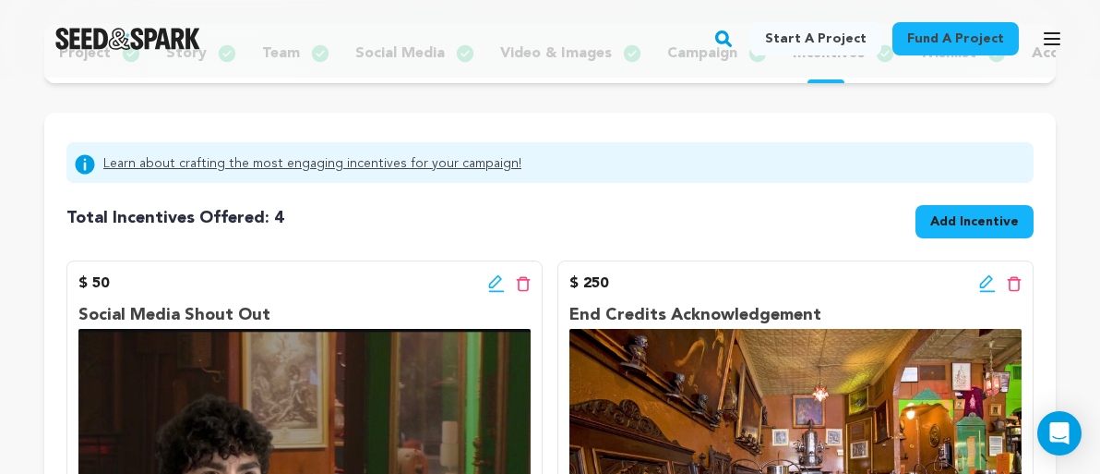
click at [980, 286] on icon at bounding box center [986, 281] width 13 height 13
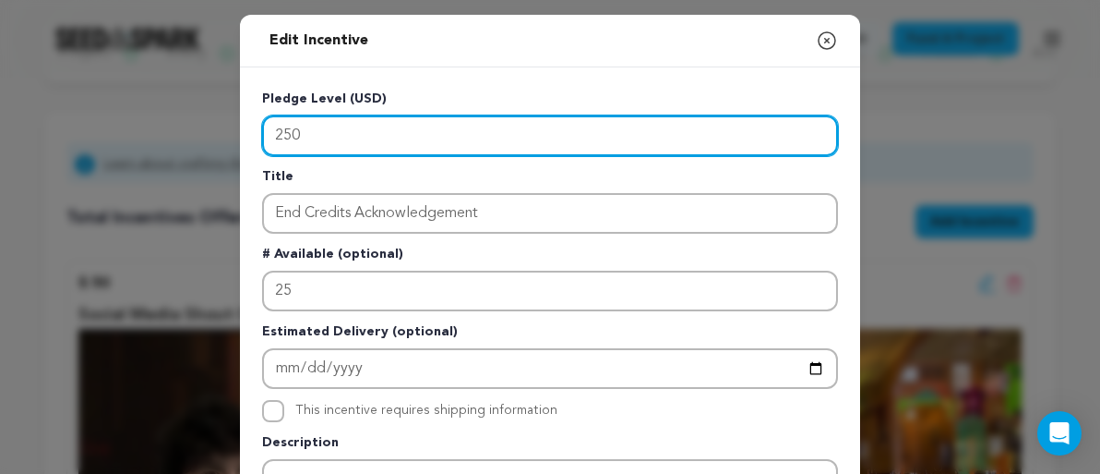
click at [335, 128] on input "250" at bounding box center [550, 135] width 576 height 41
type input "2"
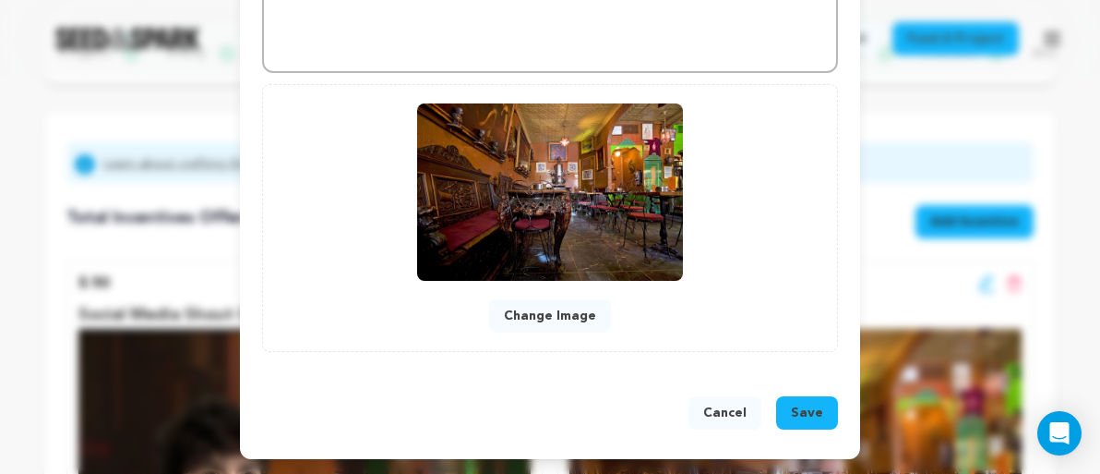
scroll to position [706, 0]
type input "100"
click at [801, 408] on span "Save" at bounding box center [807, 412] width 32 height 18
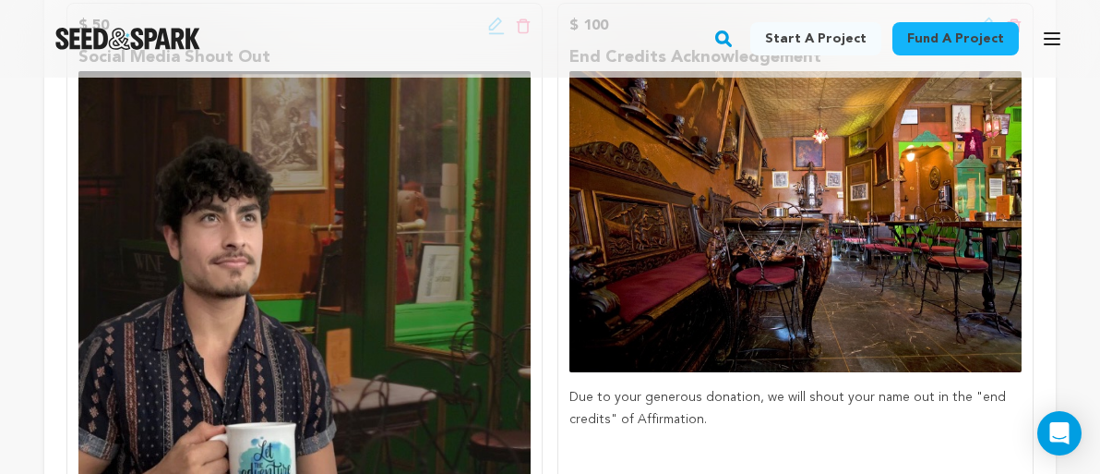
scroll to position [490, 0]
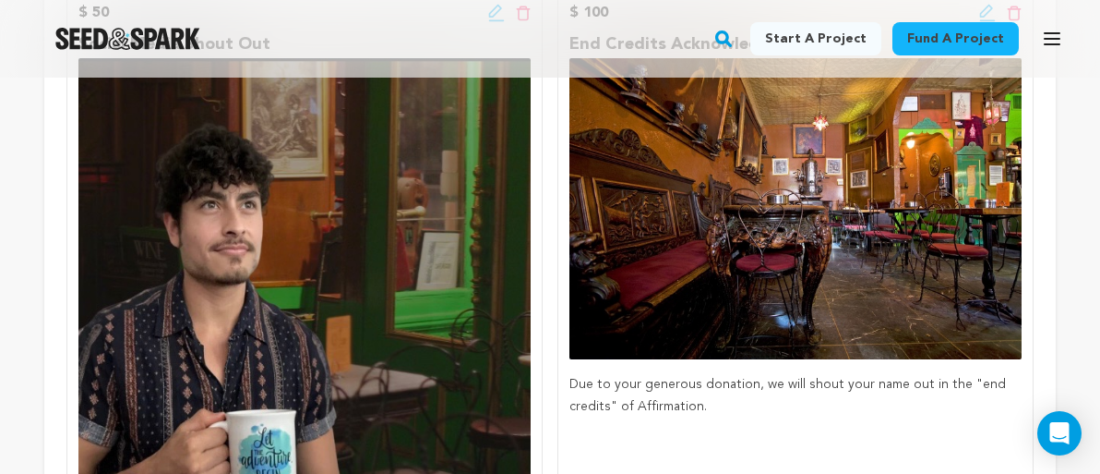
click at [820, 389] on p "Due to your generous donation, we will shout your name out in the "end credits"…" at bounding box center [796, 396] width 452 height 44
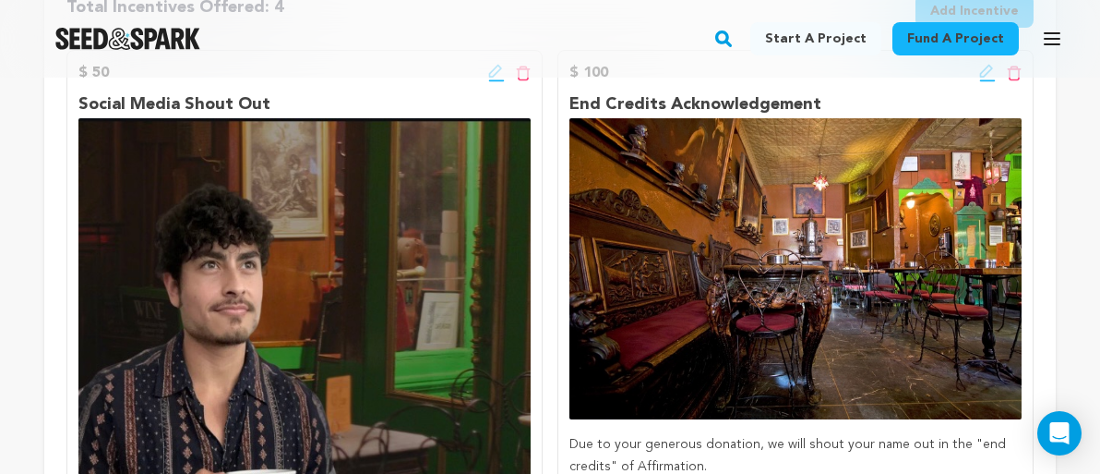
scroll to position [405, 0]
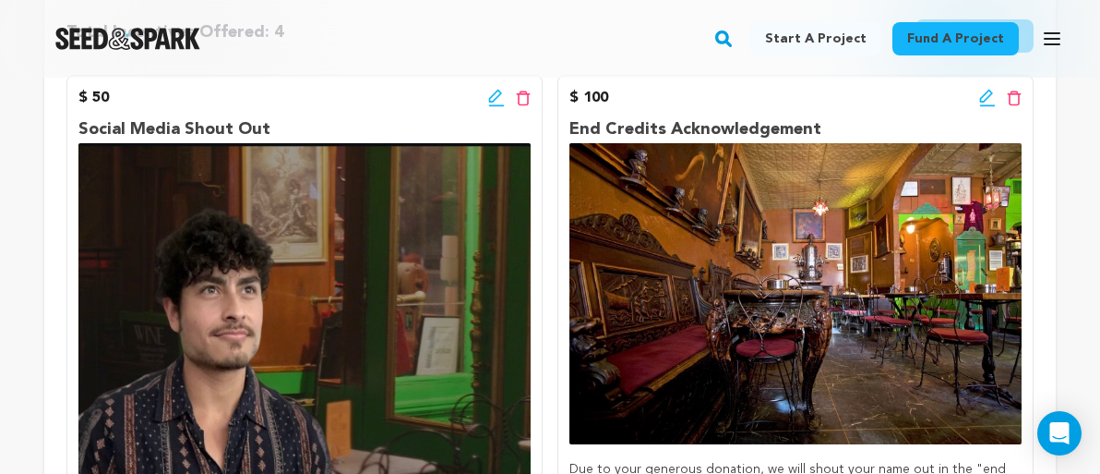
click at [988, 94] on icon at bounding box center [987, 98] width 17 height 18
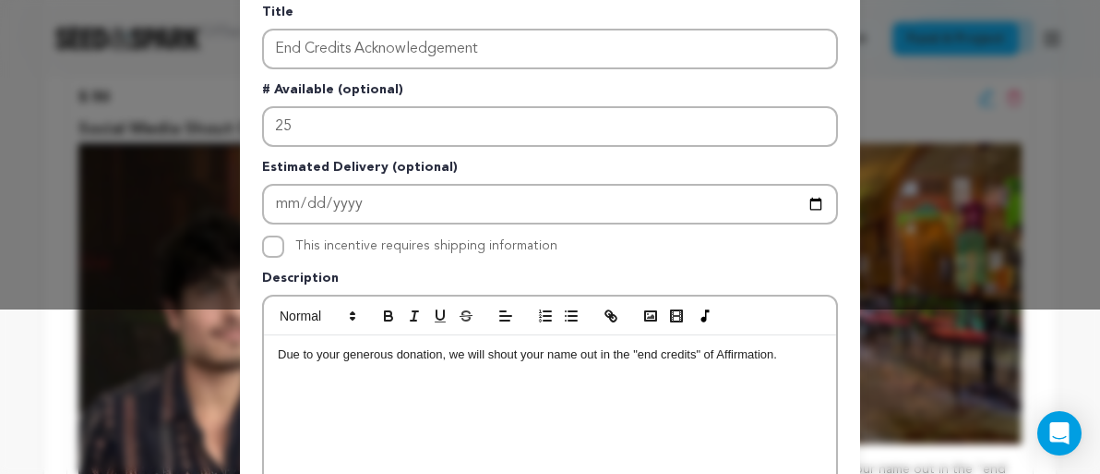
scroll to position [216, 0]
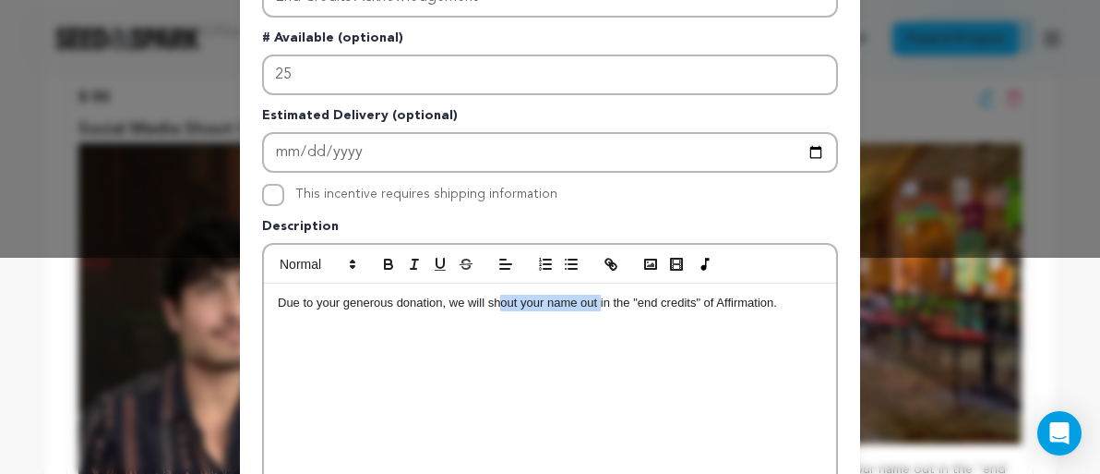
drag, startPoint x: 600, startPoint y: 305, endPoint x: 498, endPoint y: 303, distance: 101.6
click at [498, 303] on p "Due to your generous donation, we will shout your name out in the "end credits"…" at bounding box center [550, 302] width 545 height 17
click at [599, 332] on div "Due to your generous donation, your name will be in the "end credits" of Affirm…" at bounding box center [550, 421] width 572 height 277
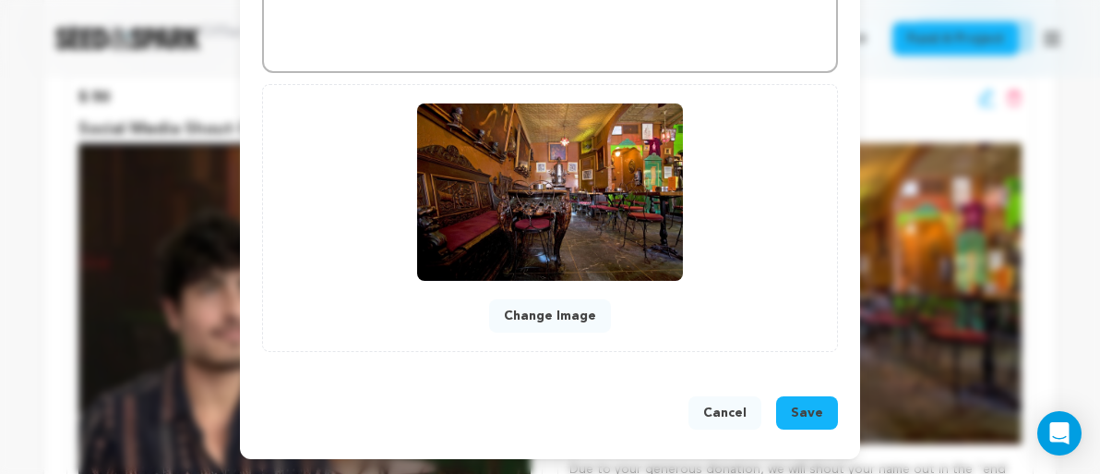
scroll to position [706, 0]
click at [808, 420] on span "Save" at bounding box center [807, 412] width 32 height 18
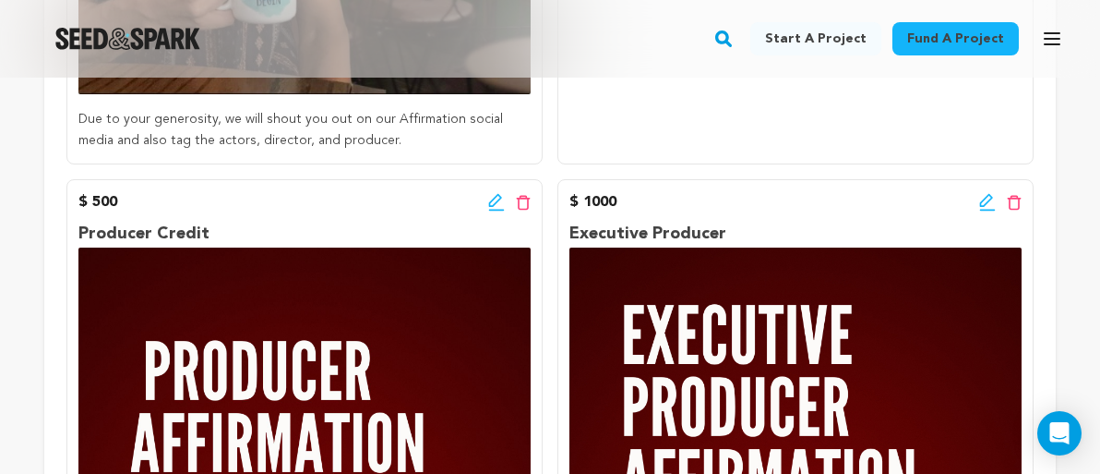
scroll to position [956, 0]
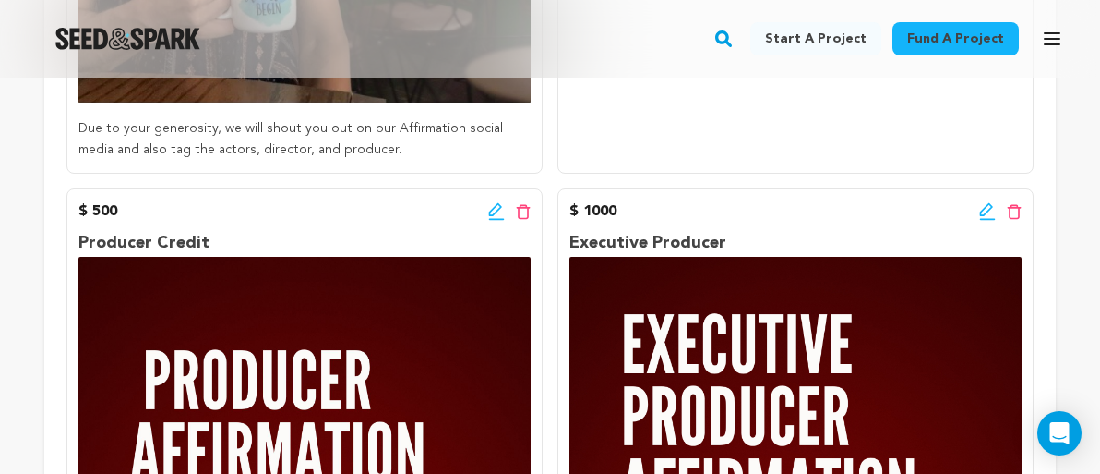
click at [494, 204] on icon at bounding box center [496, 211] width 17 height 18
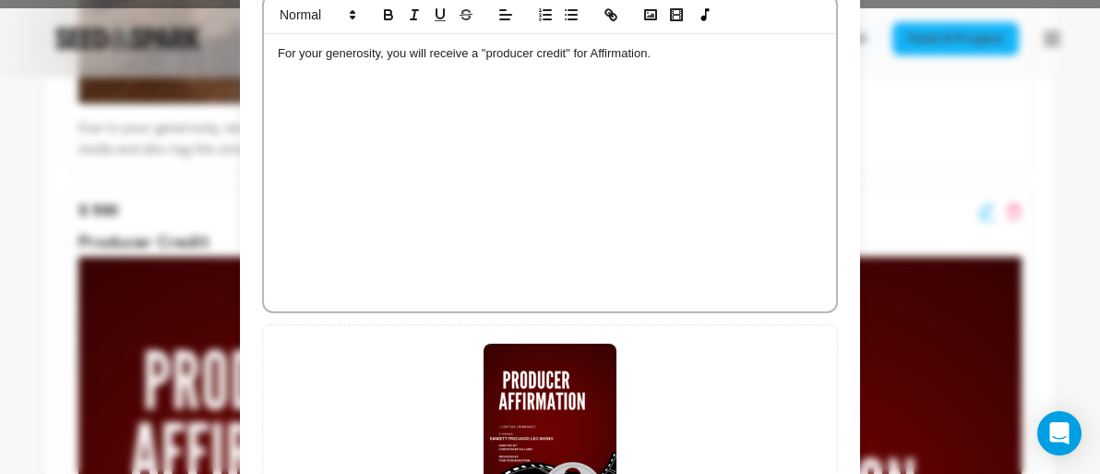
scroll to position [459, 0]
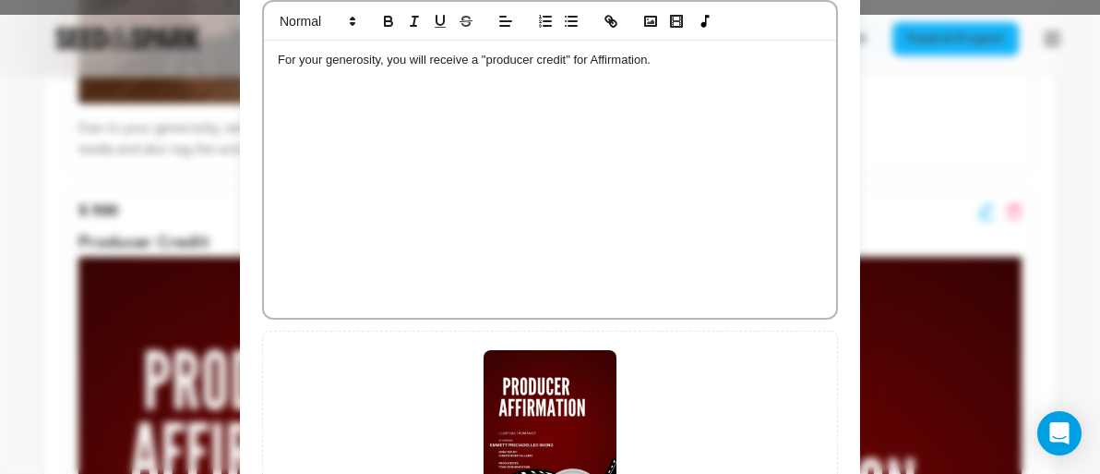
click at [493, 59] on p "For your generosity, you will receive a "producer credit" for Affirmation." at bounding box center [550, 60] width 545 height 17
click at [543, 63] on p "For your generosity, you will receive a "Producer credit" for Affirmation." at bounding box center [550, 60] width 545 height 17
click at [622, 82] on div "For your generosity, you will receive a "Producer Credit" for Affirmation." at bounding box center [550, 179] width 572 height 277
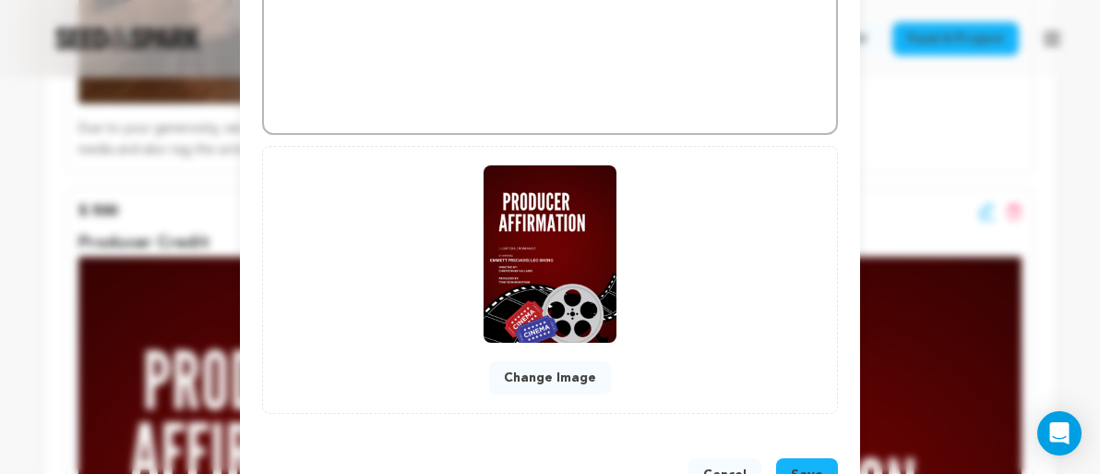
scroll to position [668, 0]
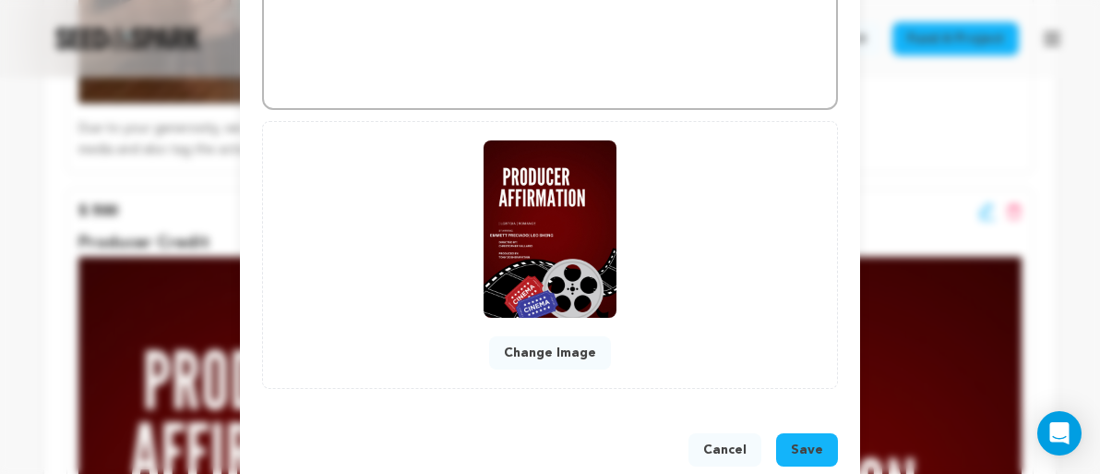
click at [800, 441] on span "Save" at bounding box center [807, 449] width 32 height 18
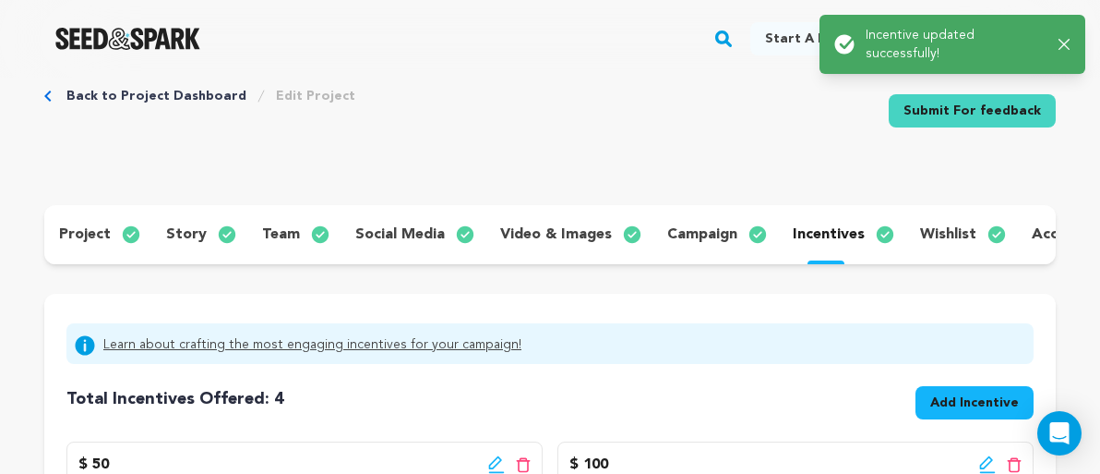
scroll to position [0, 0]
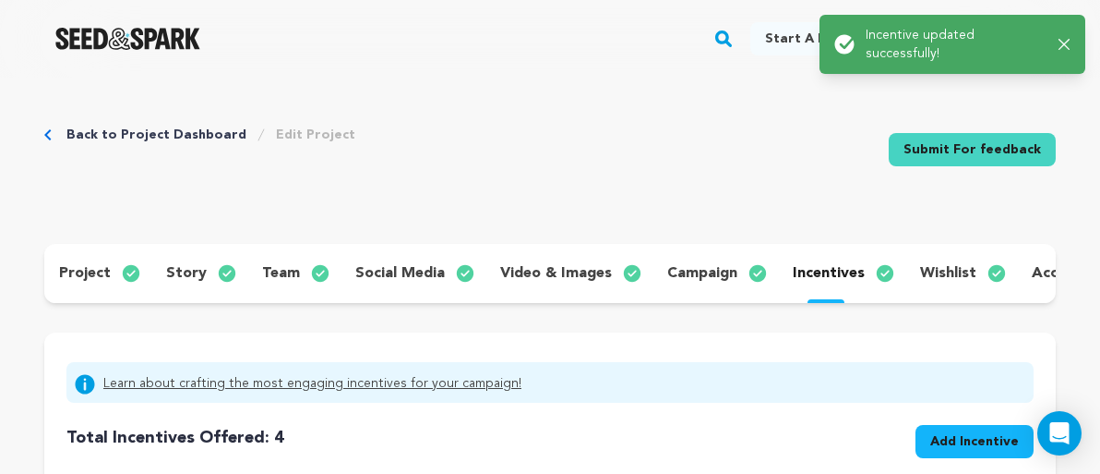
click at [1065, 45] on icon "button" at bounding box center [1064, 44] width 11 height 11
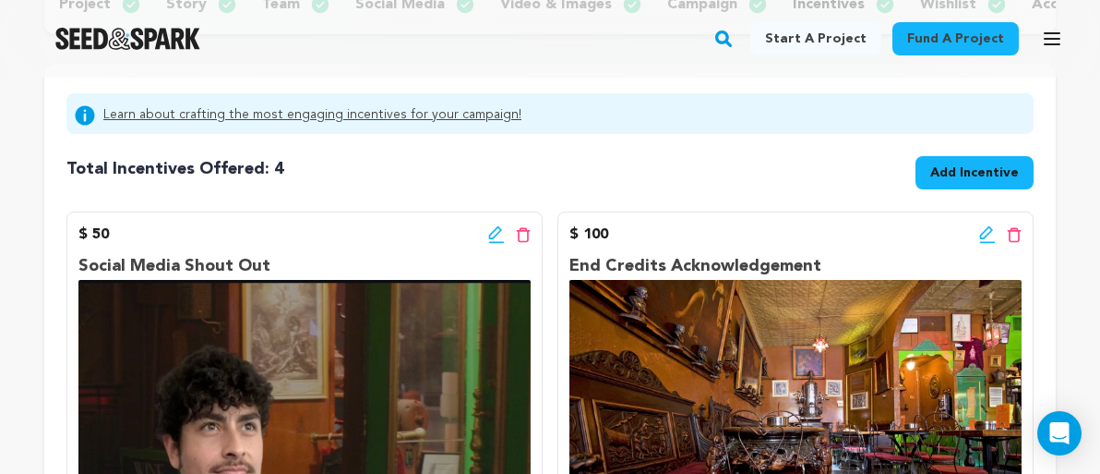
scroll to position [473, 0]
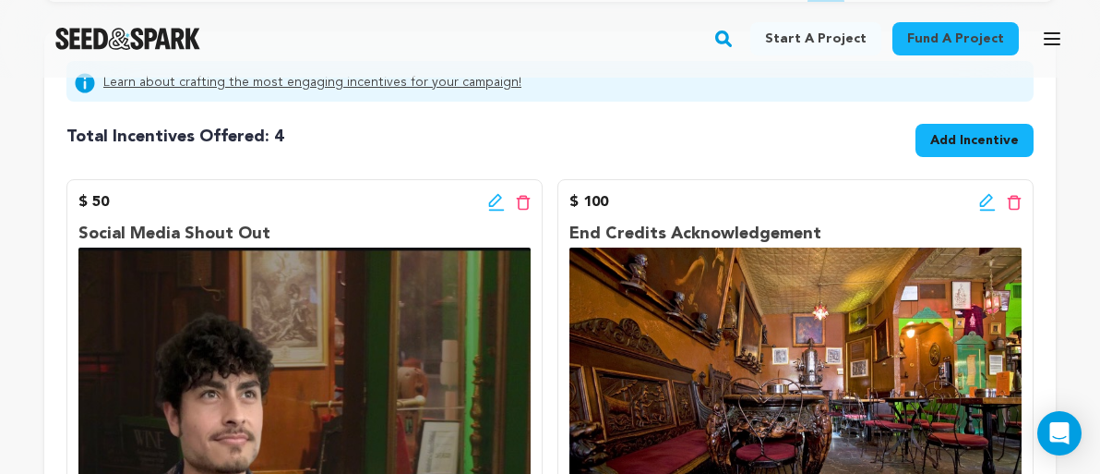
scroll to position [335, 0]
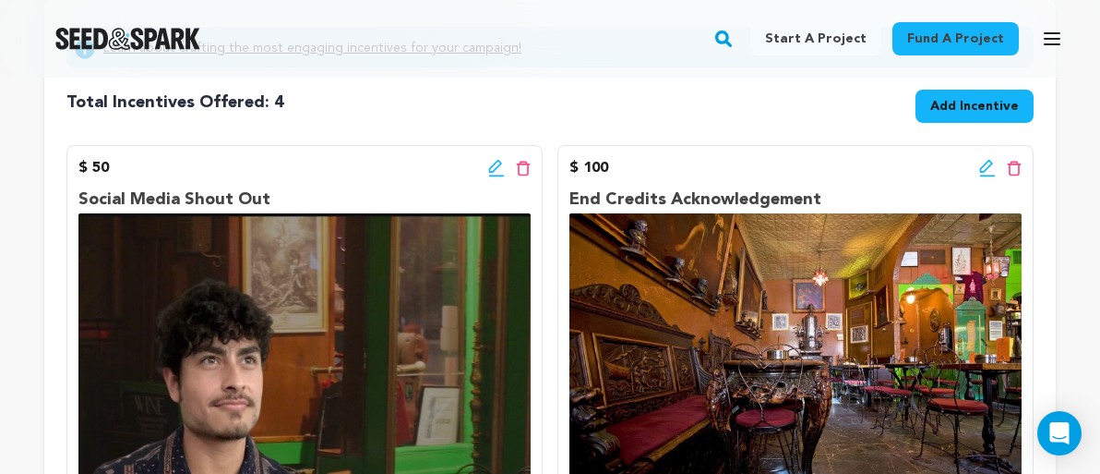
click at [984, 169] on icon at bounding box center [987, 168] width 17 height 18
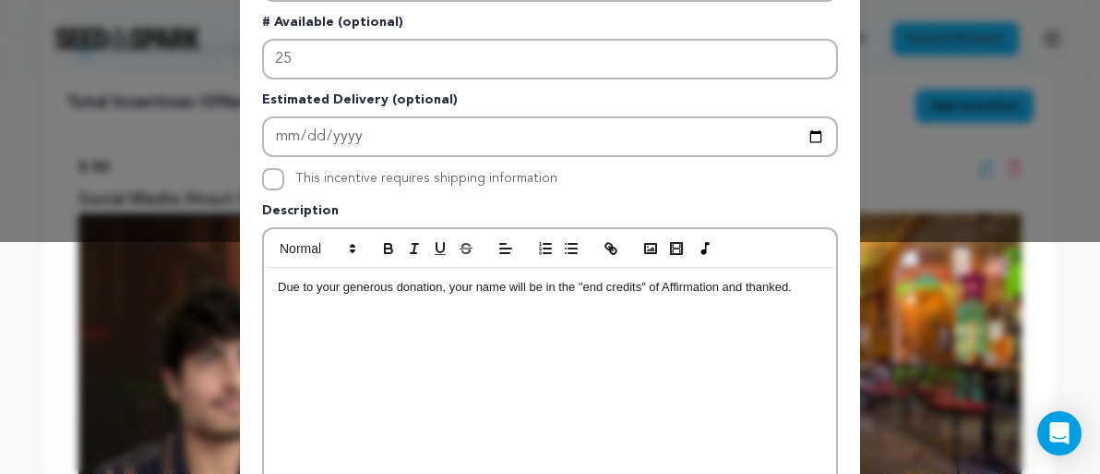
scroll to position [234, 0]
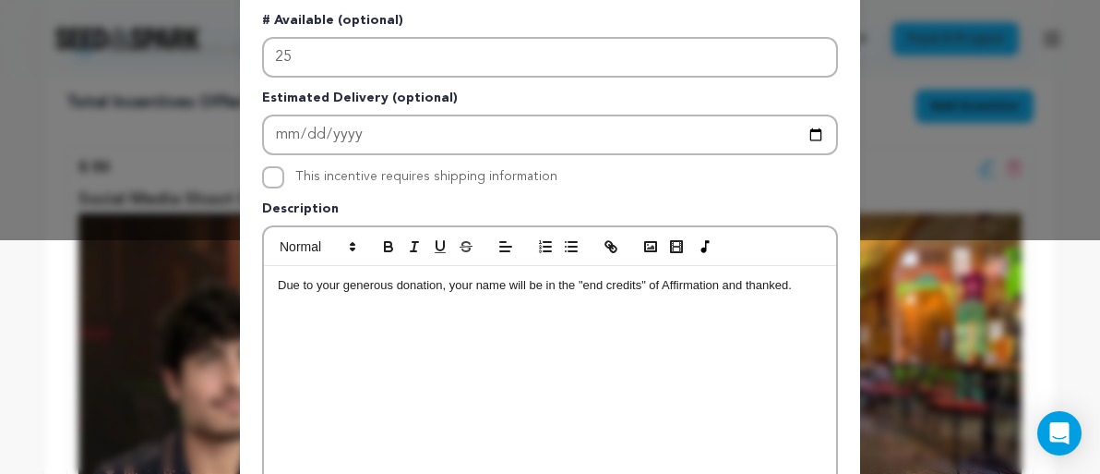
click at [503, 288] on p "Due to your generous donation, your name will be in the "end credits" of Affirm…" at bounding box center [550, 285] width 545 height 17
click at [526, 287] on p "Due to your generous donation, your name will be in the "end credits" of Affirm…" at bounding box center [550, 285] width 545 height 17
click at [654, 289] on p "Due to your generous donation, your name will get a special thanks be in the "e…" at bounding box center [550, 294] width 545 height 34
drag, startPoint x: 743, startPoint y: 285, endPoint x: 783, endPoint y: 326, distance: 56.8
click at [783, 327] on div "Due to your generous donation, your name will get a special thanks in the "end …" at bounding box center [550, 404] width 572 height 277
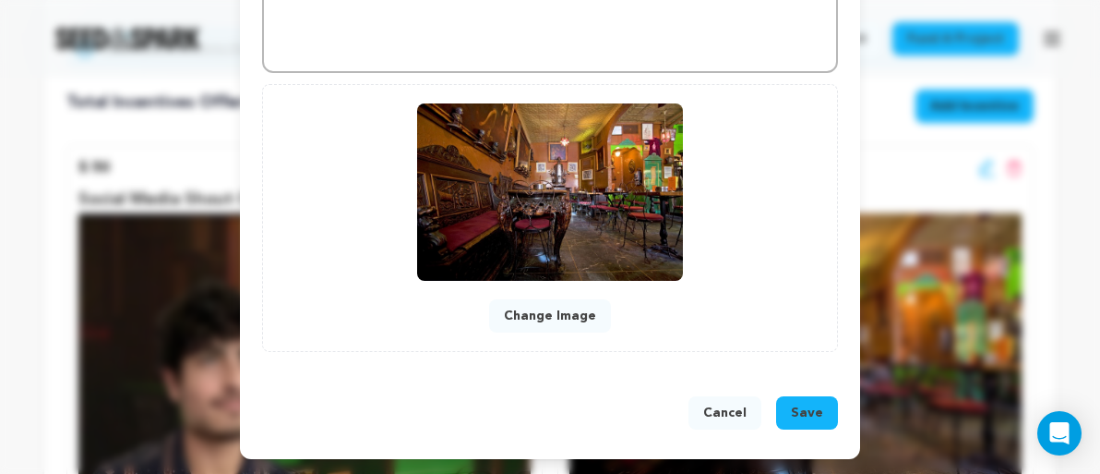
scroll to position [706, 0]
click at [817, 410] on span "Save" at bounding box center [807, 412] width 32 height 18
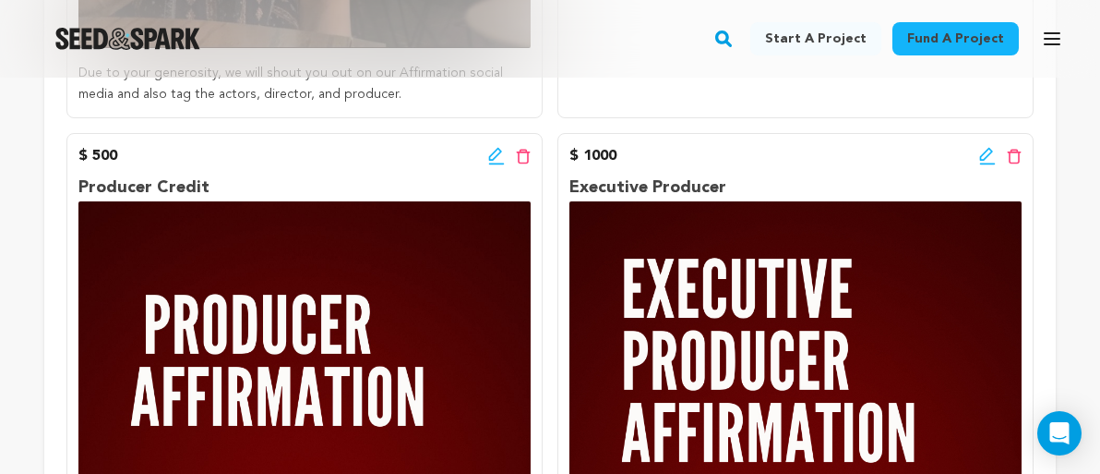
scroll to position [1006, 0]
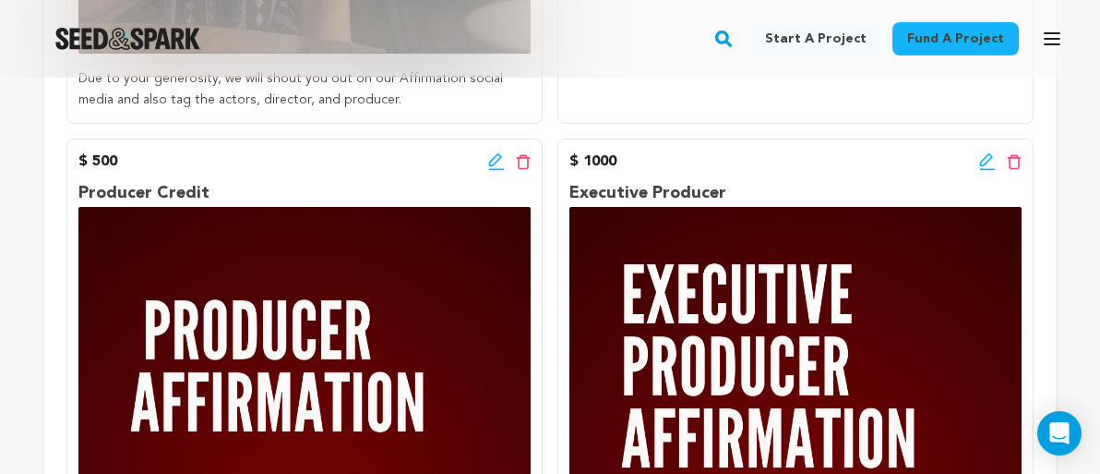
click at [491, 158] on icon at bounding box center [495, 159] width 13 height 13
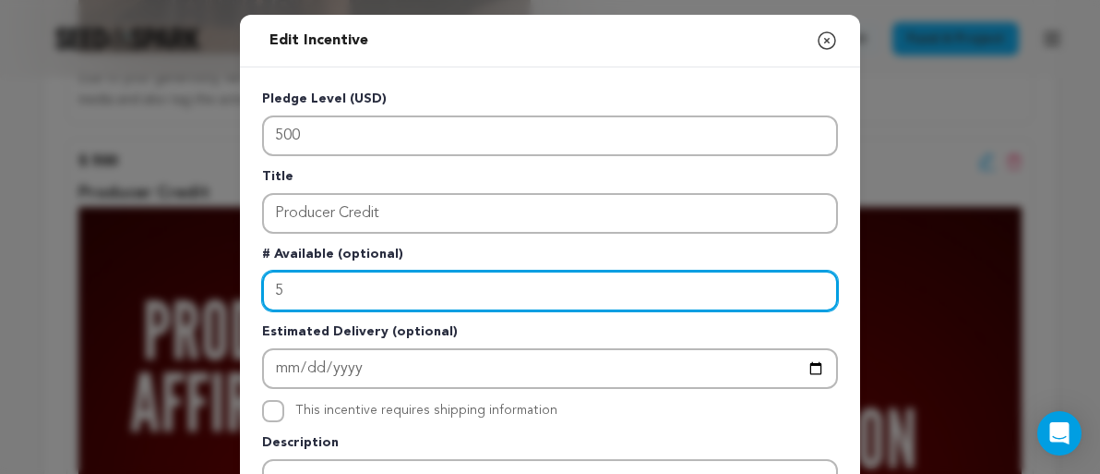
click at [305, 285] on input "5" at bounding box center [550, 290] width 576 height 41
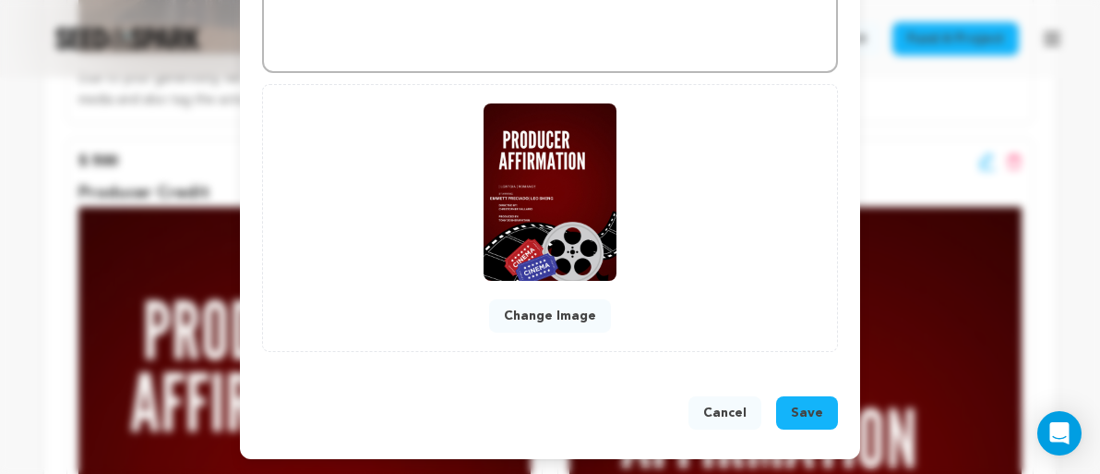
scroll to position [706, 0]
type input "10"
click at [806, 405] on span "Save" at bounding box center [807, 412] width 32 height 18
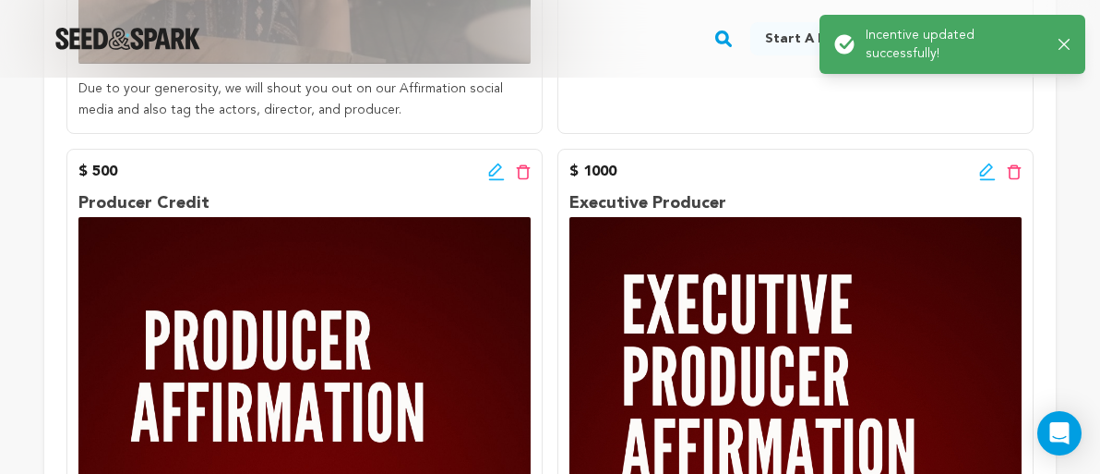
scroll to position [1025, 0]
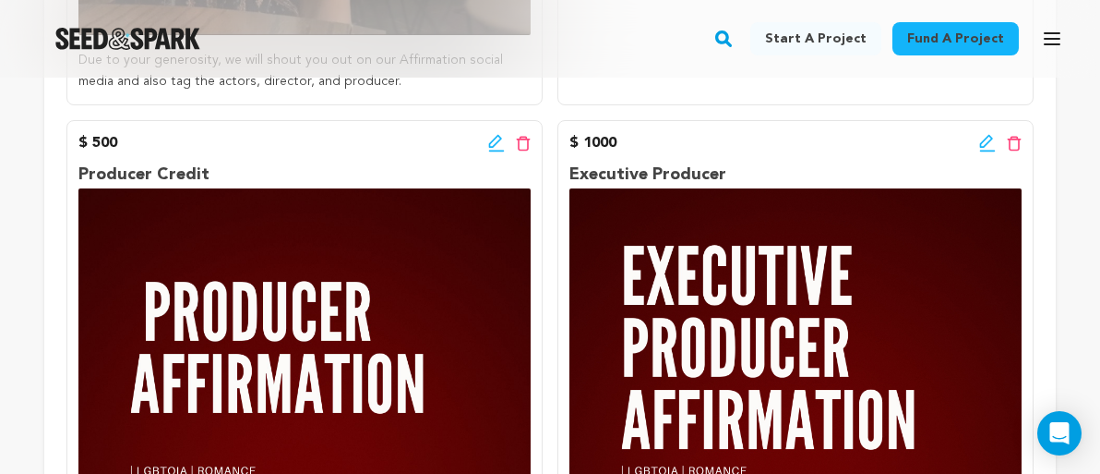
click at [981, 142] on icon at bounding box center [986, 141] width 13 height 13
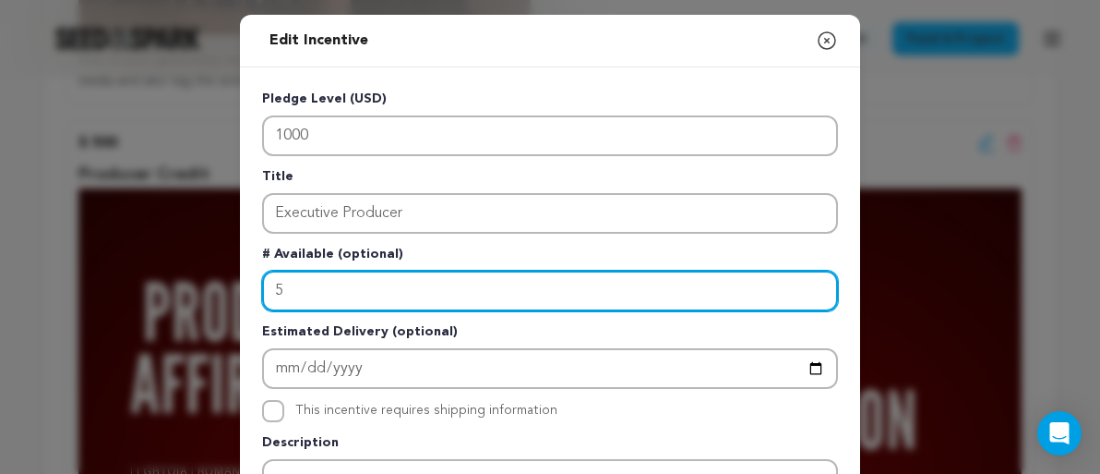
click at [420, 291] on input "5" at bounding box center [550, 290] width 576 height 41
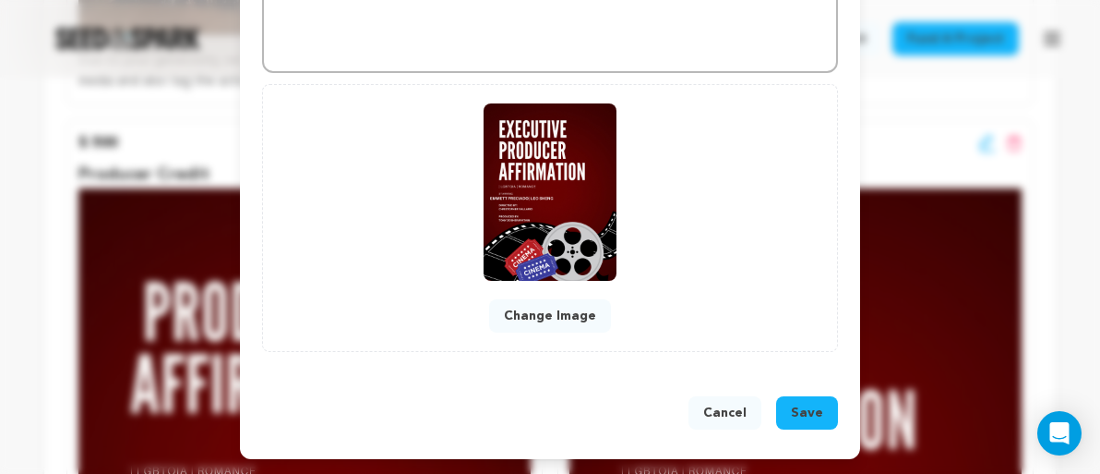
scroll to position [706, 0]
type input "10"
click at [818, 407] on span "Save" at bounding box center [807, 412] width 32 height 18
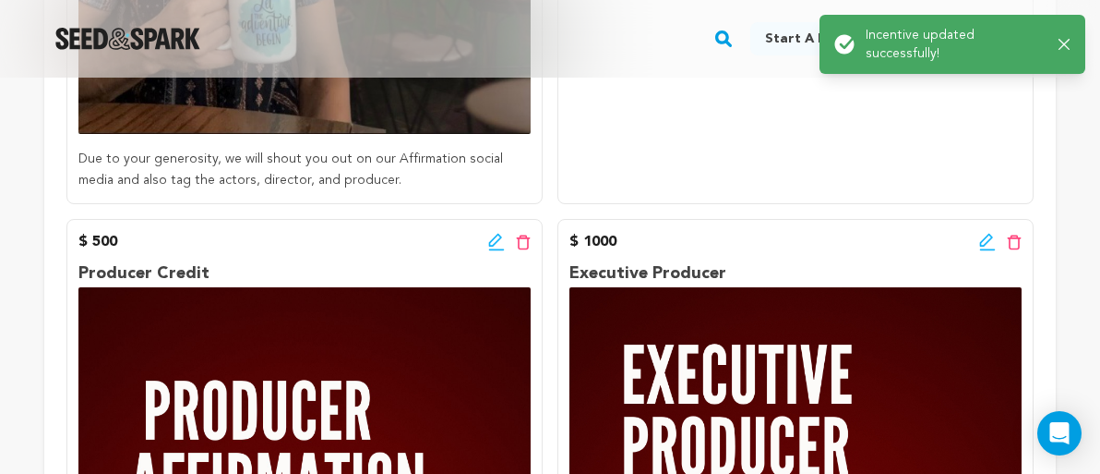
scroll to position [942, 0]
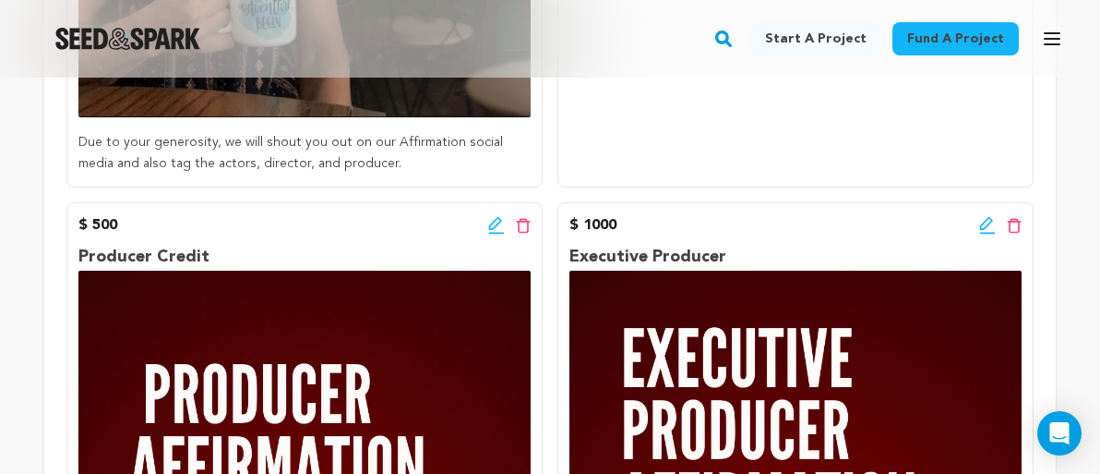
click at [494, 228] on icon at bounding box center [496, 225] width 17 height 18
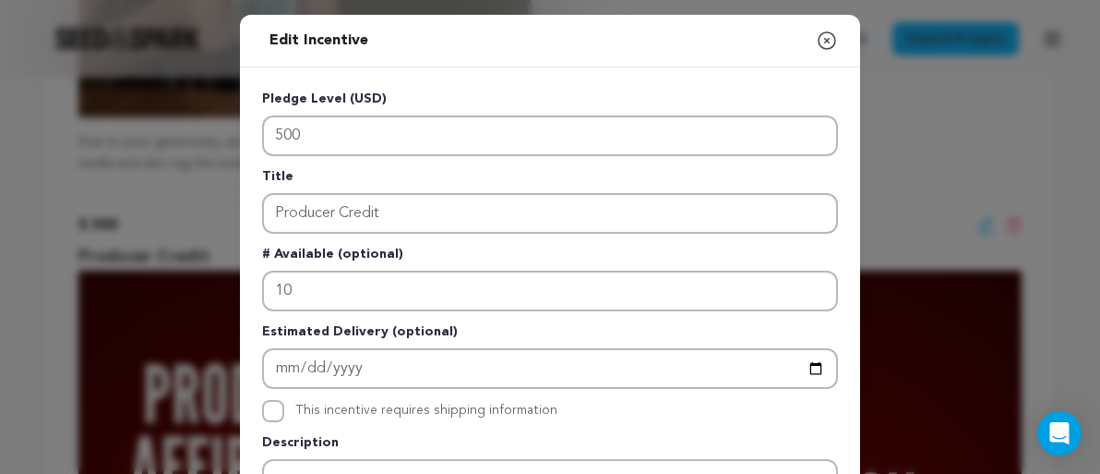
click at [828, 43] on icon "button" at bounding box center [827, 41] width 22 height 22
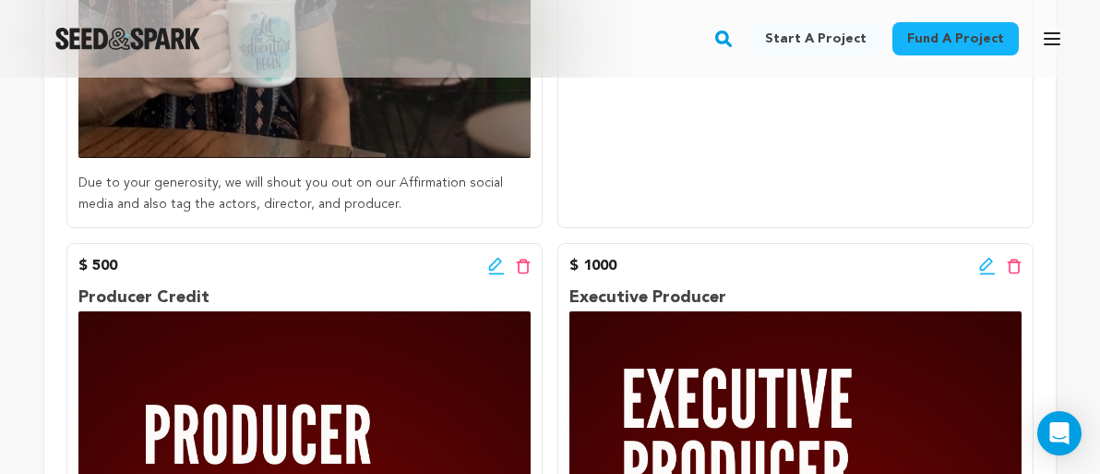
scroll to position [900, 0]
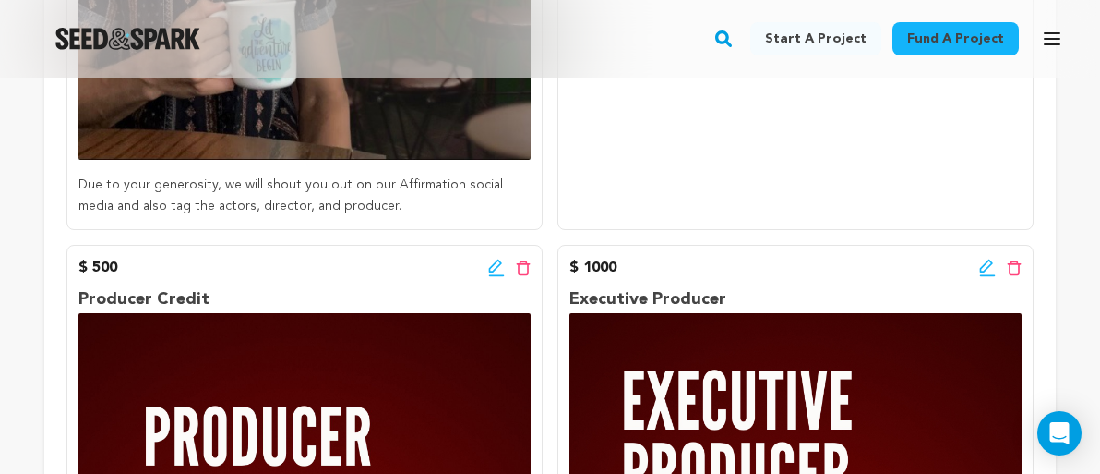
click at [497, 266] on icon at bounding box center [495, 265] width 13 height 13
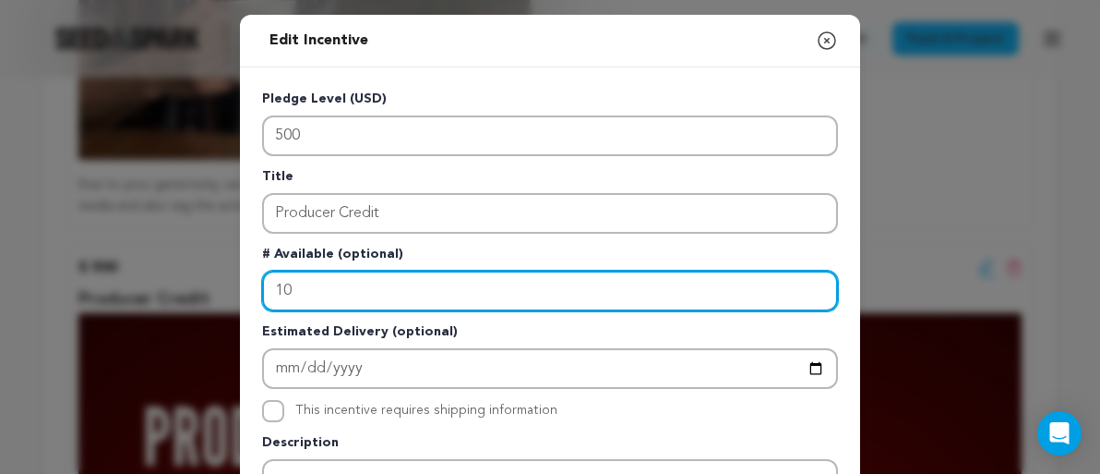
click at [315, 287] on input "10" at bounding box center [550, 290] width 576 height 41
type input "1"
type input "7"
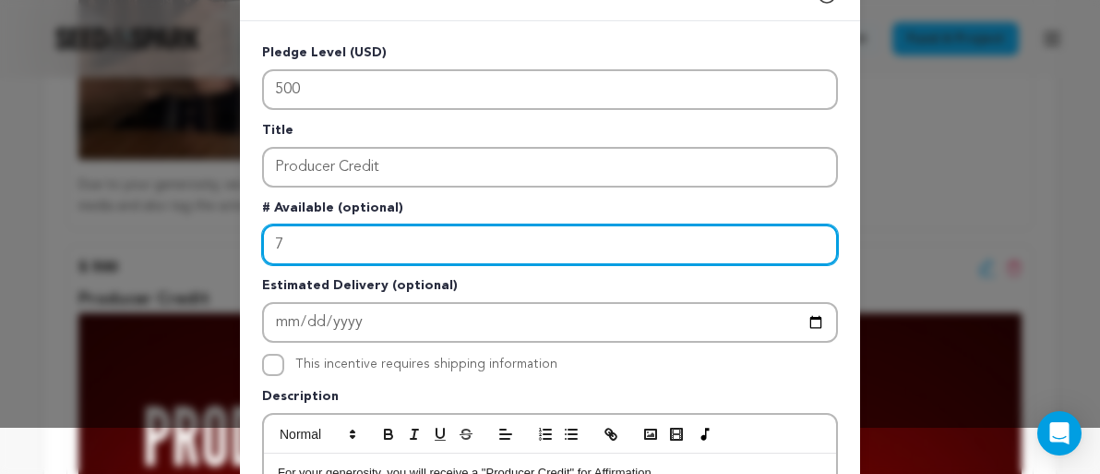
scroll to position [45, 0]
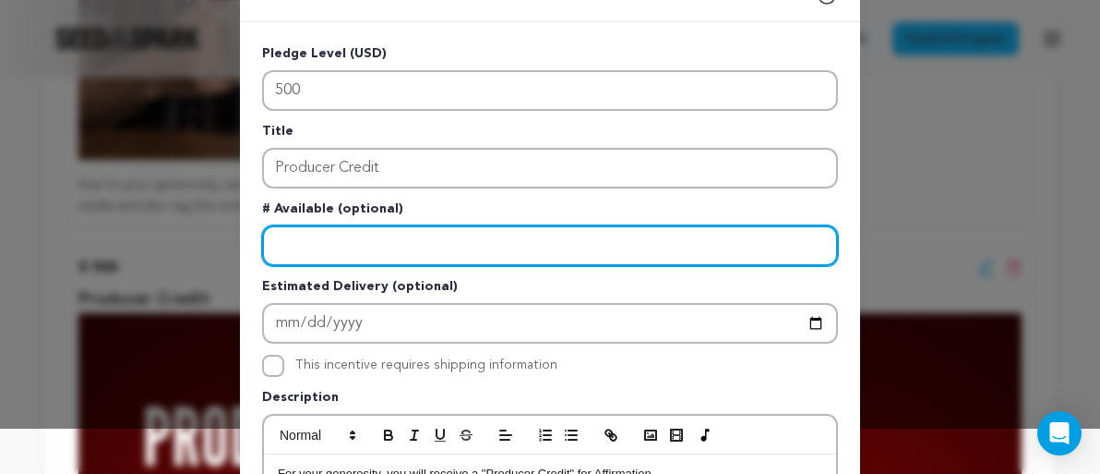
type input "5"
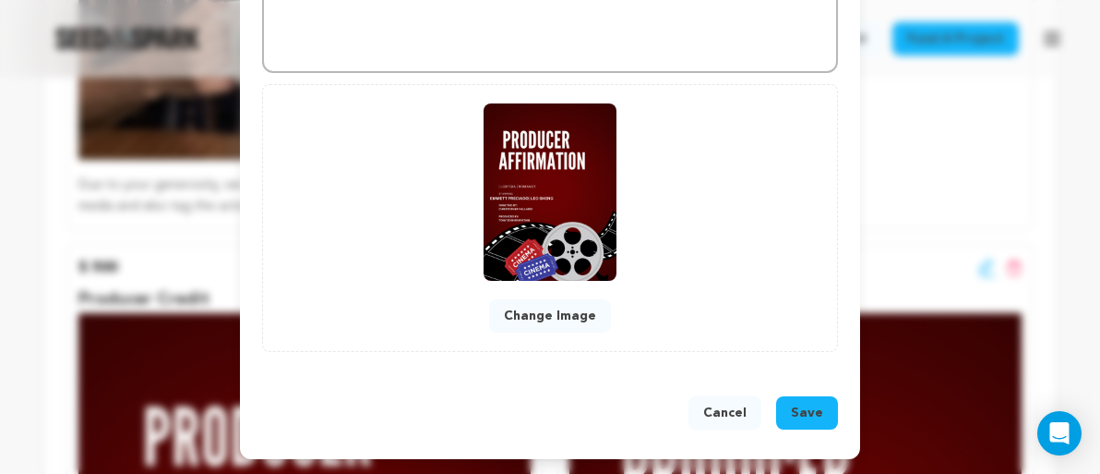
type input "7"
click at [816, 426] on button "Save" at bounding box center [807, 412] width 62 height 33
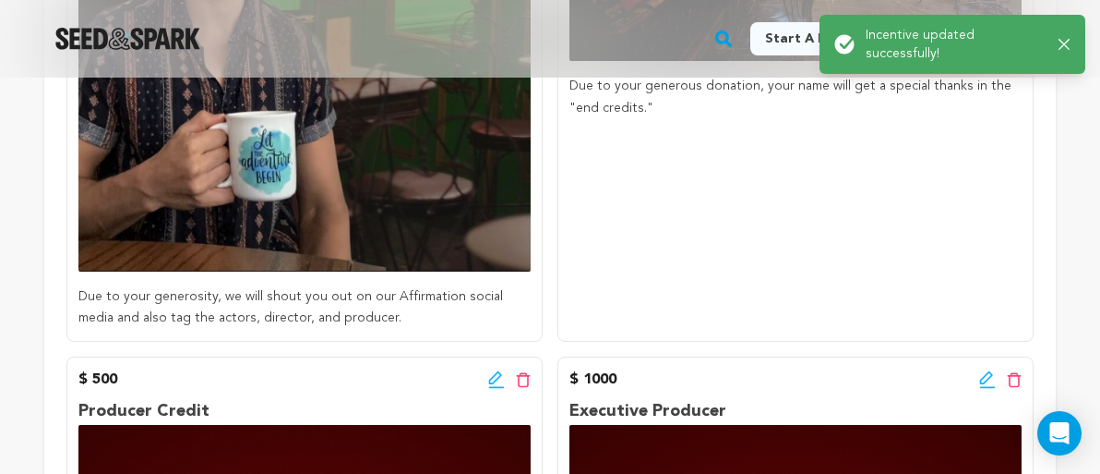
scroll to position [1047, 0]
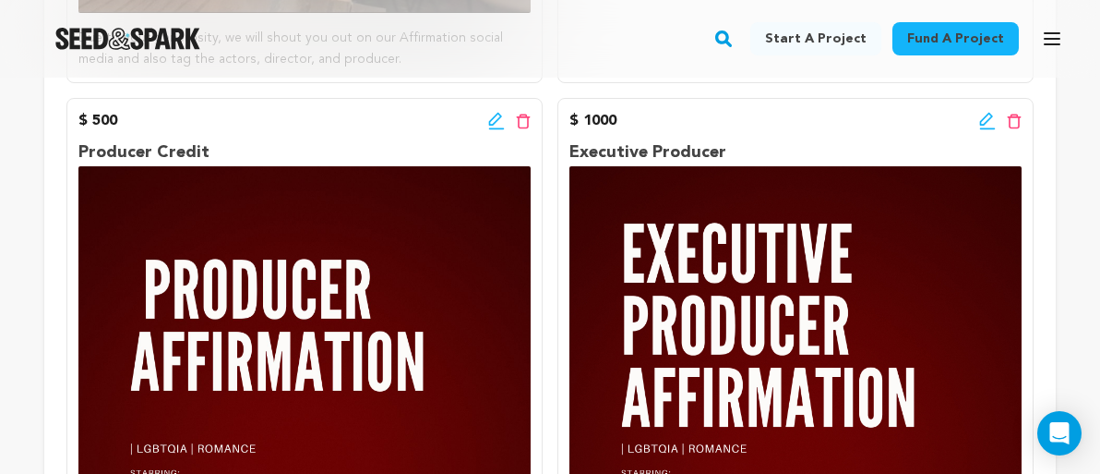
click at [989, 117] on icon at bounding box center [986, 119] width 13 height 13
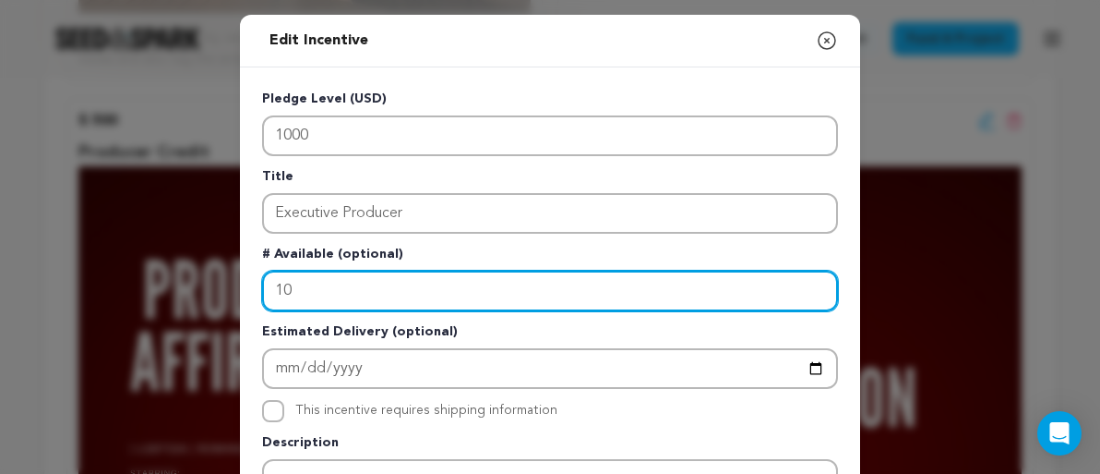
click at [390, 296] on input "10" at bounding box center [550, 290] width 576 height 41
type input "1"
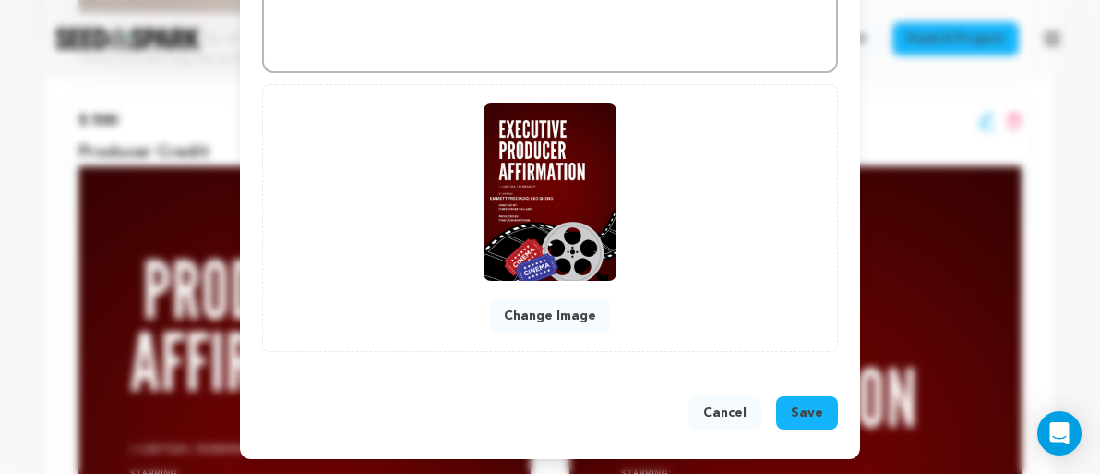
type input "7"
click at [816, 419] on span "Save" at bounding box center [807, 412] width 32 height 18
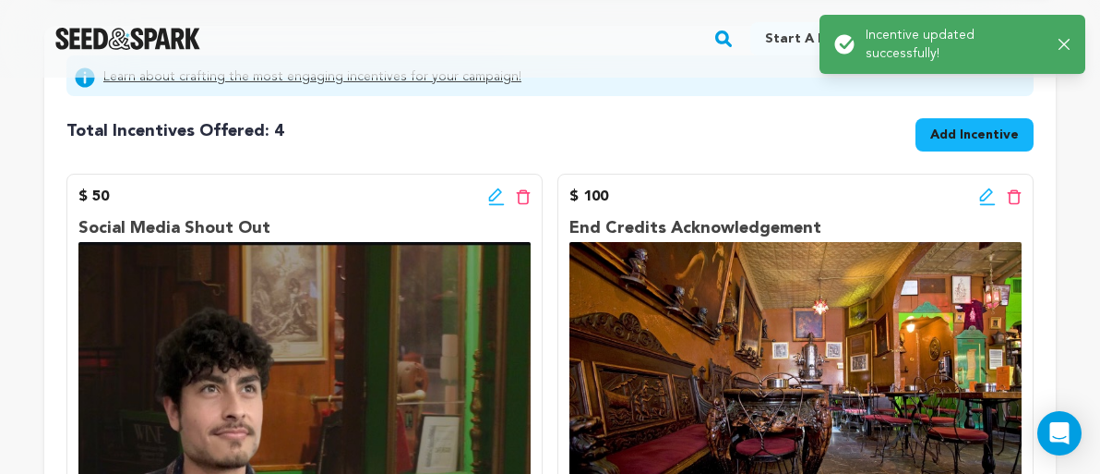
scroll to position [325, 0]
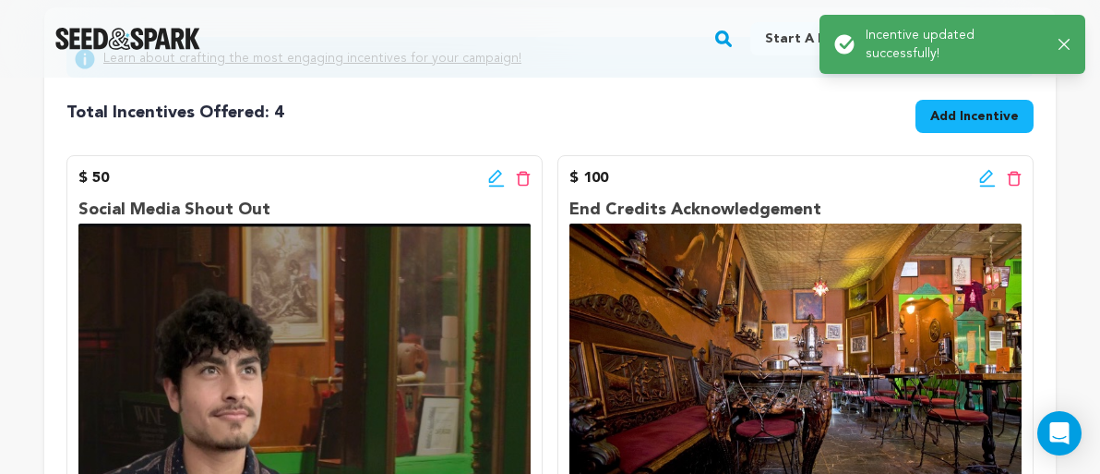
click at [986, 177] on icon at bounding box center [987, 178] width 17 height 18
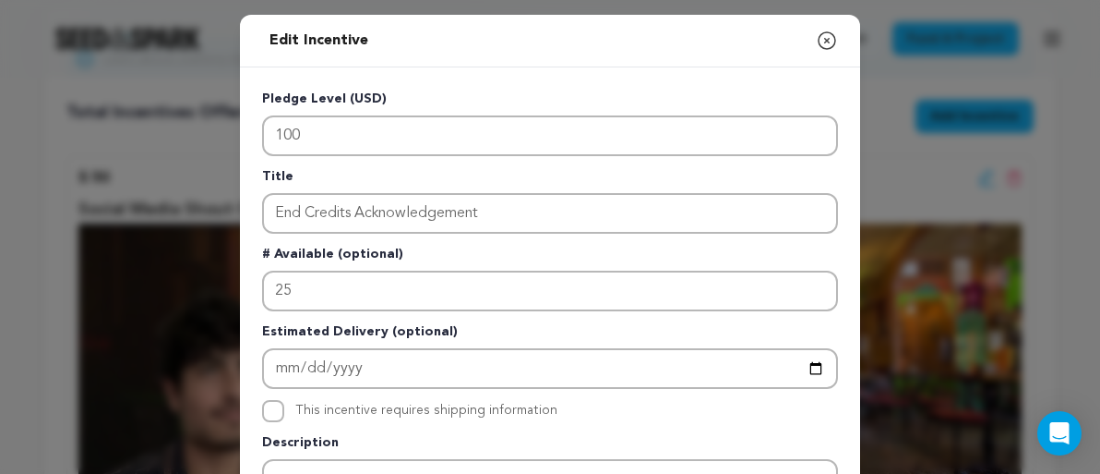
scroll to position [15, 0]
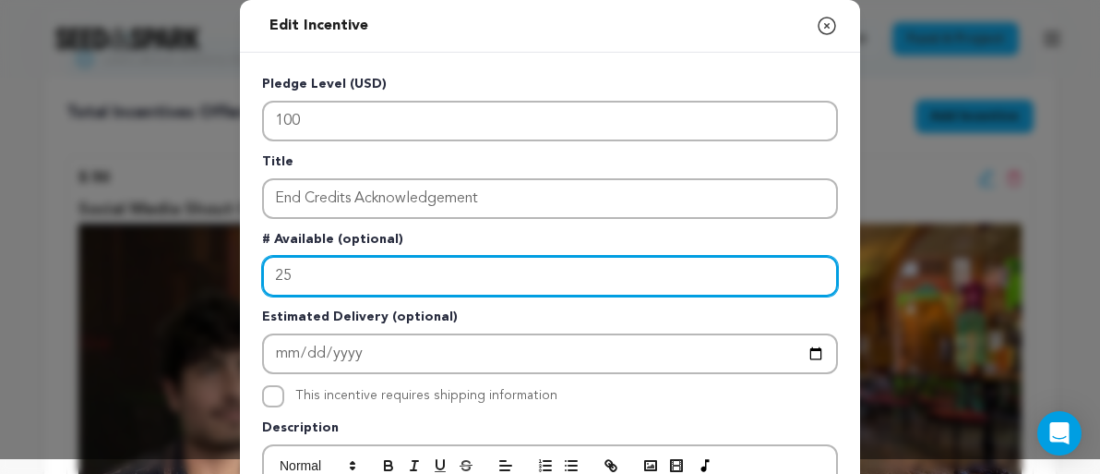
click at [347, 273] on input "25" at bounding box center [550, 276] width 576 height 41
type input "2"
click at [426, 274] on input "50" at bounding box center [550, 276] width 576 height 41
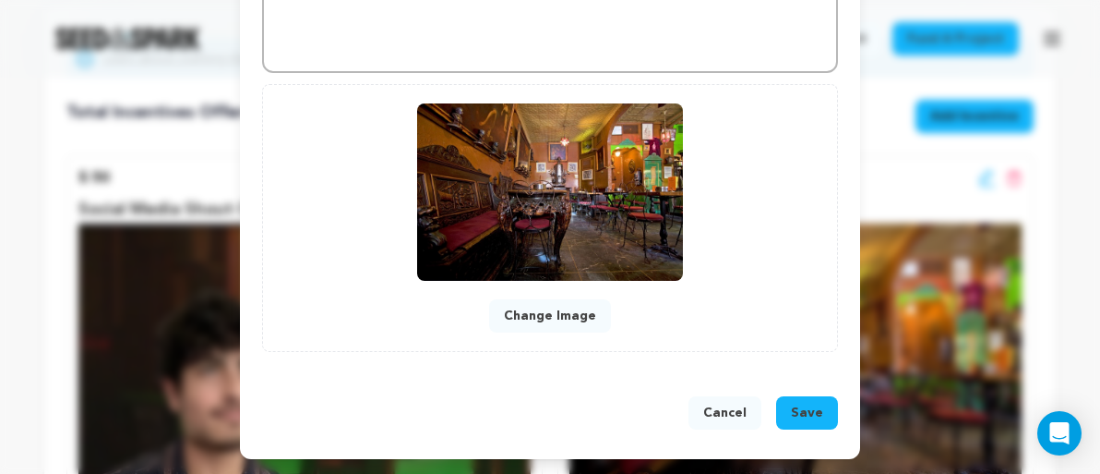
scroll to position [706, 0]
type input "50"
click at [813, 412] on span "Save" at bounding box center [807, 412] width 32 height 18
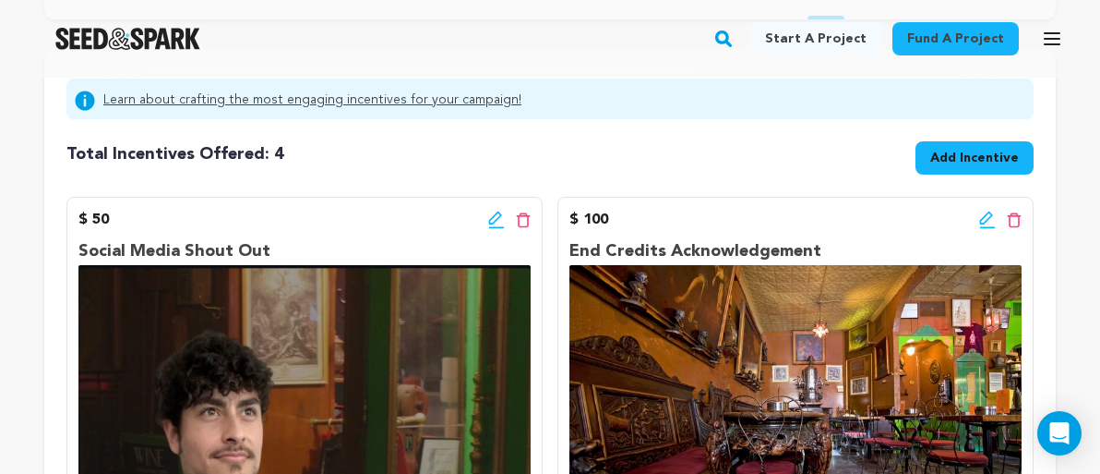
scroll to position [279, 0]
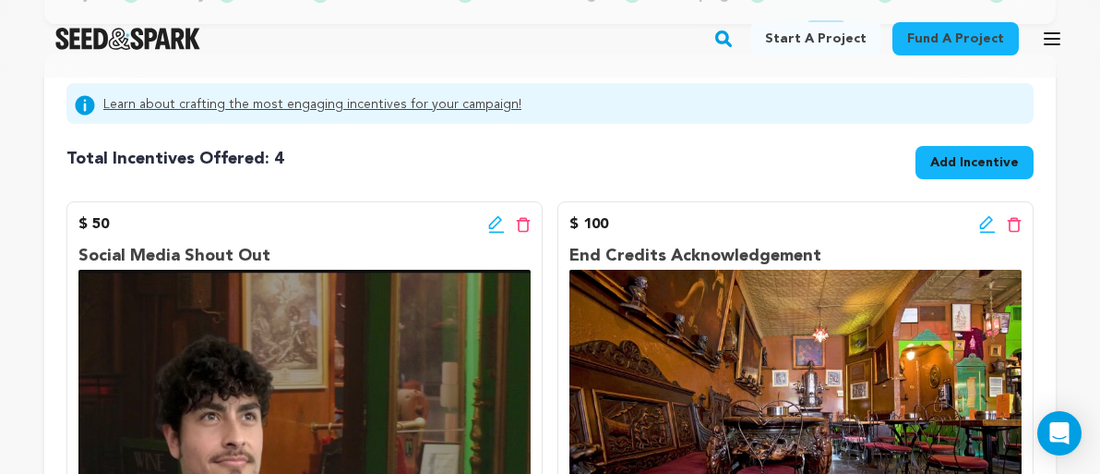
click at [494, 231] on icon at bounding box center [496, 224] width 17 height 18
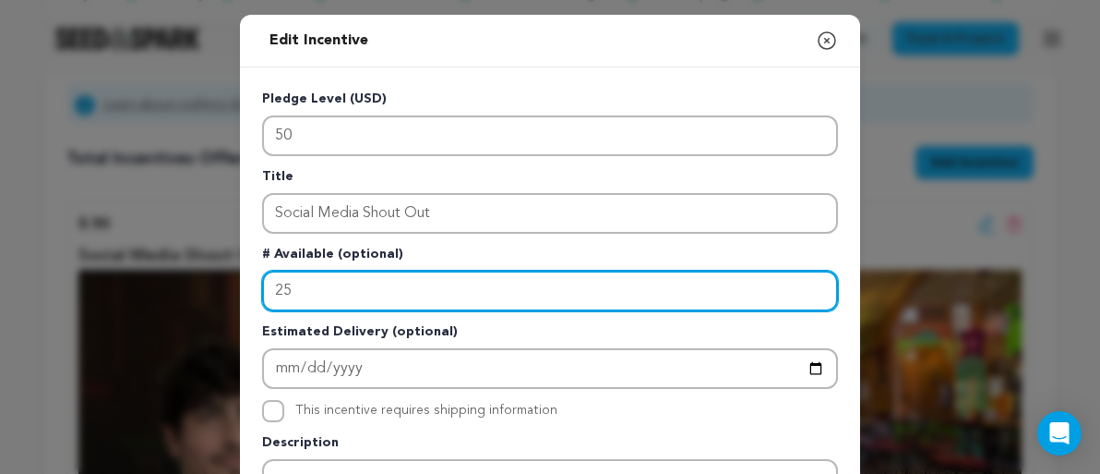
click at [282, 290] on input "25" at bounding box center [550, 290] width 576 height 41
click at [320, 291] on input "25" at bounding box center [550, 290] width 576 height 41
type input "2"
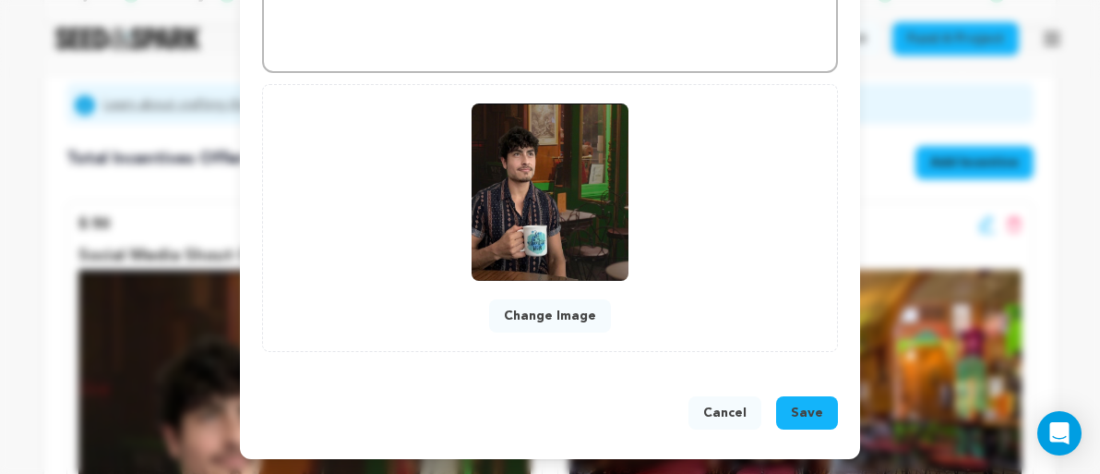
scroll to position [706, 0]
type input "50"
click at [804, 418] on span "Save" at bounding box center [807, 412] width 32 height 18
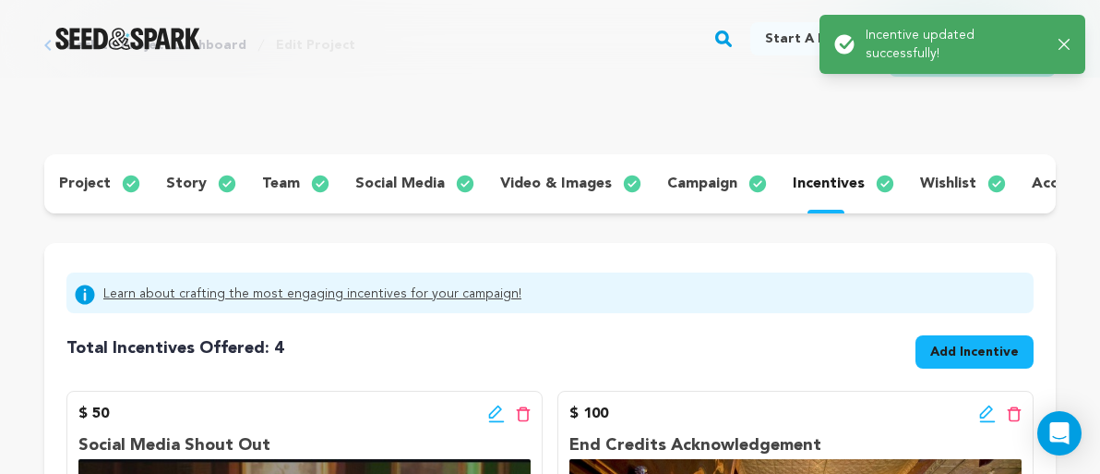
scroll to position [313, 0]
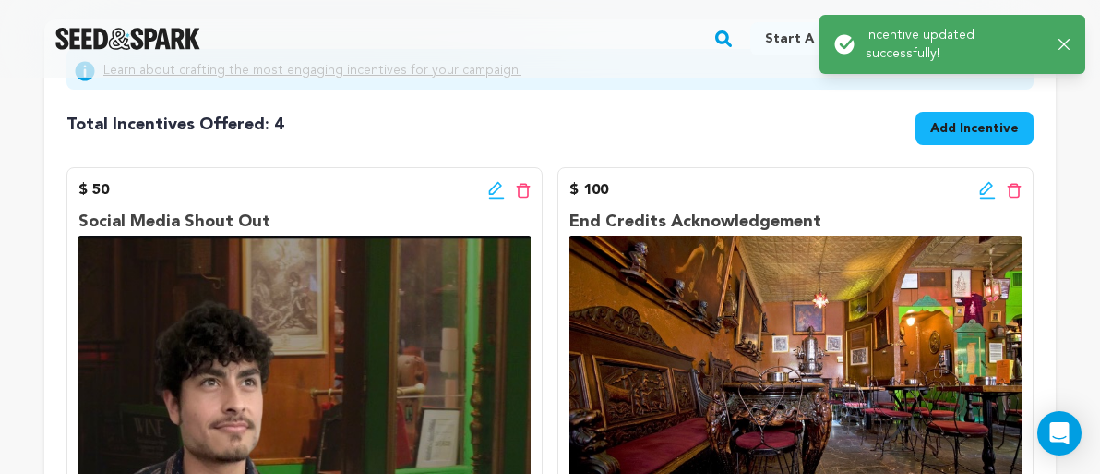
click at [988, 186] on icon at bounding box center [987, 190] width 17 height 18
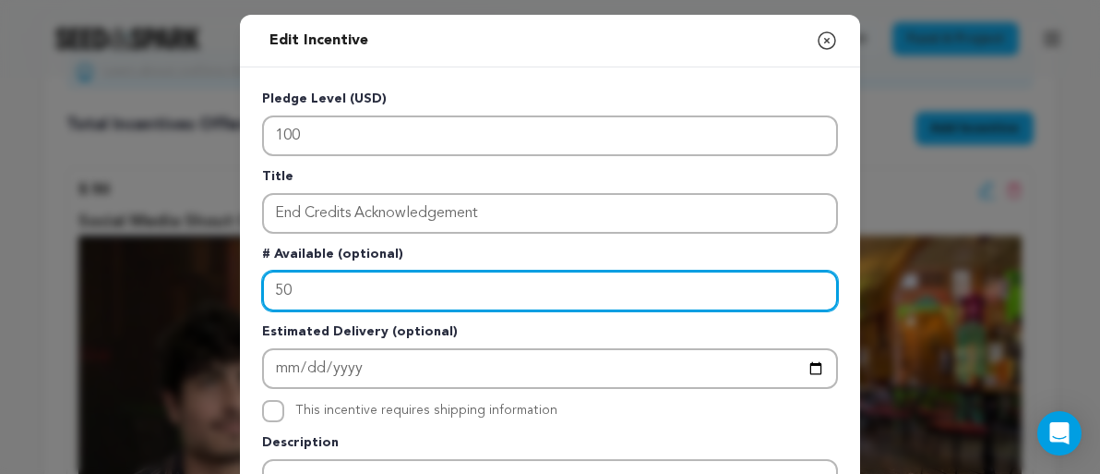
click at [338, 286] on input "50" at bounding box center [550, 290] width 576 height 41
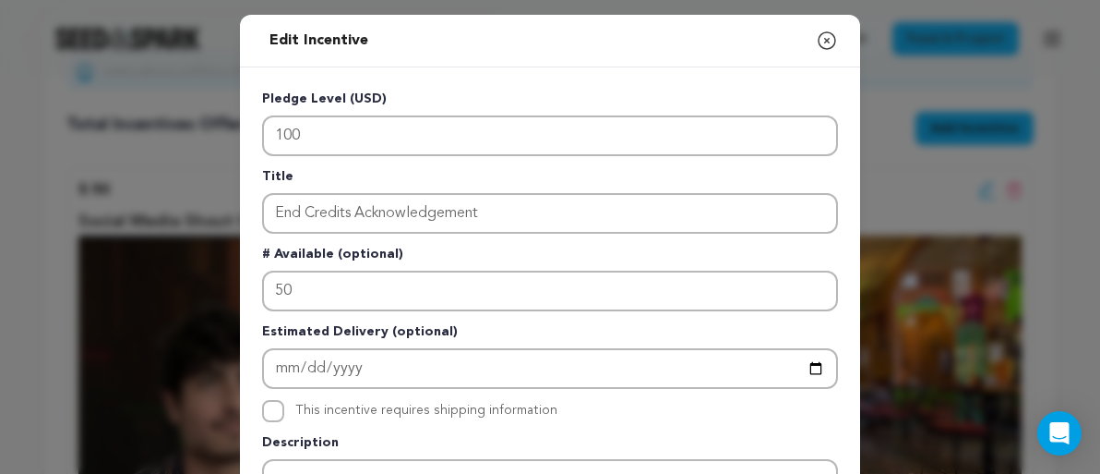
click at [830, 45] on icon "button" at bounding box center [827, 41] width 22 height 22
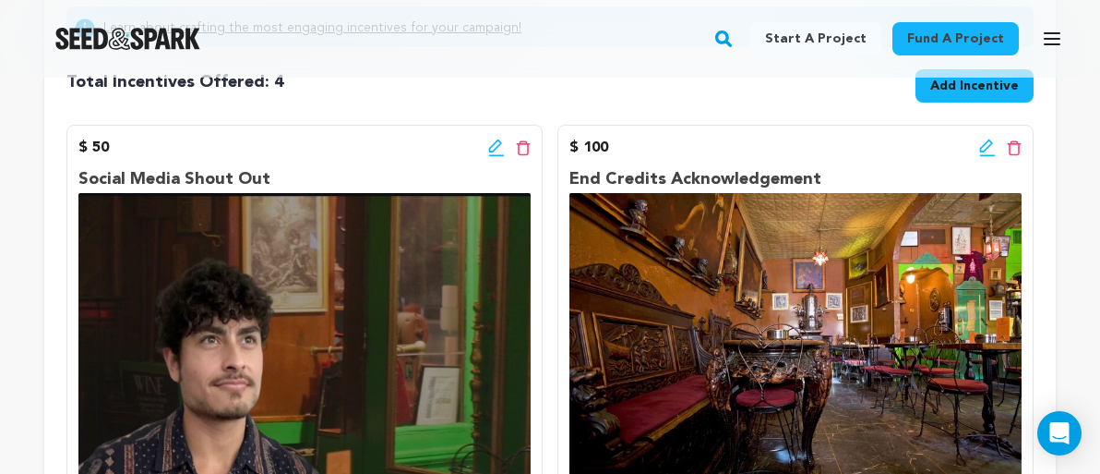
scroll to position [353, 0]
